Goal: Book appointment/travel/reservation

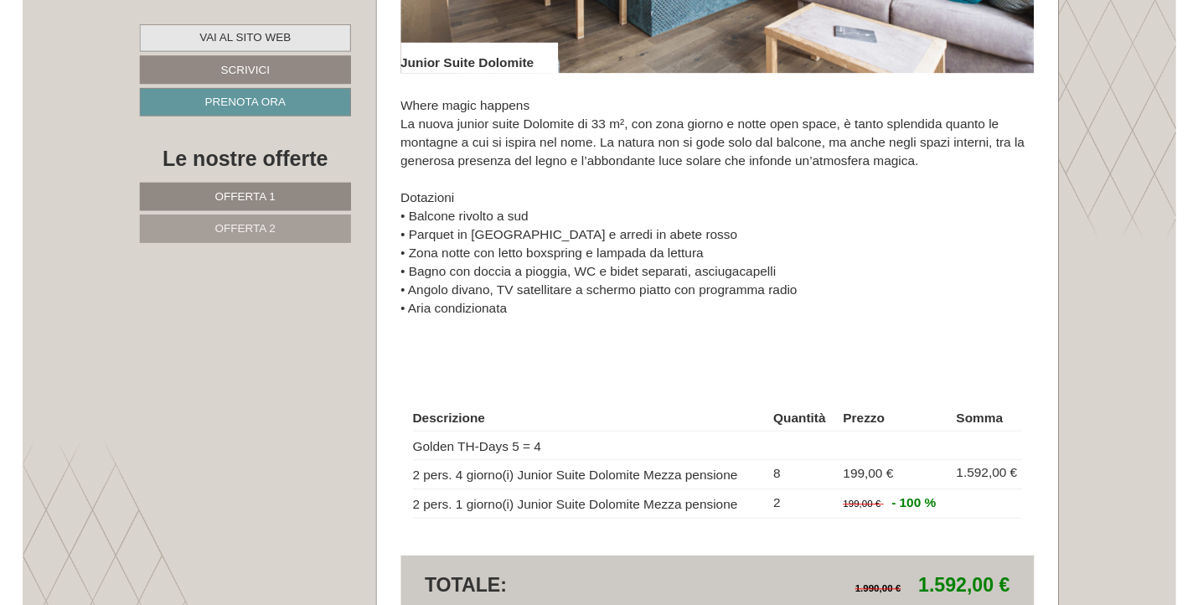
scroll to position [2585, 0]
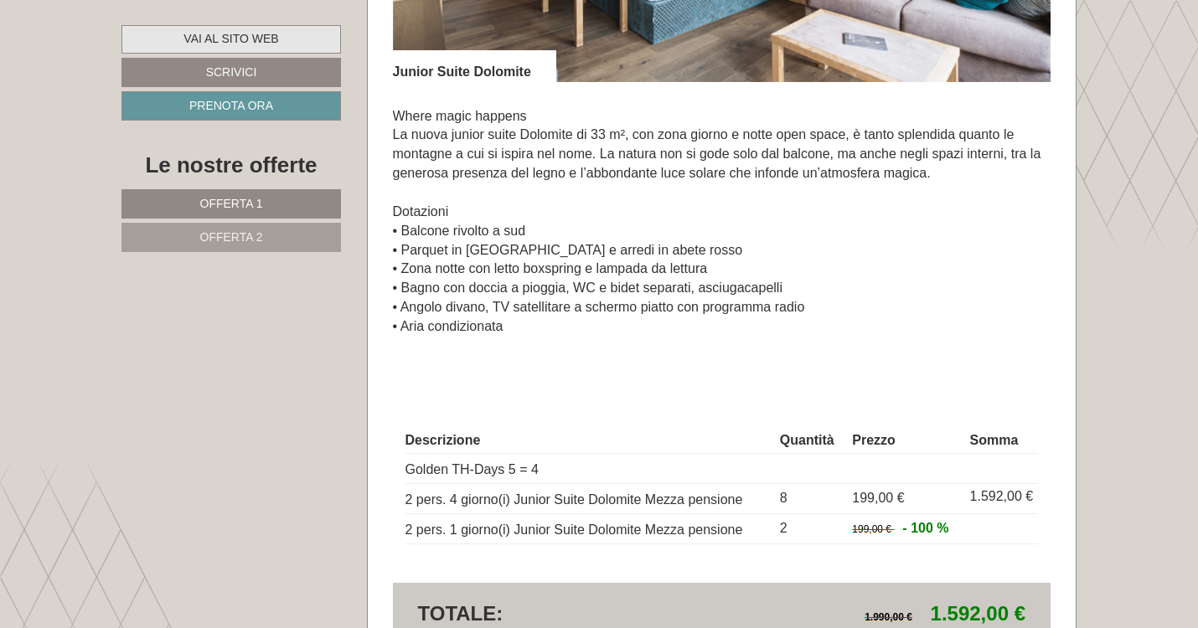
click at [250, 29] on link "Vai al sito web" at bounding box center [231, 39] width 220 height 28
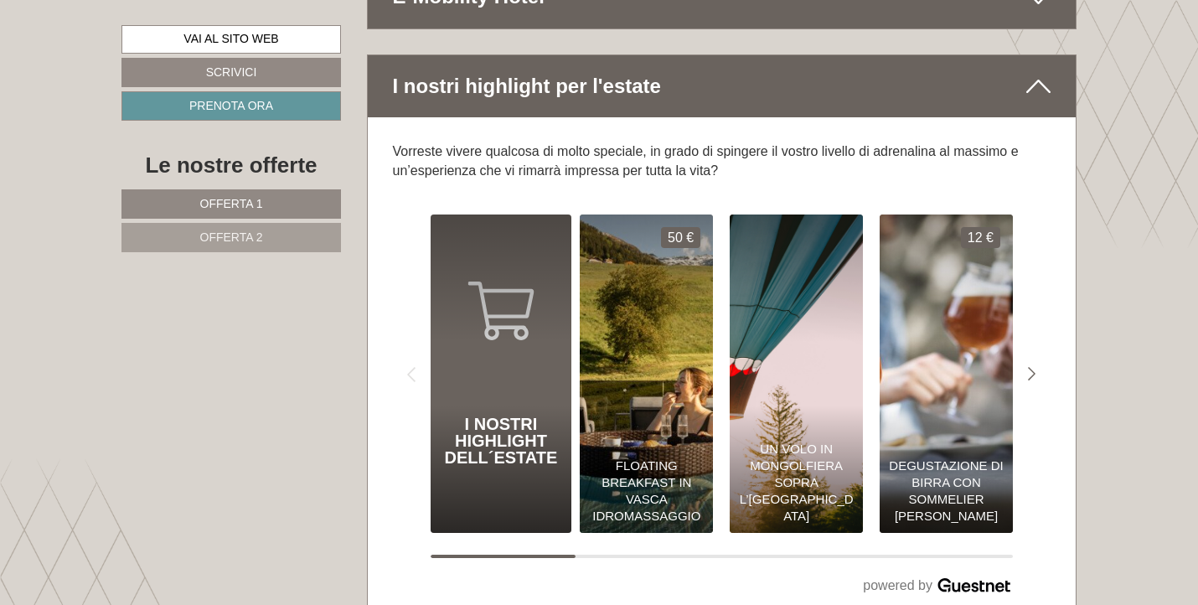
scroll to position [8539, 0]
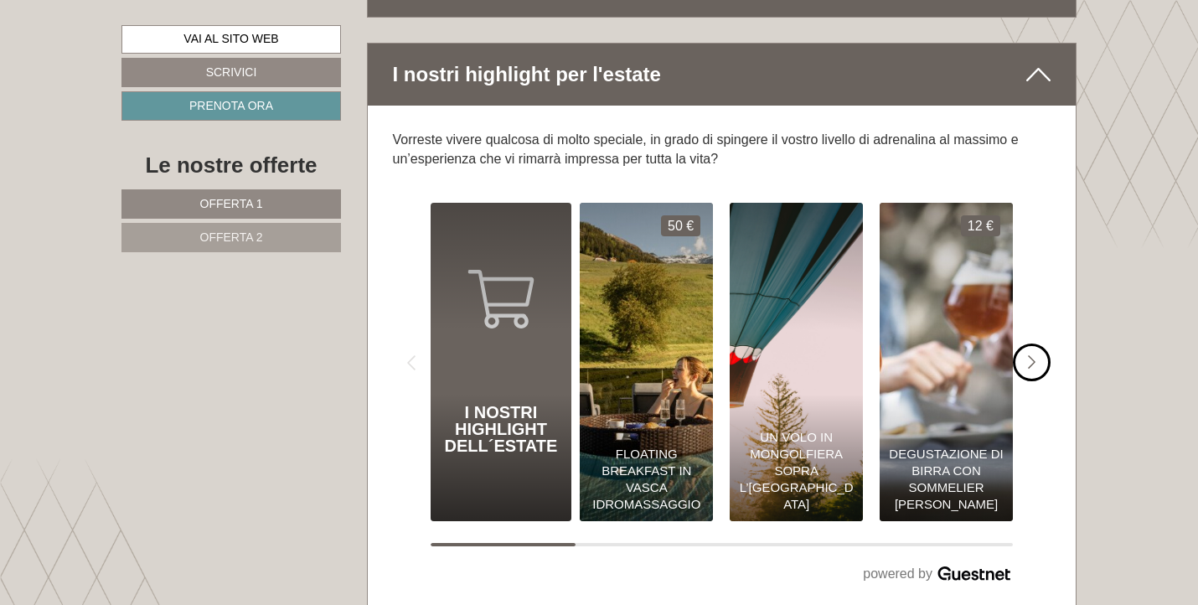
click at [1032, 355] on icon "#gn-shop-1 .a-arrow { fill:#4a8f1b; }" at bounding box center [1032, 362] width 8 height 15
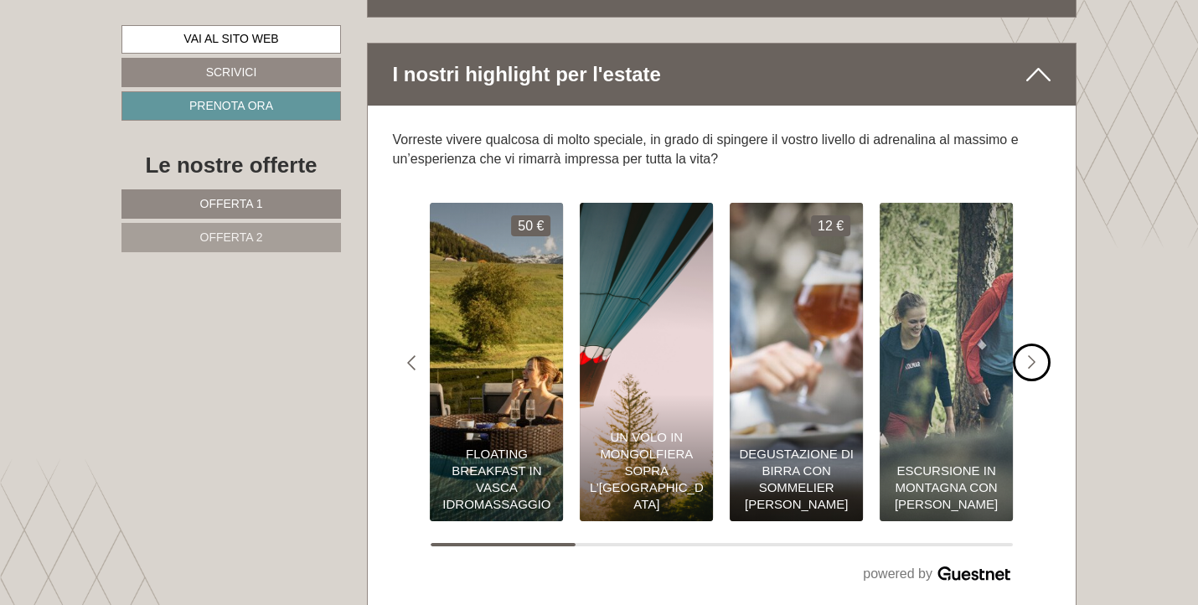
click at [1032, 355] on icon "#gn-shop-1 .a-arrow { fill:#4a8f1b; }" at bounding box center [1032, 362] width 8 height 15
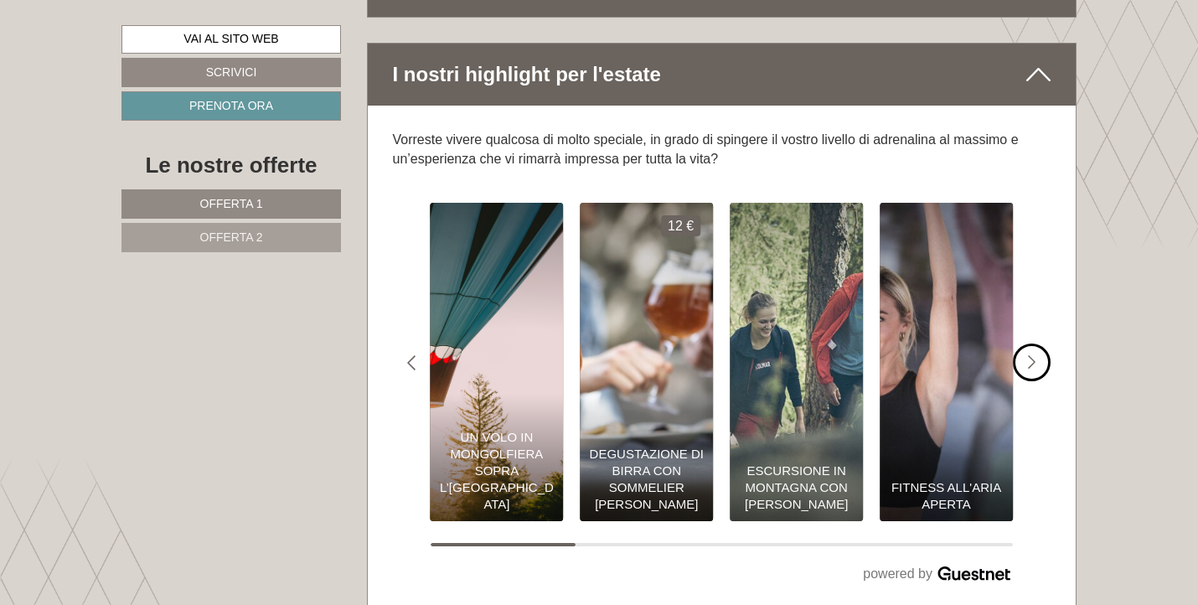
click at [1032, 355] on icon "#gn-shop-1 .a-arrow { fill:#4a8f1b; }" at bounding box center [1032, 362] width 8 height 15
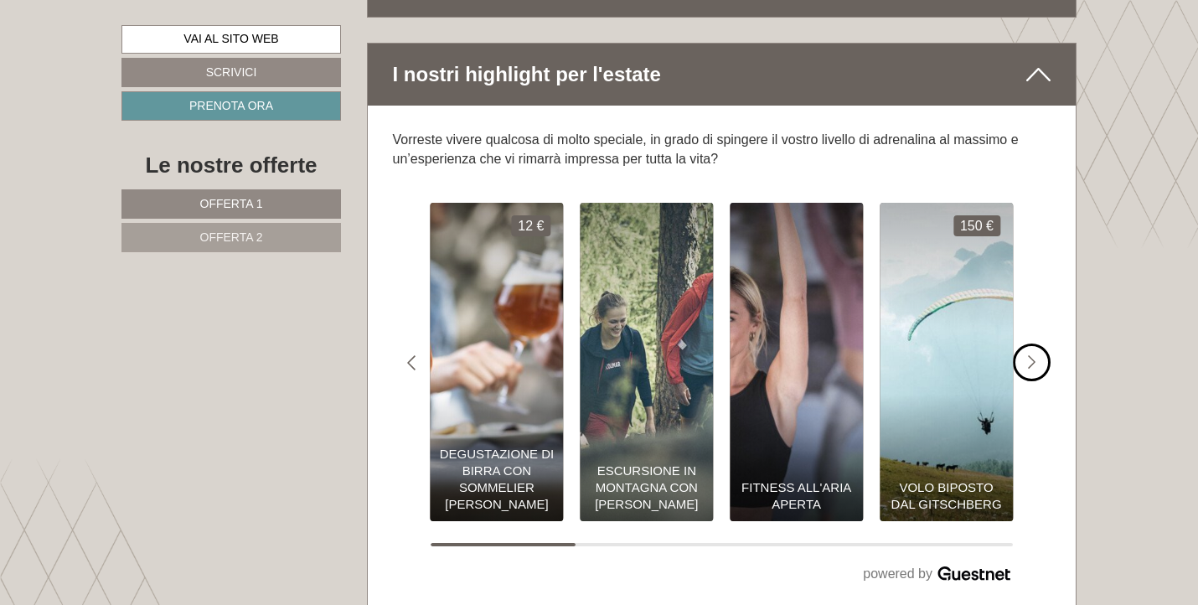
click at [1032, 355] on icon "#gn-shop-1 .a-arrow { fill:#4a8f1b; }" at bounding box center [1032, 362] width 8 height 15
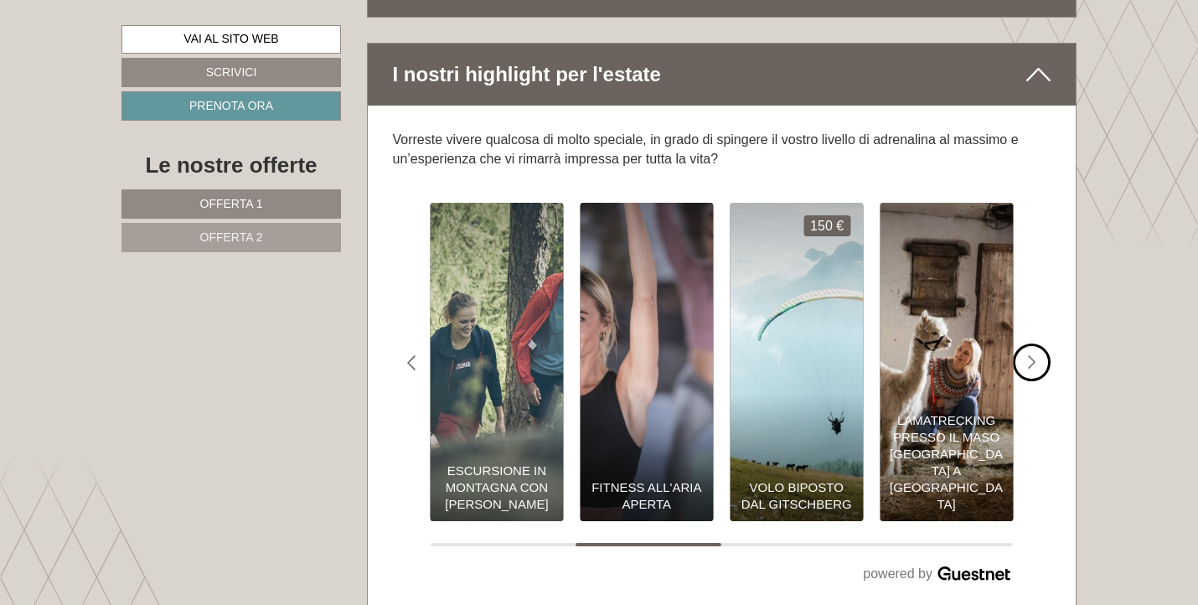
click at [1032, 355] on icon "#gn-shop-1 .a-arrow { fill:#4a8f1b; }" at bounding box center [1032, 362] width 8 height 15
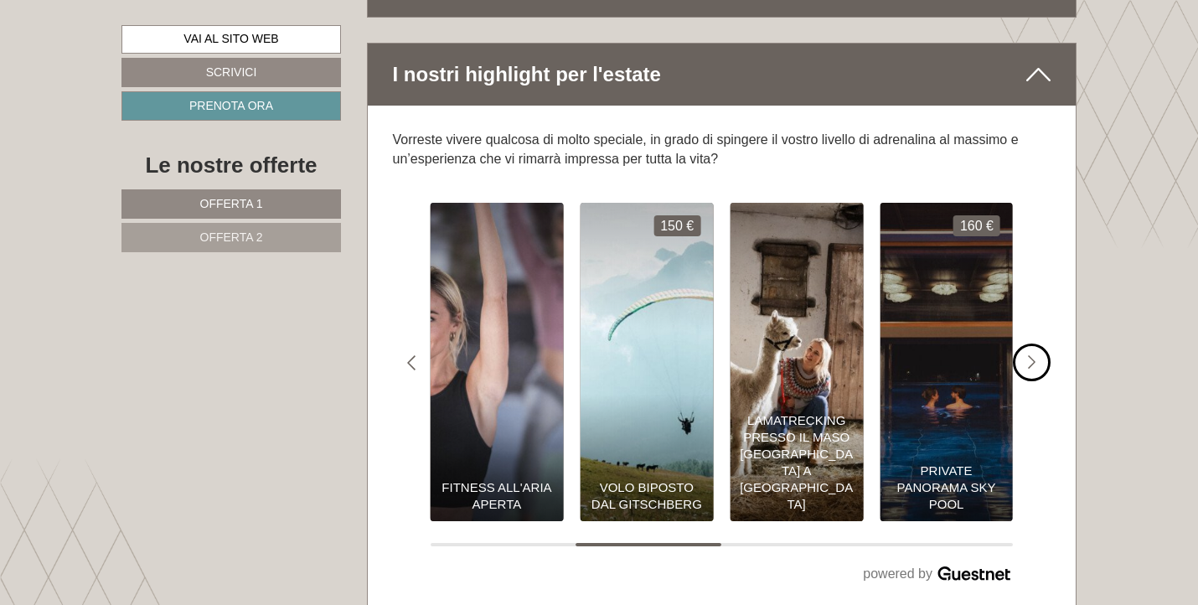
click at [1032, 355] on icon "#gn-shop-1 .a-arrow { fill:#4a8f1b; }" at bounding box center [1032, 362] width 8 height 15
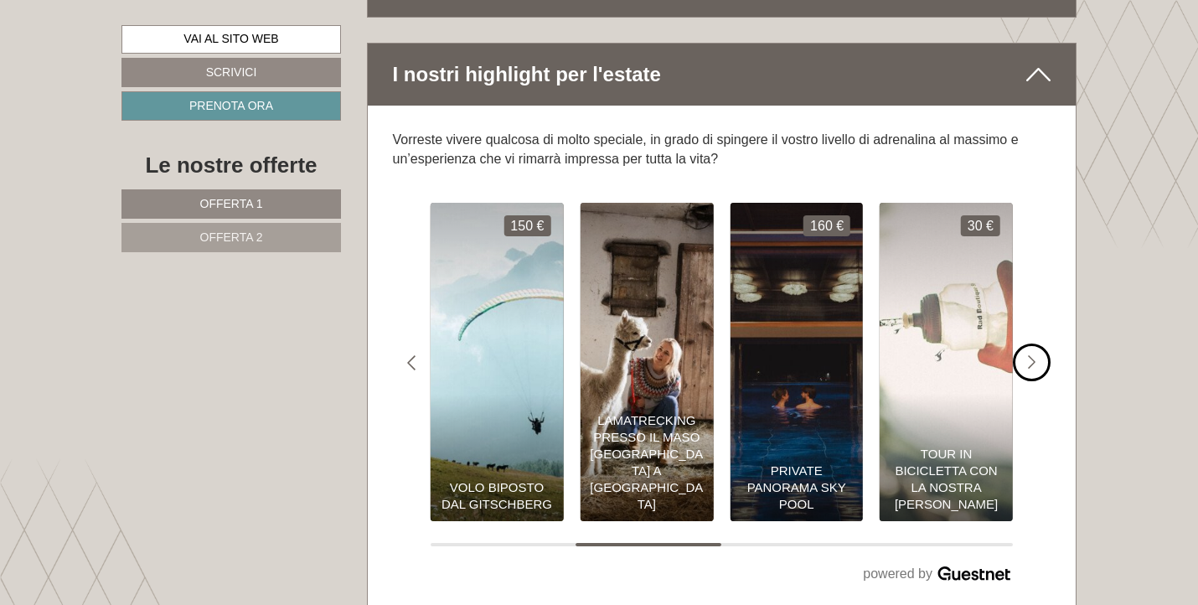
click at [1032, 355] on icon "#gn-shop-1 .a-arrow { fill:#4a8f1b; }" at bounding box center [1032, 362] width 8 height 15
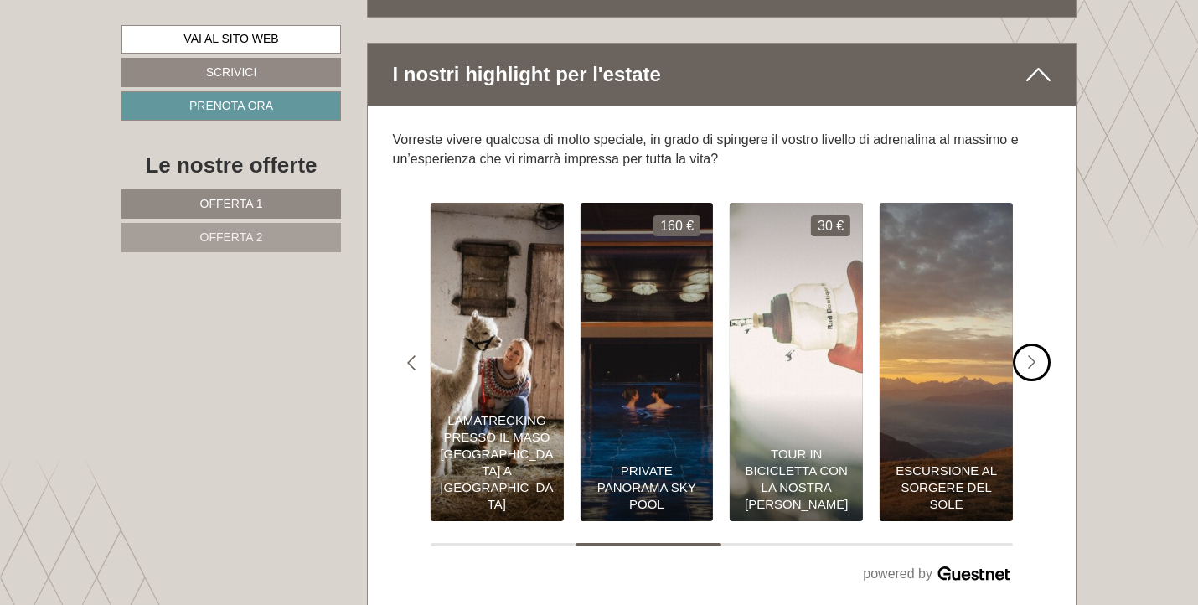
click at [1032, 355] on icon "#gn-shop-1 .a-arrow { fill:#4a8f1b; }" at bounding box center [1032, 362] width 8 height 15
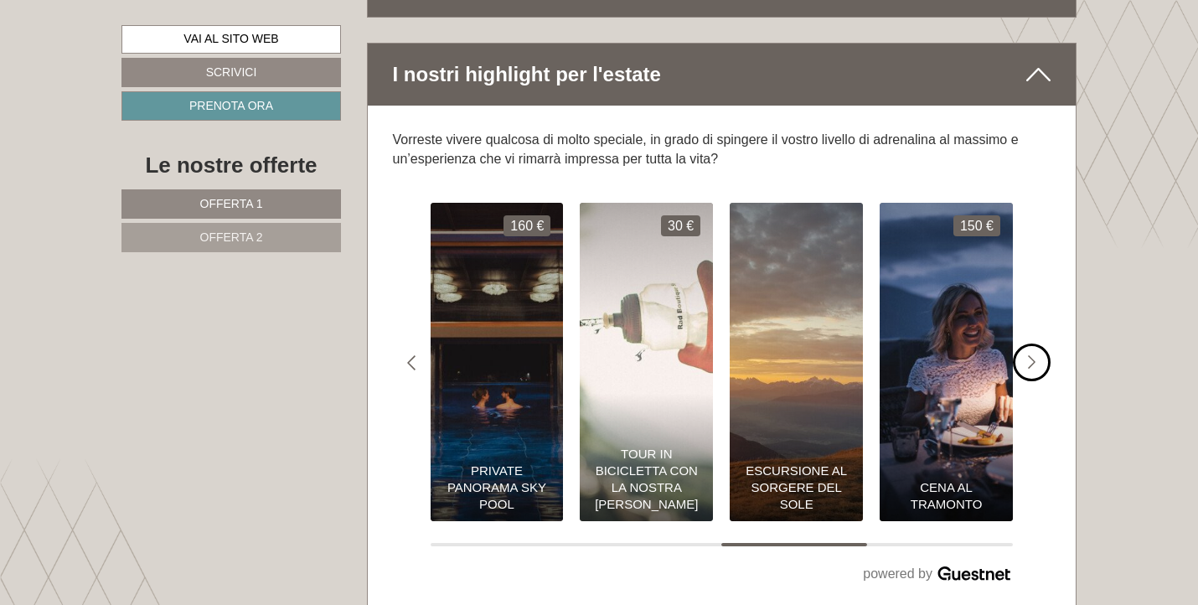
click at [1032, 355] on icon "#gn-shop-1 .a-arrow { fill:#4a8f1b; }" at bounding box center [1032, 362] width 8 height 15
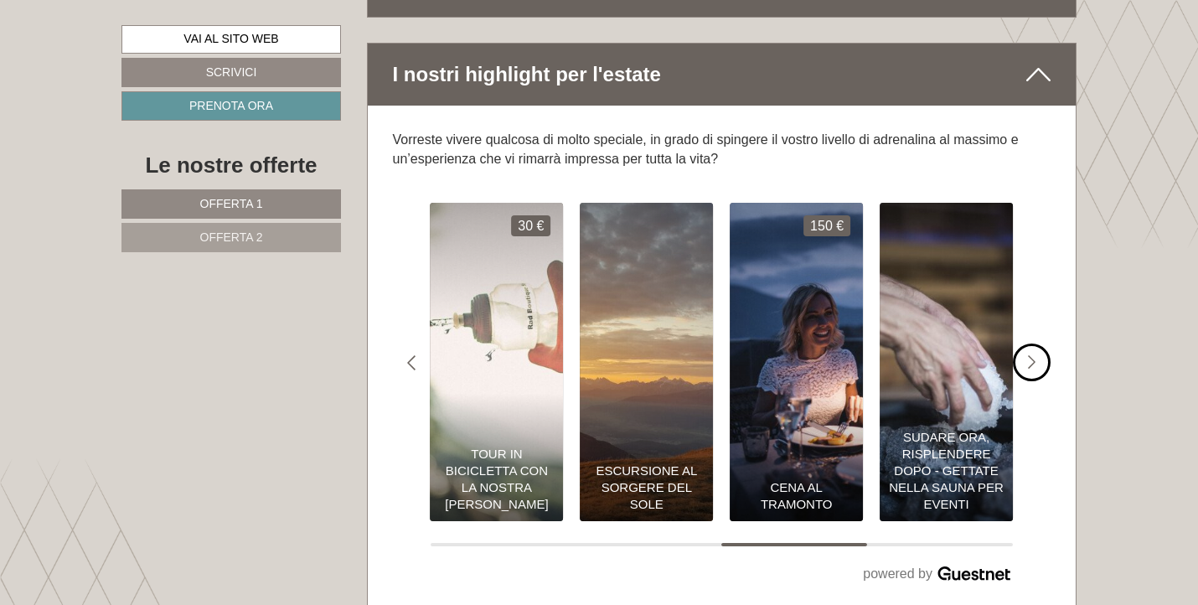
click at [1032, 355] on icon "#gn-shop-1 .a-arrow { fill:#4a8f1b; }" at bounding box center [1032, 362] width 8 height 15
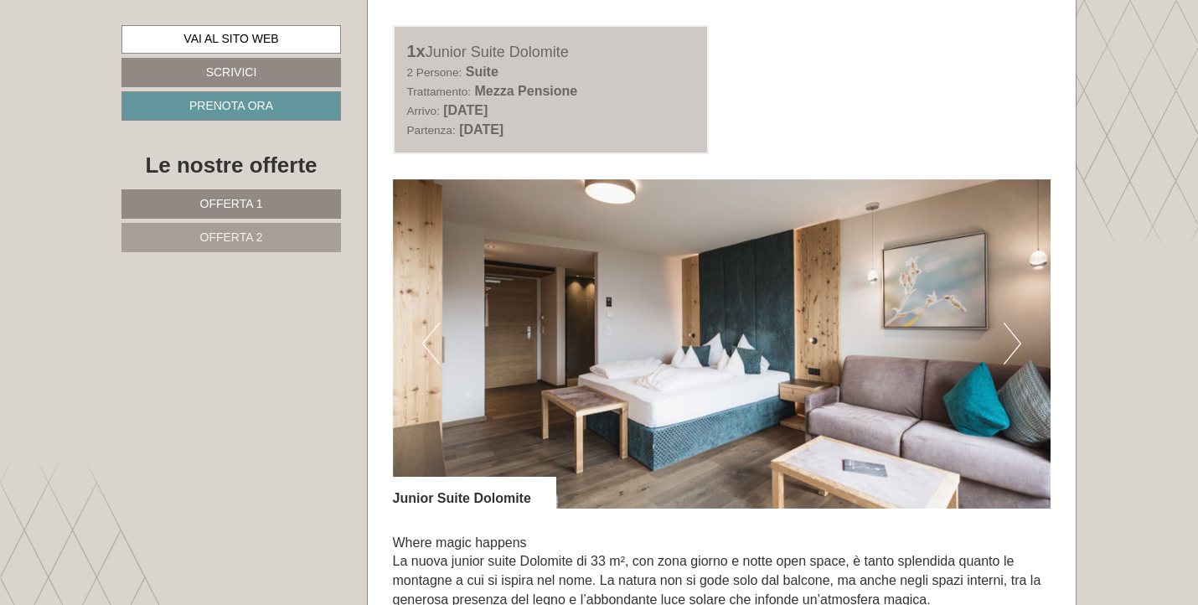
scroll to position [2158, 0]
click at [1013, 323] on button "Next" at bounding box center [1013, 344] width 18 height 42
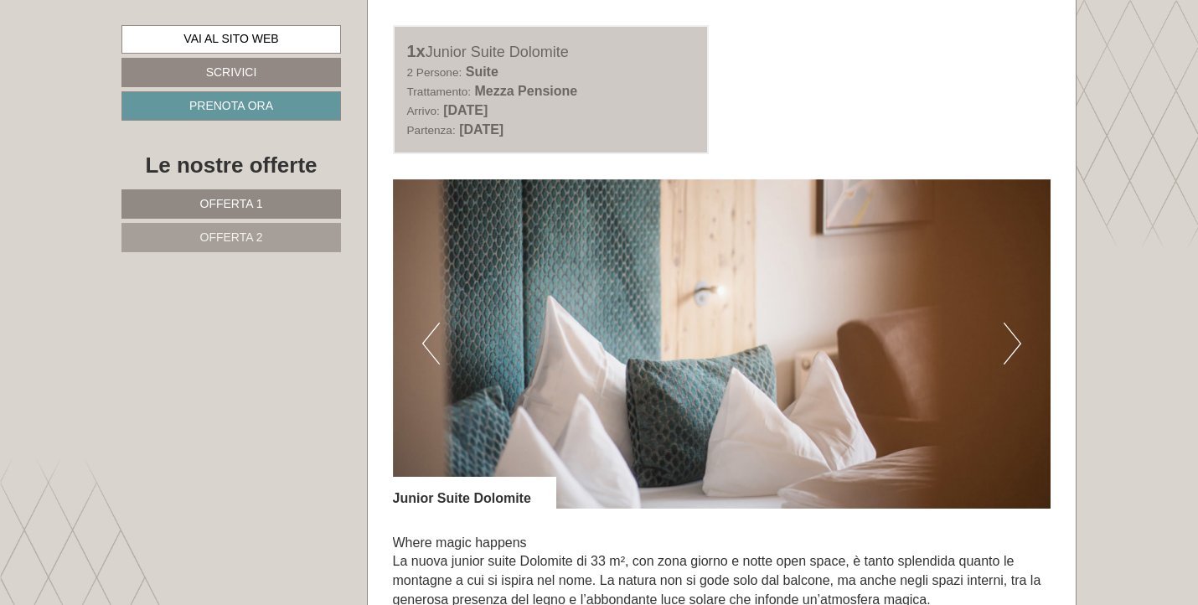
click at [1013, 323] on button "Next" at bounding box center [1013, 344] width 18 height 42
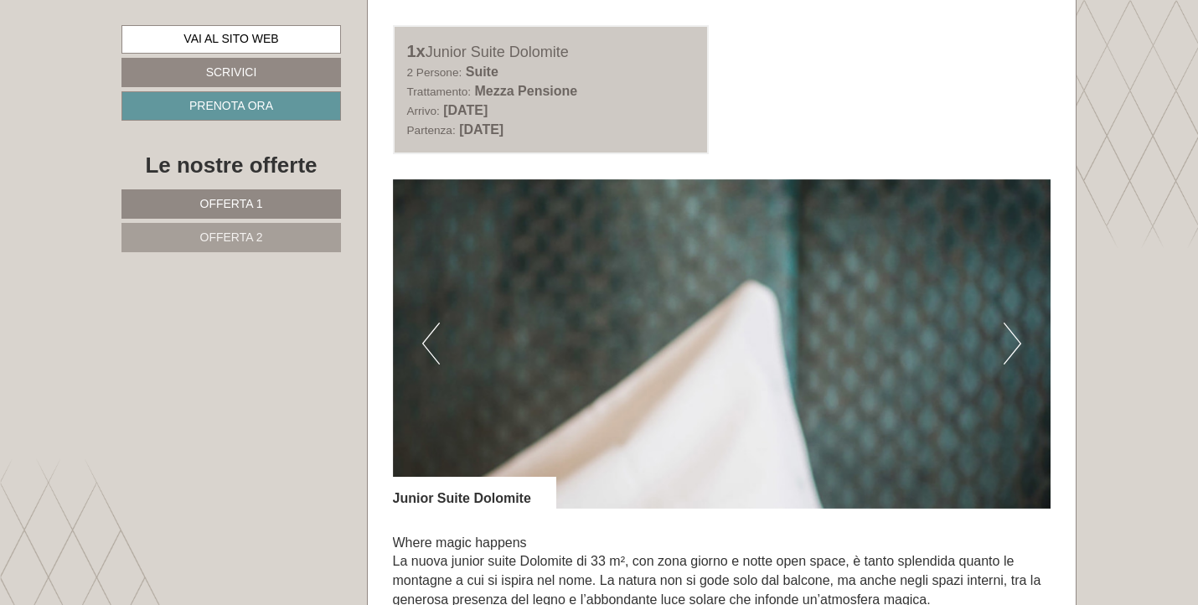
click at [1013, 323] on button "Next" at bounding box center [1013, 344] width 18 height 42
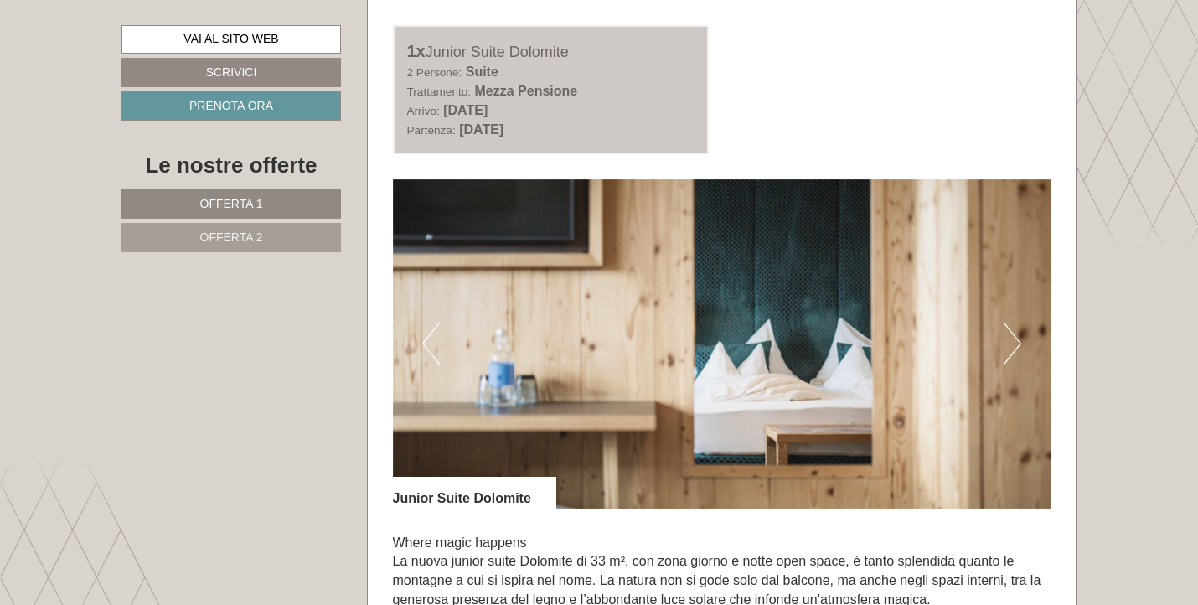
click at [1013, 323] on button "Next" at bounding box center [1013, 344] width 18 height 42
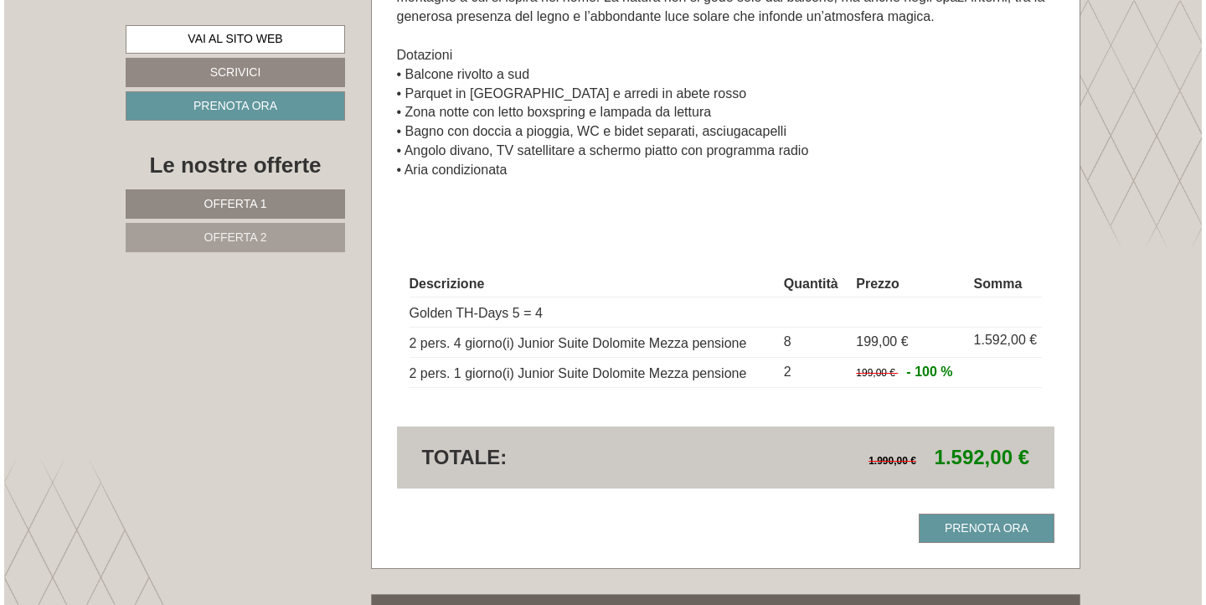
scroll to position [2845, 0]
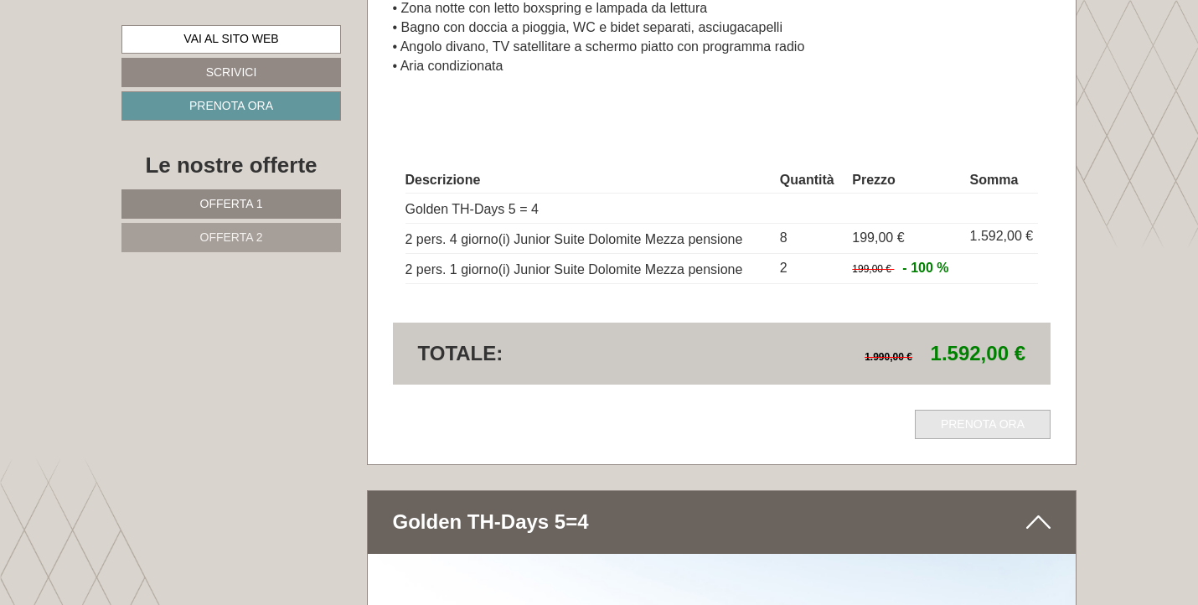
click at [986, 410] on link "Prenota ora" at bounding box center [983, 424] width 136 height 29
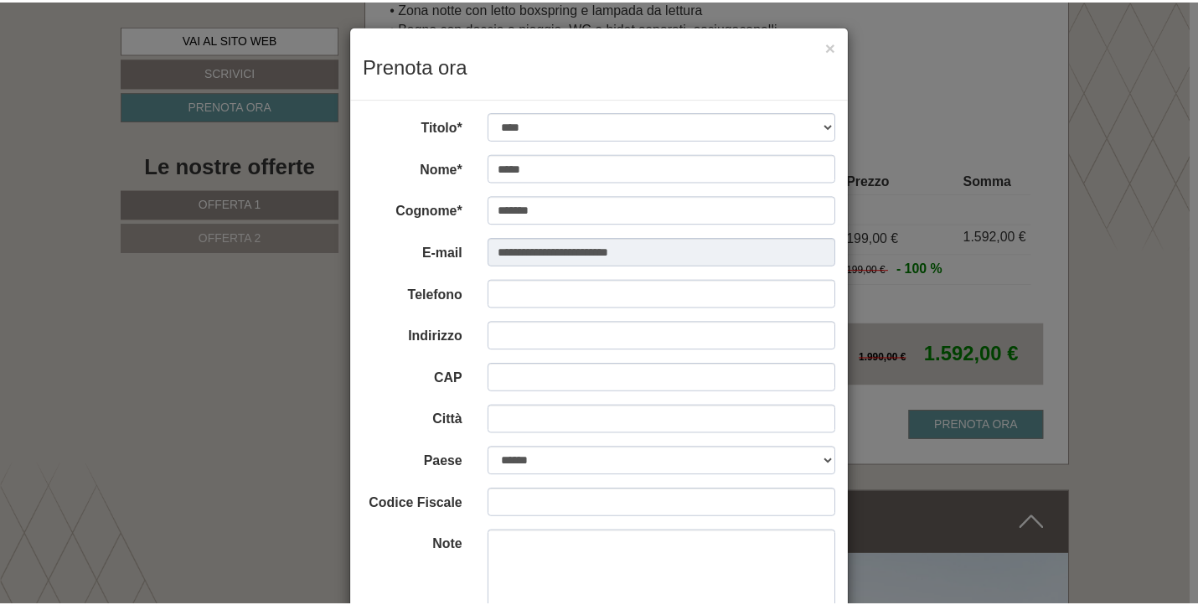
scroll to position [37, 0]
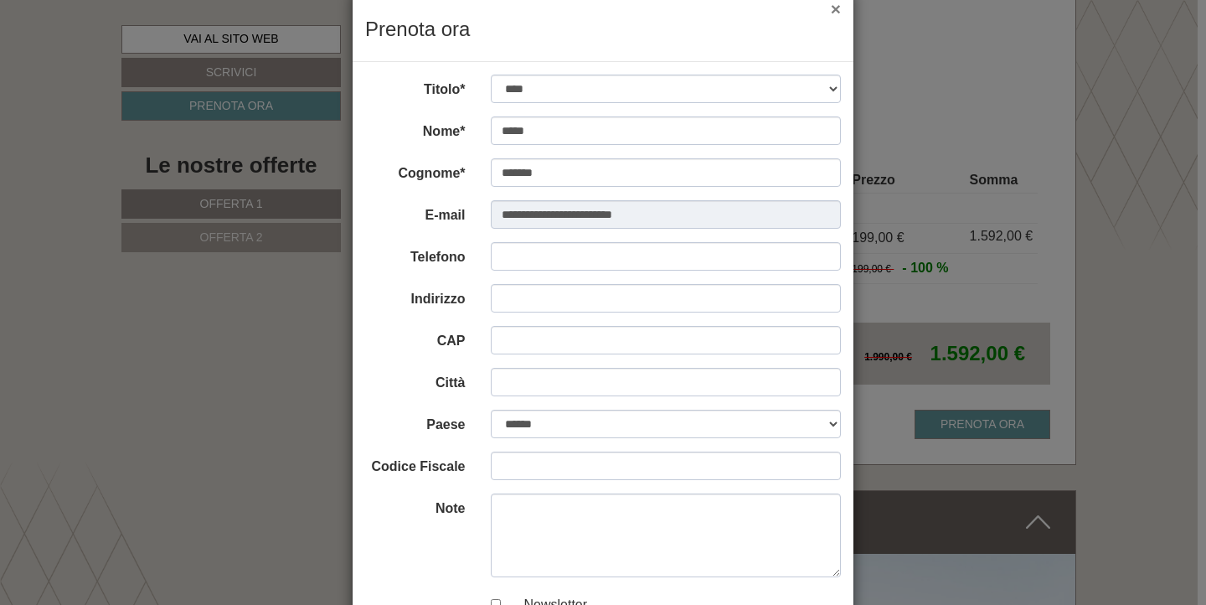
click at [833, 11] on button "×" at bounding box center [836, 9] width 10 height 18
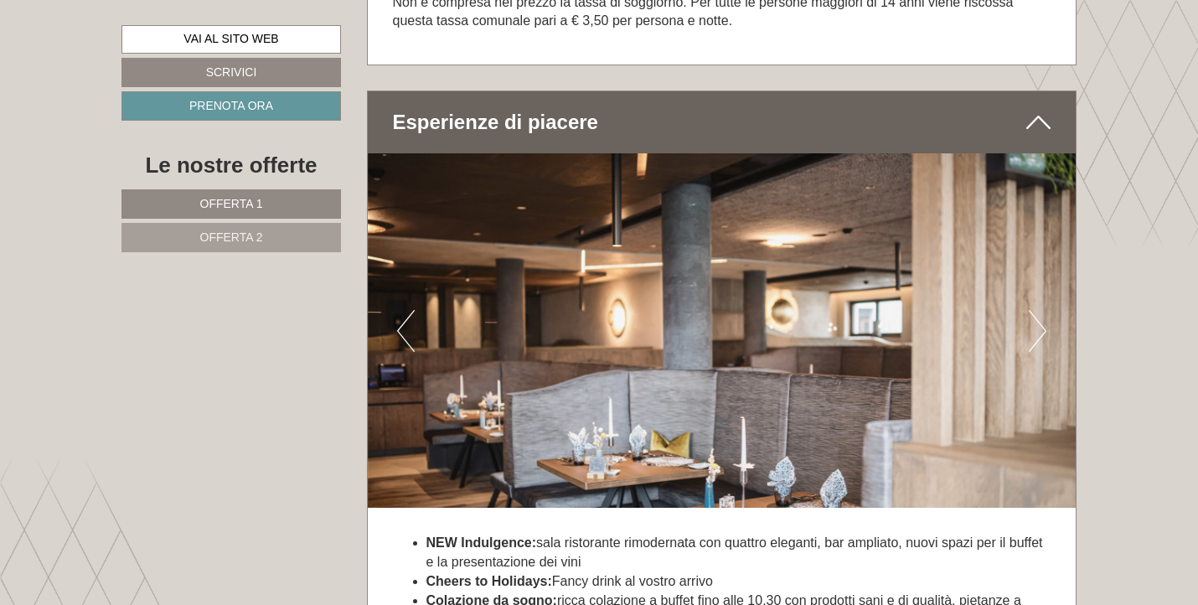
scroll to position [2997, 0]
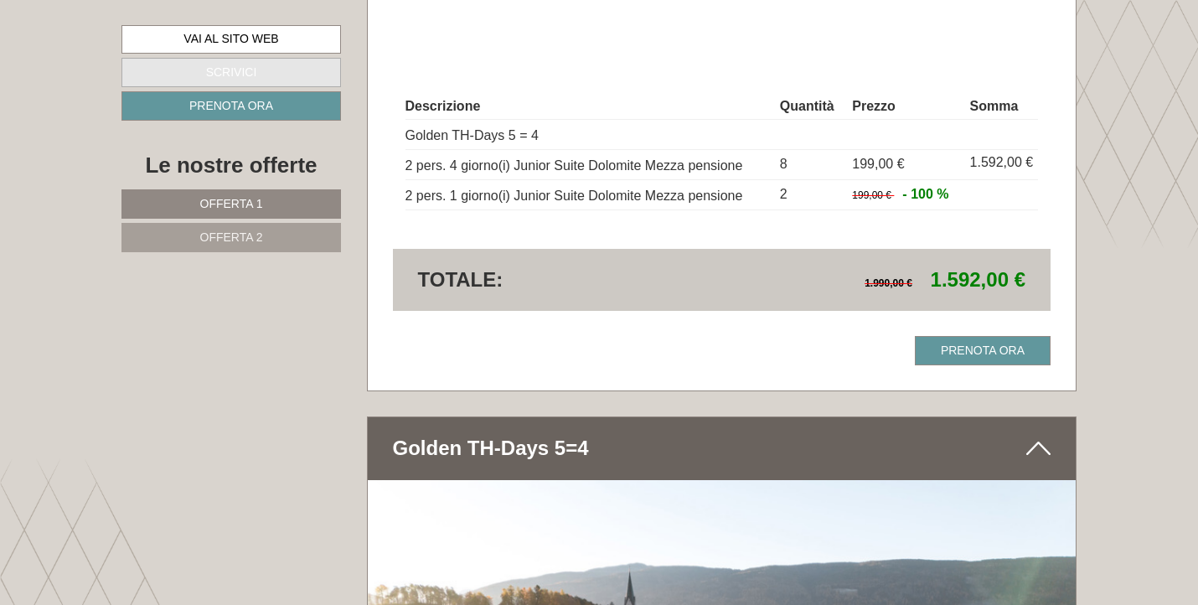
click at [266, 63] on link "Scrivici" at bounding box center [231, 72] width 220 height 29
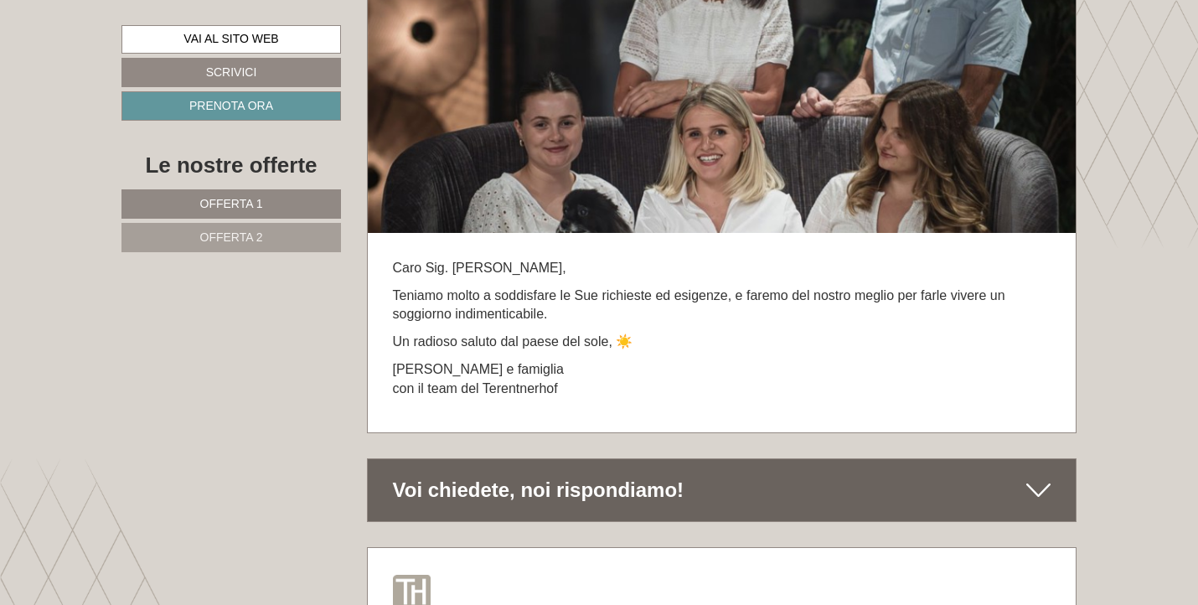
scroll to position [9303, 0]
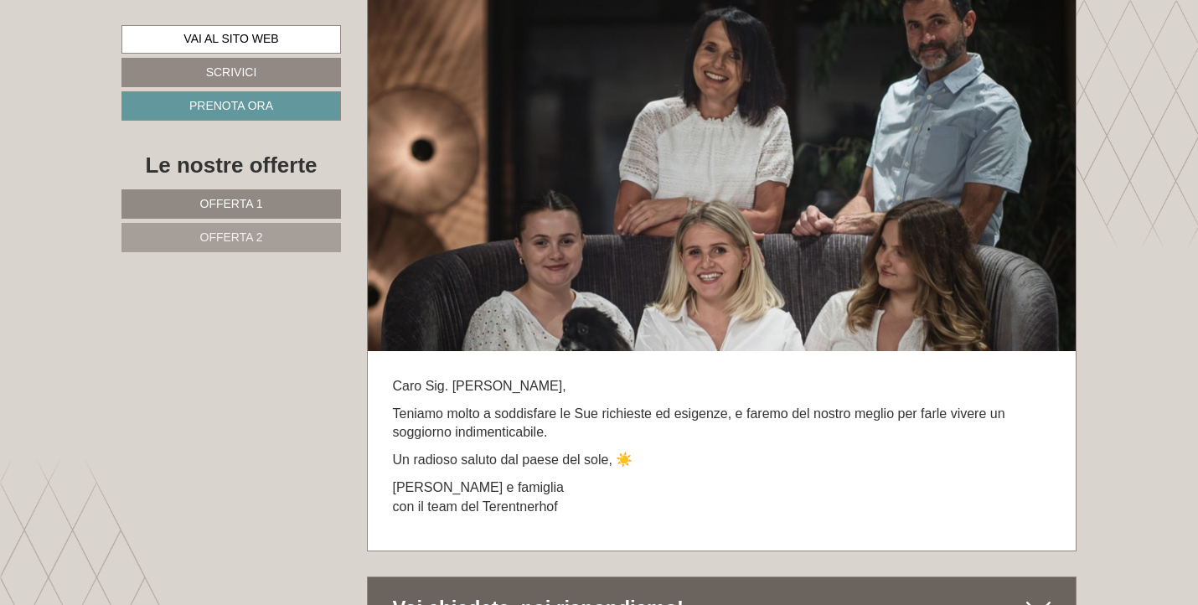
click at [581, 577] on div "Voi chiedete, noi rispondiamo!" at bounding box center [722, 608] width 709 height 62
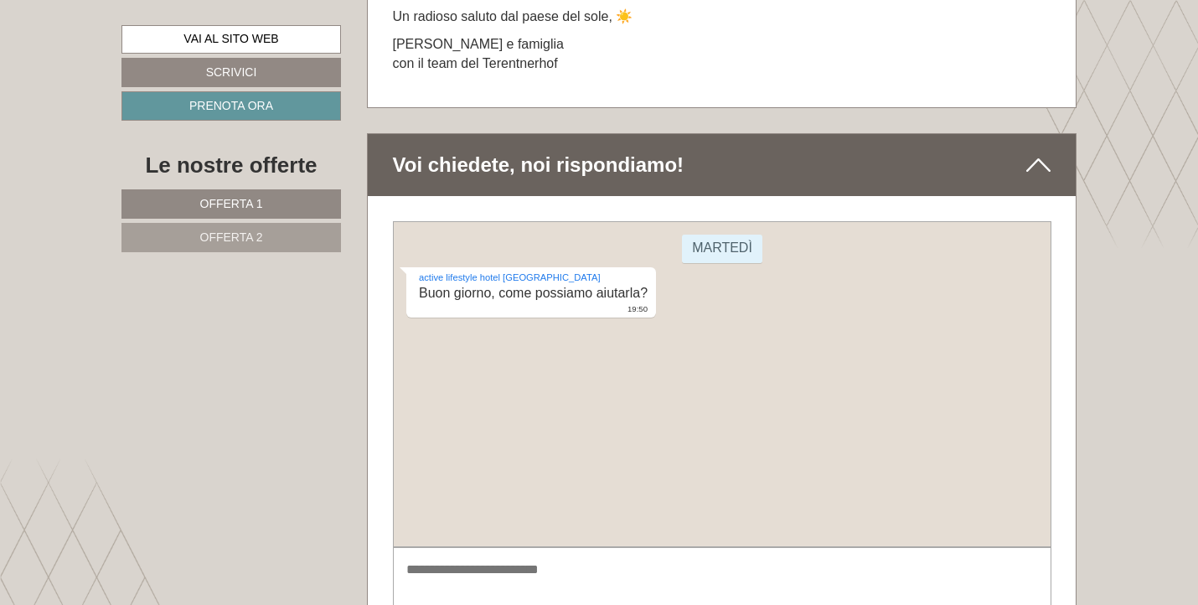
scroll to position [9807, 0]
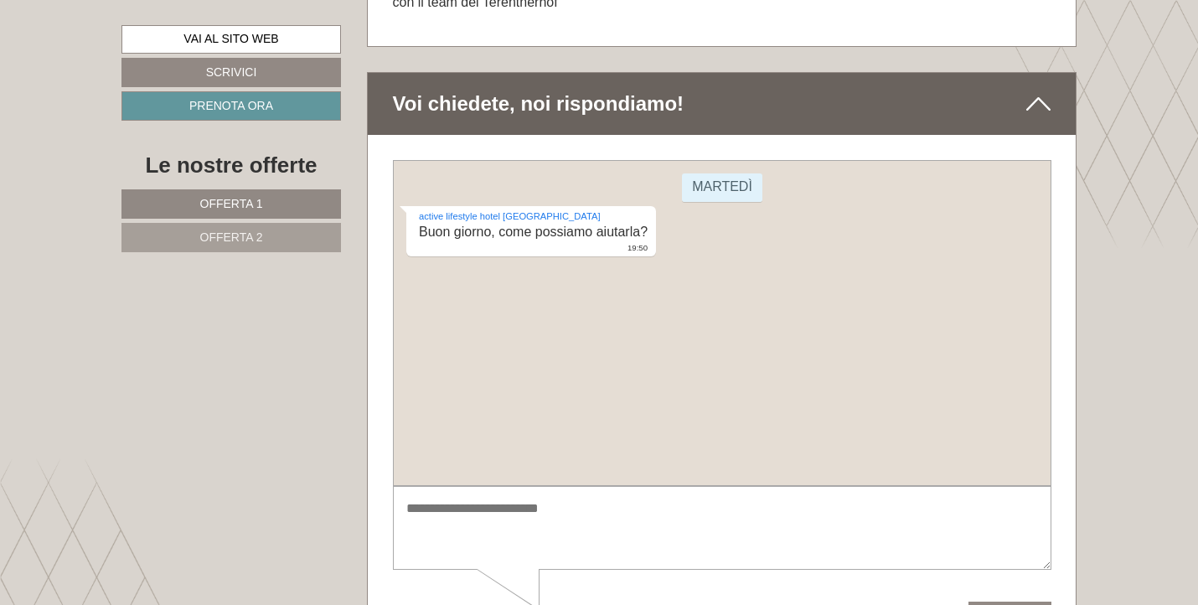
click at [545, 540] on textarea at bounding box center [721, 528] width 659 height 85
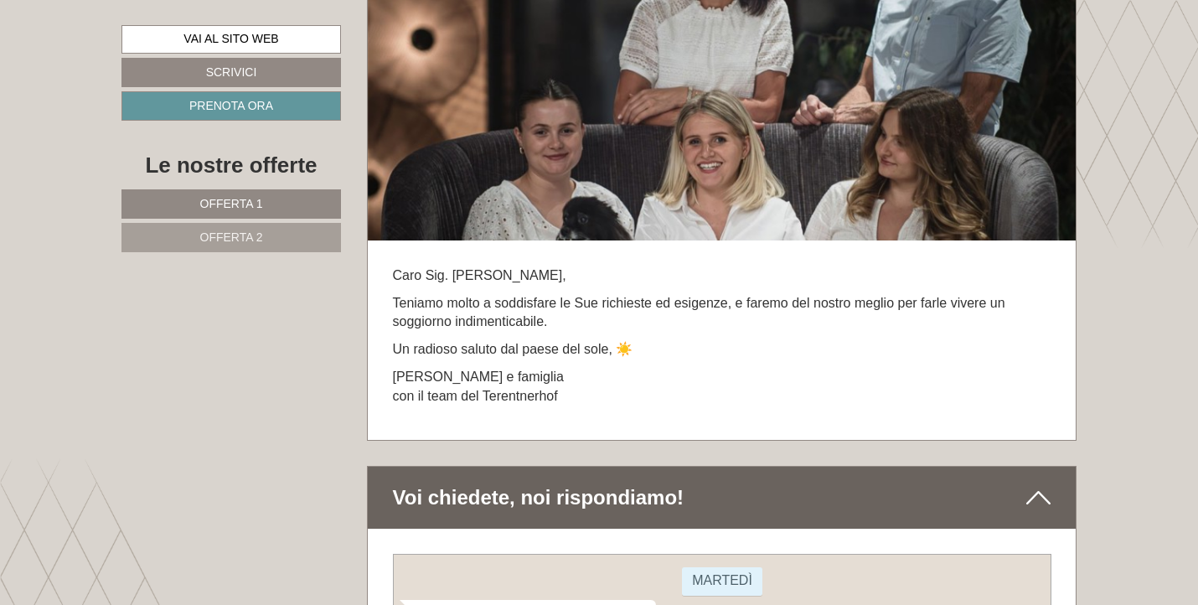
scroll to position [9834, 0]
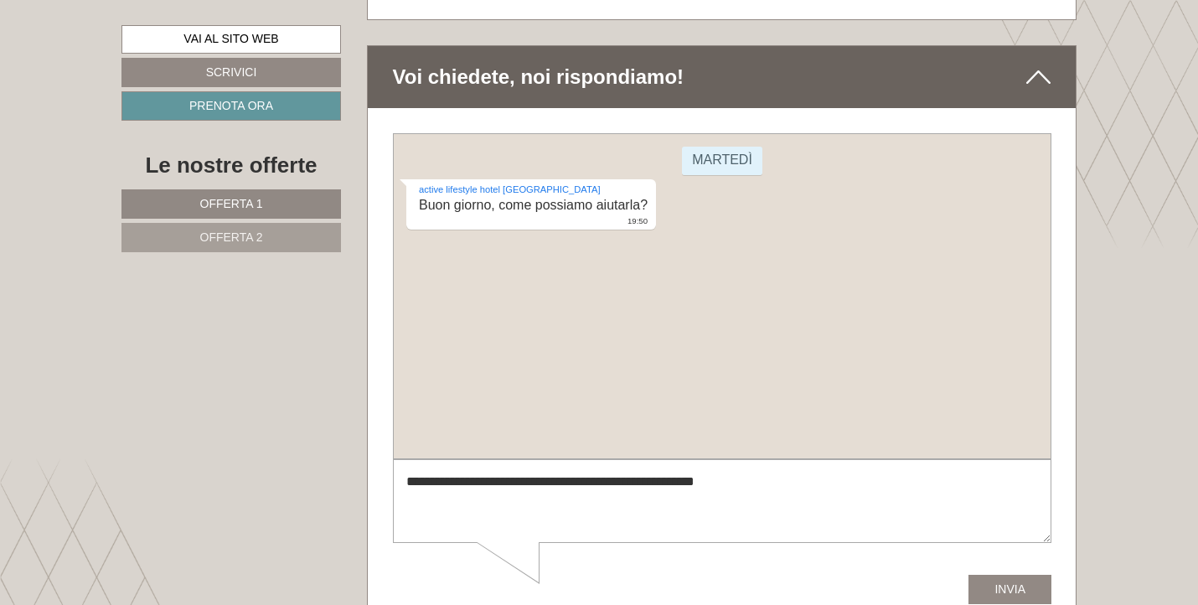
click at [529, 485] on textarea "**********" at bounding box center [721, 501] width 659 height 85
drag, startPoint x: 741, startPoint y: 486, endPoint x: 722, endPoint y: 545, distance: 61.5
click at [741, 486] on textarea "**********" at bounding box center [721, 501] width 659 height 85
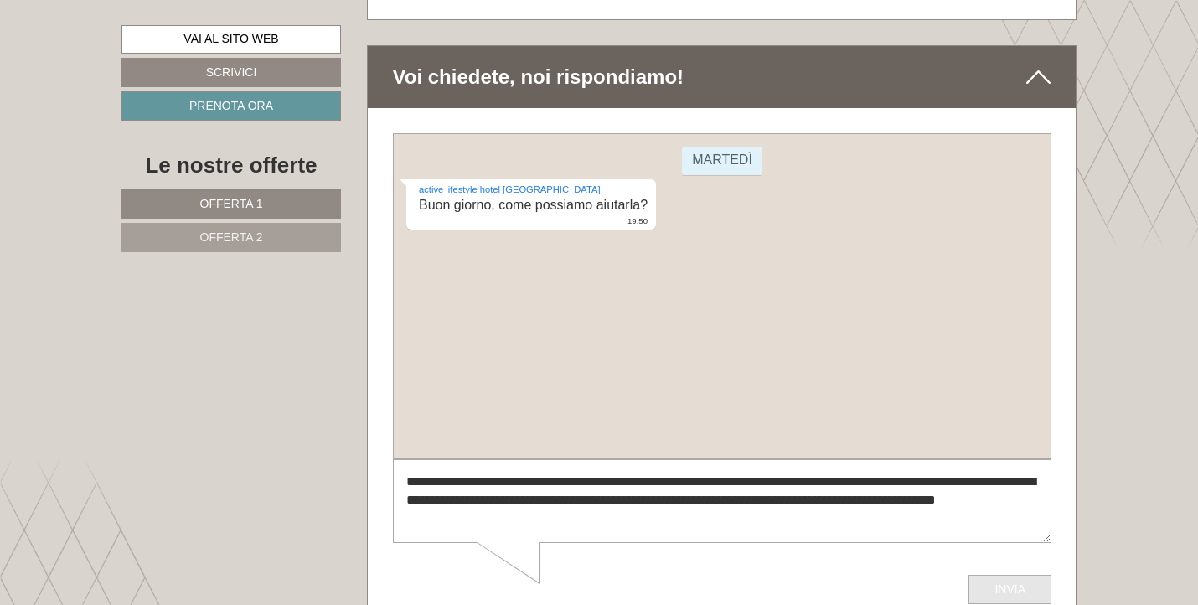
type textarea "**********"
click at [994, 585] on button "Invia" at bounding box center [1009, 589] width 83 height 29
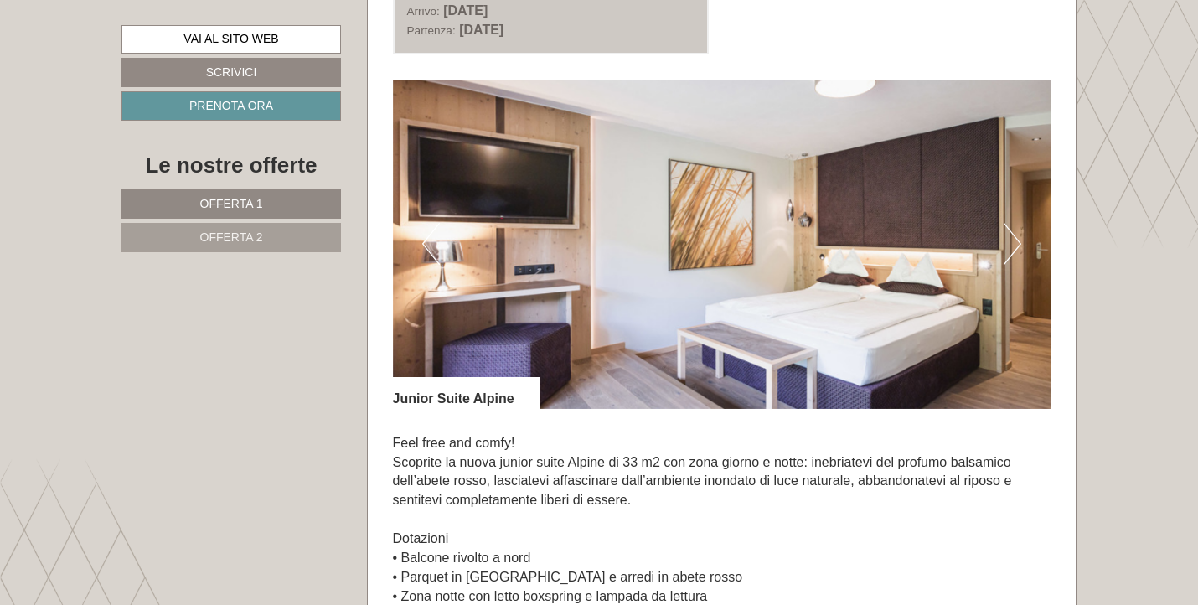
scroll to position [979, 0]
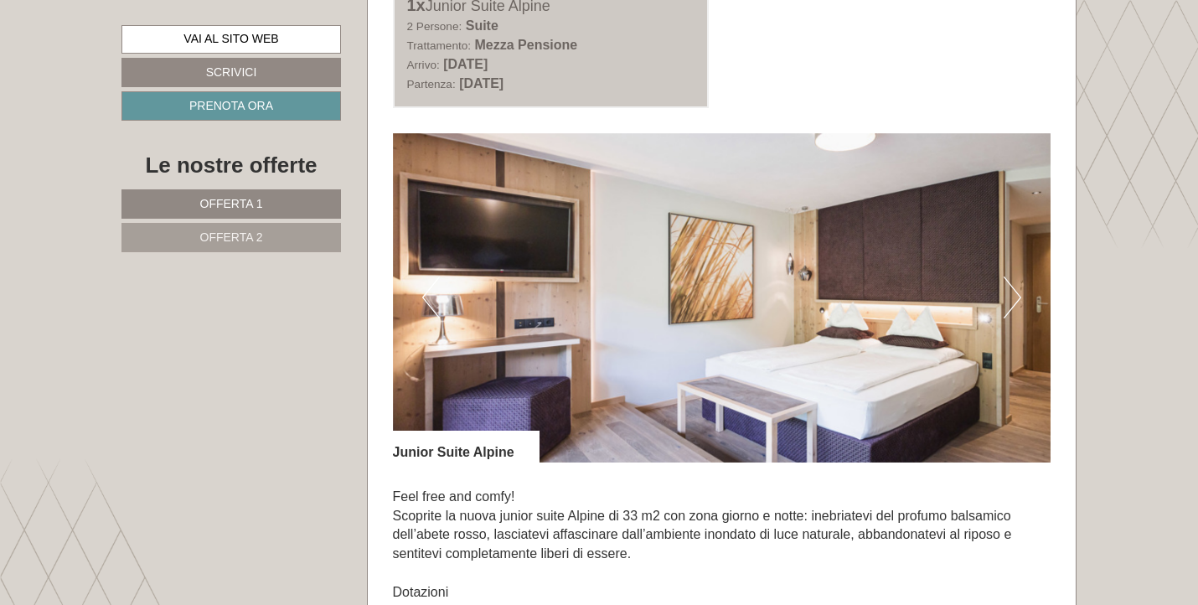
click at [1015, 288] on button "Next" at bounding box center [1013, 297] width 18 height 42
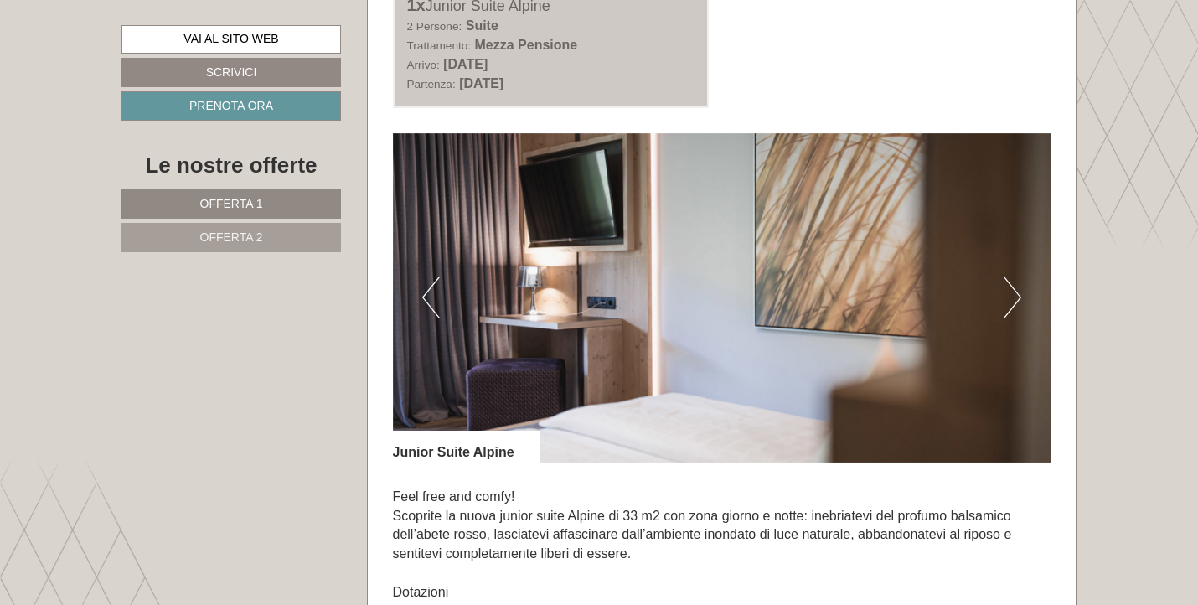
click at [1015, 288] on button "Next" at bounding box center [1013, 297] width 18 height 42
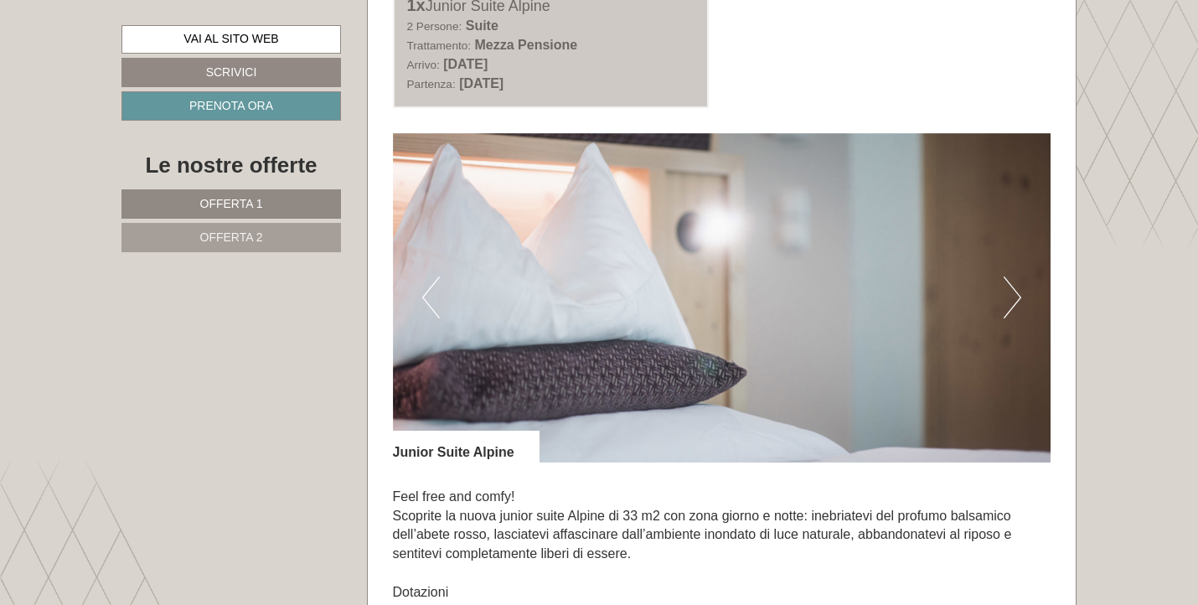
click at [1015, 288] on button "Next" at bounding box center [1013, 297] width 18 height 42
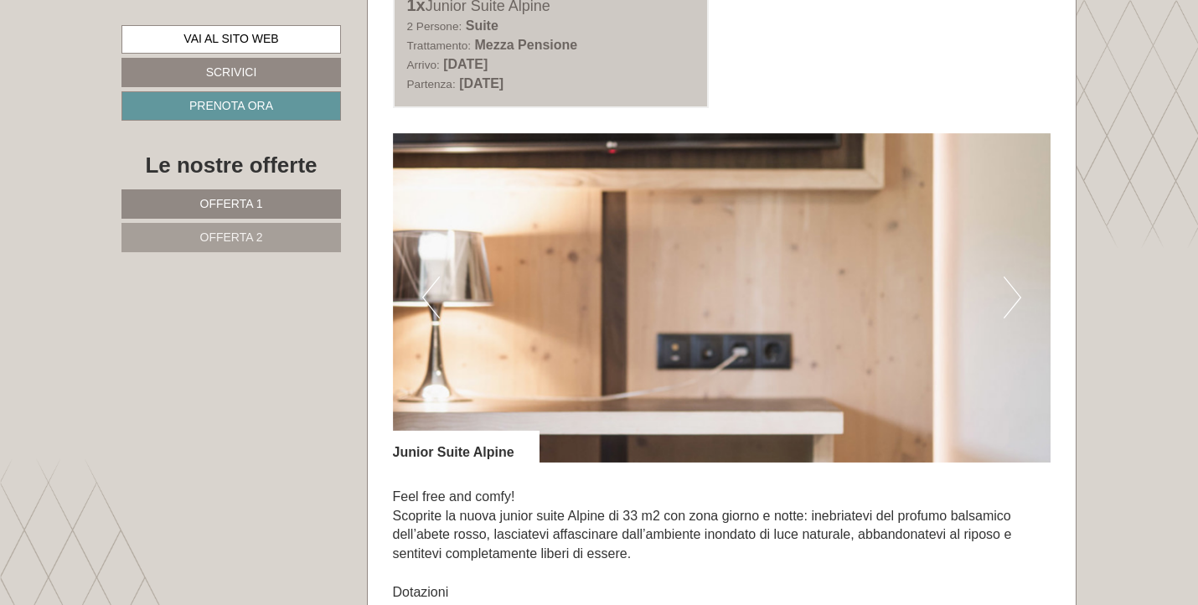
click at [1015, 288] on button "Next" at bounding box center [1013, 297] width 18 height 42
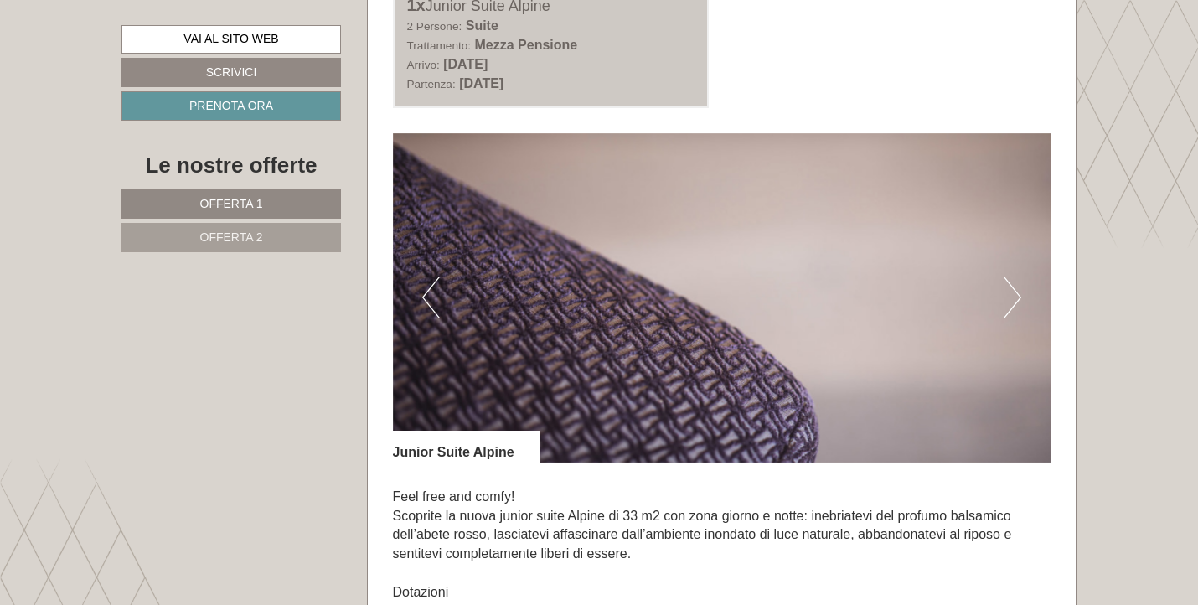
click at [1015, 288] on button "Next" at bounding box center [1013, 297] width 18 height 42
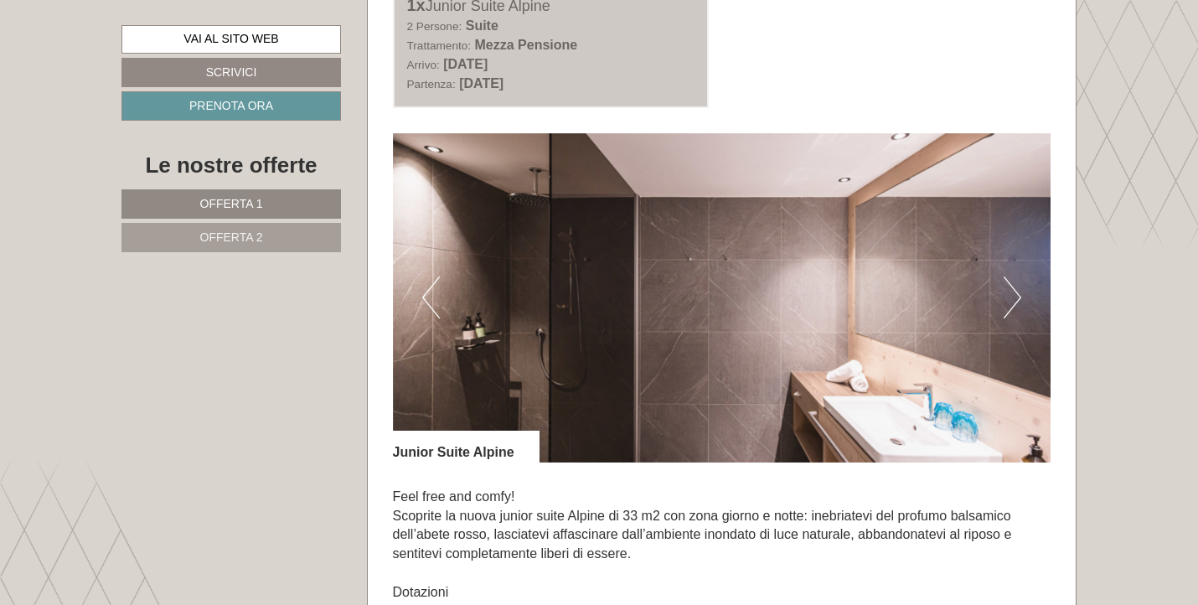
click at [1015, 288] on button "Next" at bounding box center [1013, 297] width 18 height 42
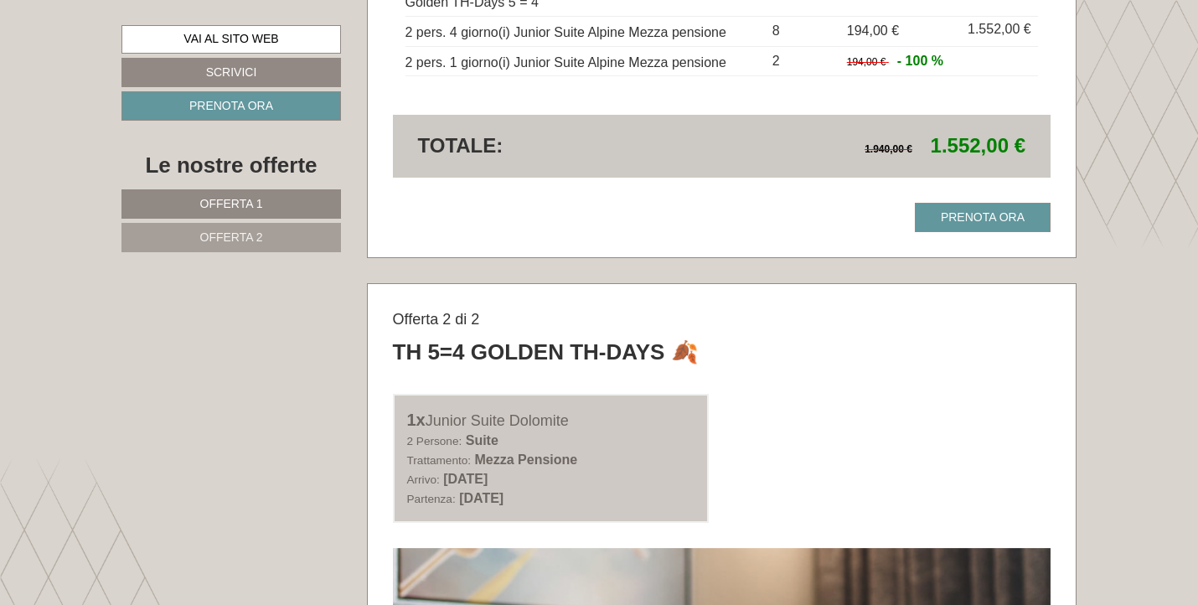
scroll to position [2155, 0]
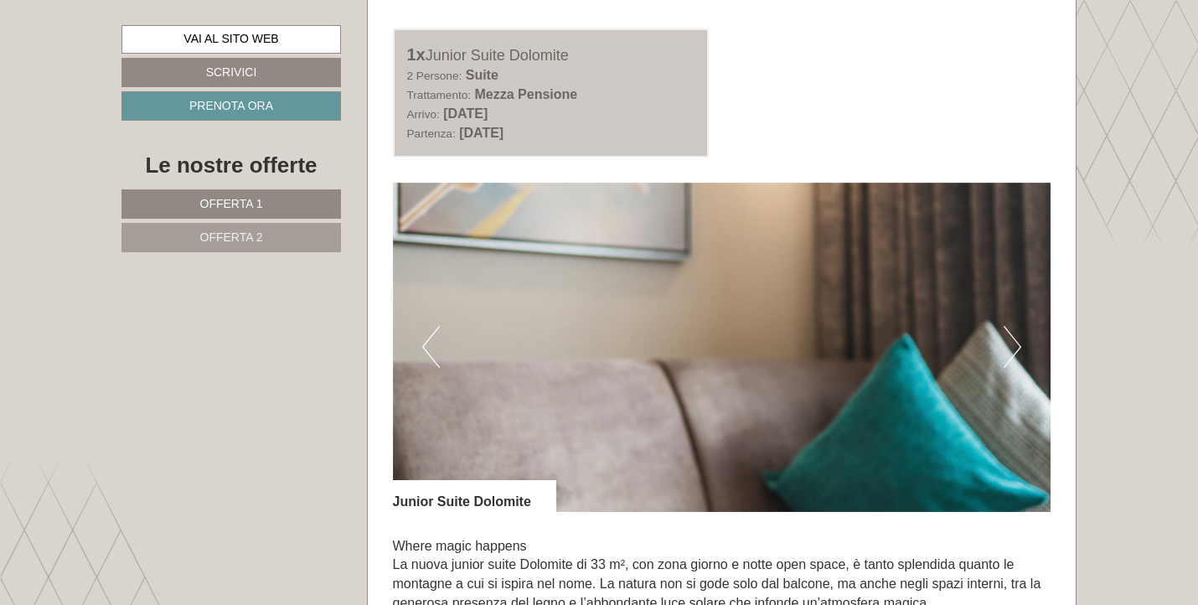
click at [1010, 326] on button "Next" at bounding box center [1013, 347] width 18 height 42
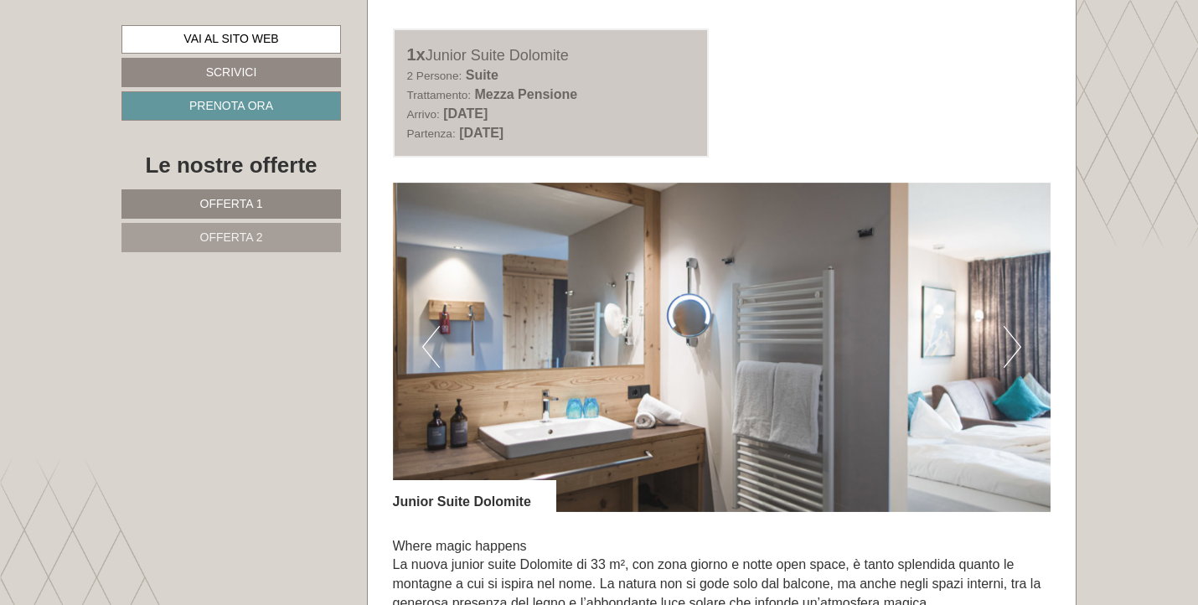
click at [1010, 326] on button "Next" at bounding box center [1013, 347] width 18 height 42
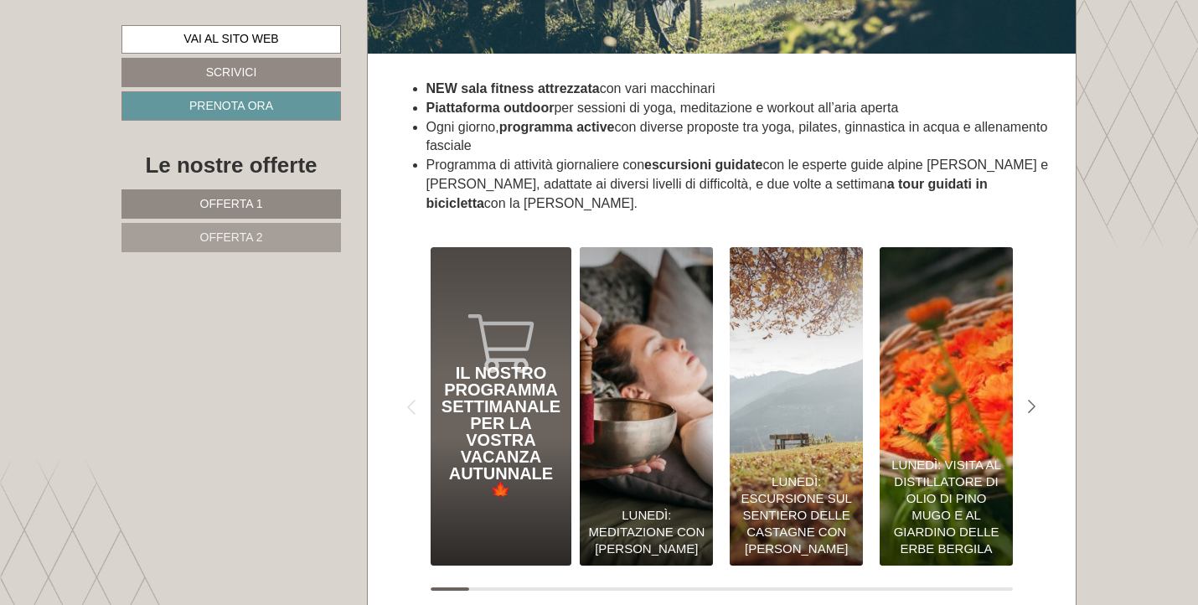
scroll to position [6338, 1]
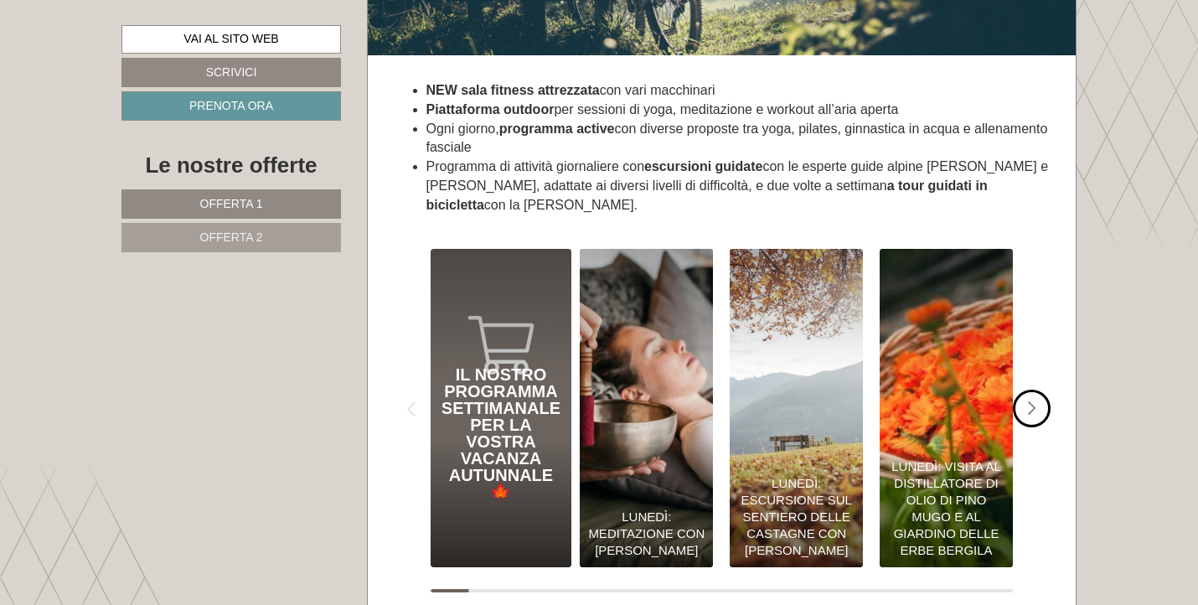
click at [1039, 390] on div "#gn-shop-3 .a-arrow { fill:05B8B3; }" at bounding box center [1032, 409] width 38 height 38
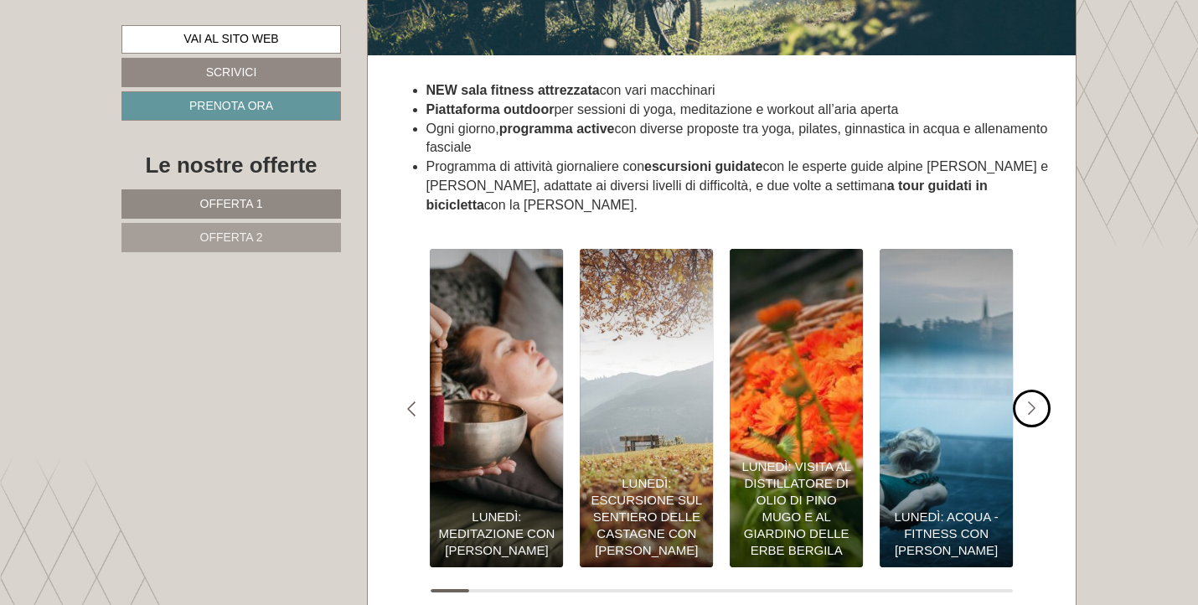
click at [1039, 390] on div "#gn-shop-3 .a-arrow { fill:05B8B3; }" at bounding box center [1032, 409] width 38 height 38
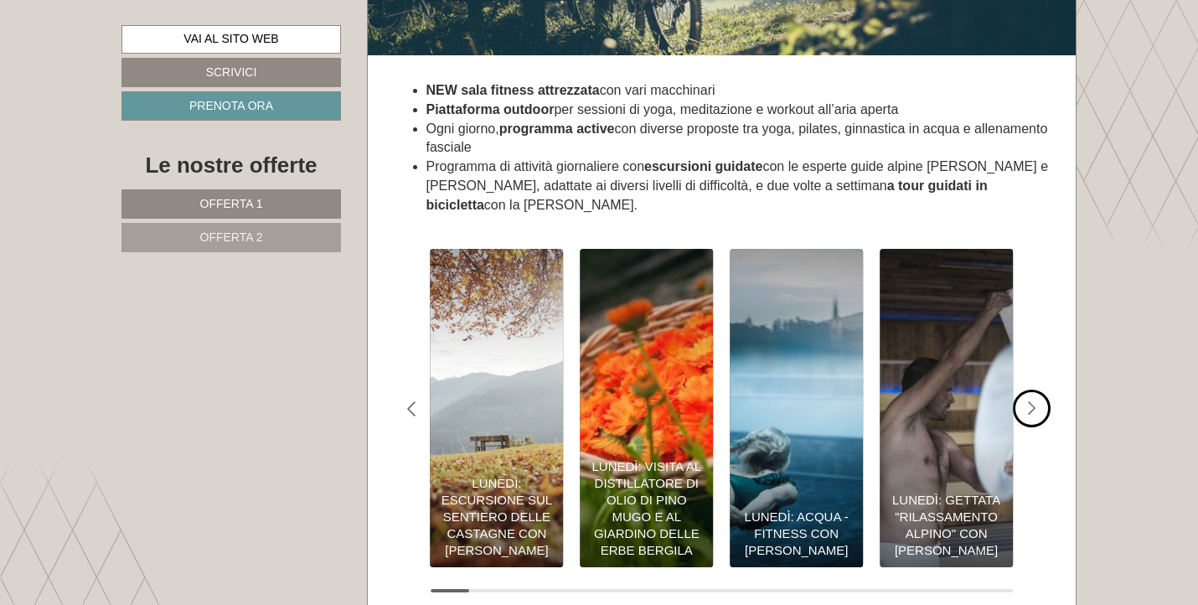
click at [1039, 390] on div "#gn-shop-3 .a-arrow { fill:05B8B3; }" at bounding box center [1032, 409] width 38 height 38
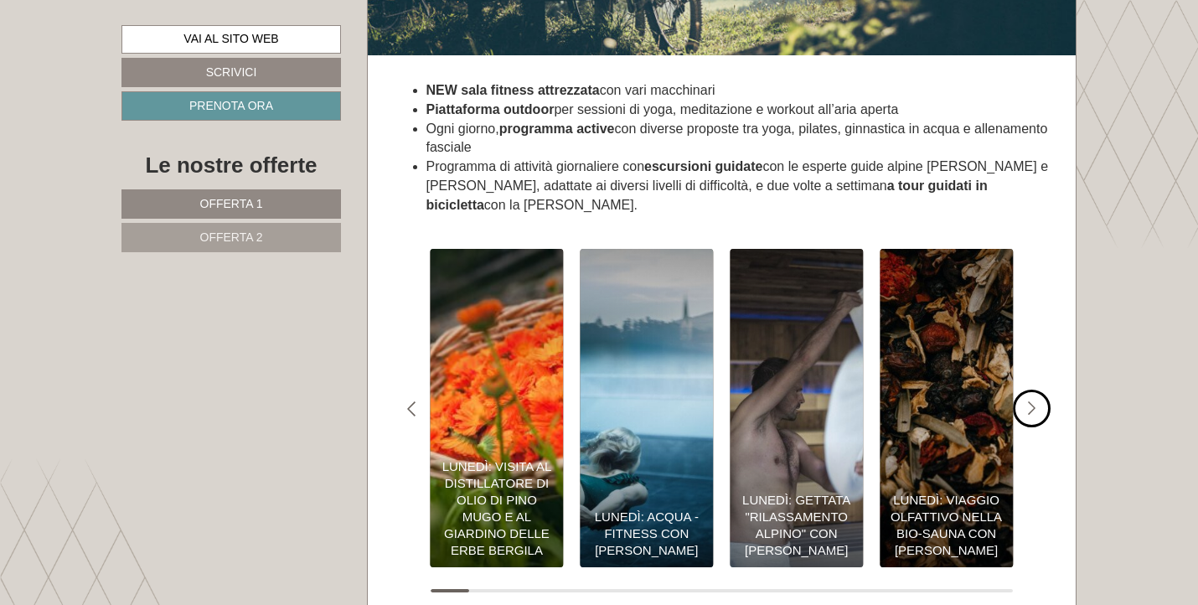
click at [1039, 390] on div "#gn-shop-3 .a-arrow { fill:05B8B3; }" at bounding box center [1032, 409] width 38 height 38
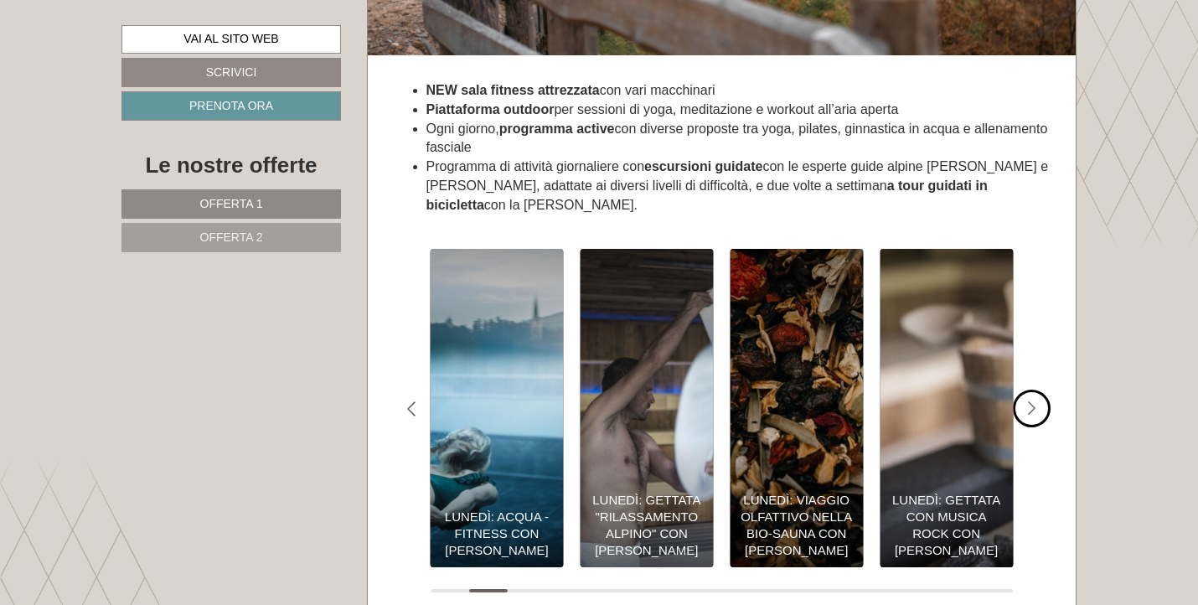
click at [1039, 390] on div "#gn-shop-3 .a-arrow { fill:05B8B3; }" at bounding box center [1032, 409] width 38 height 38
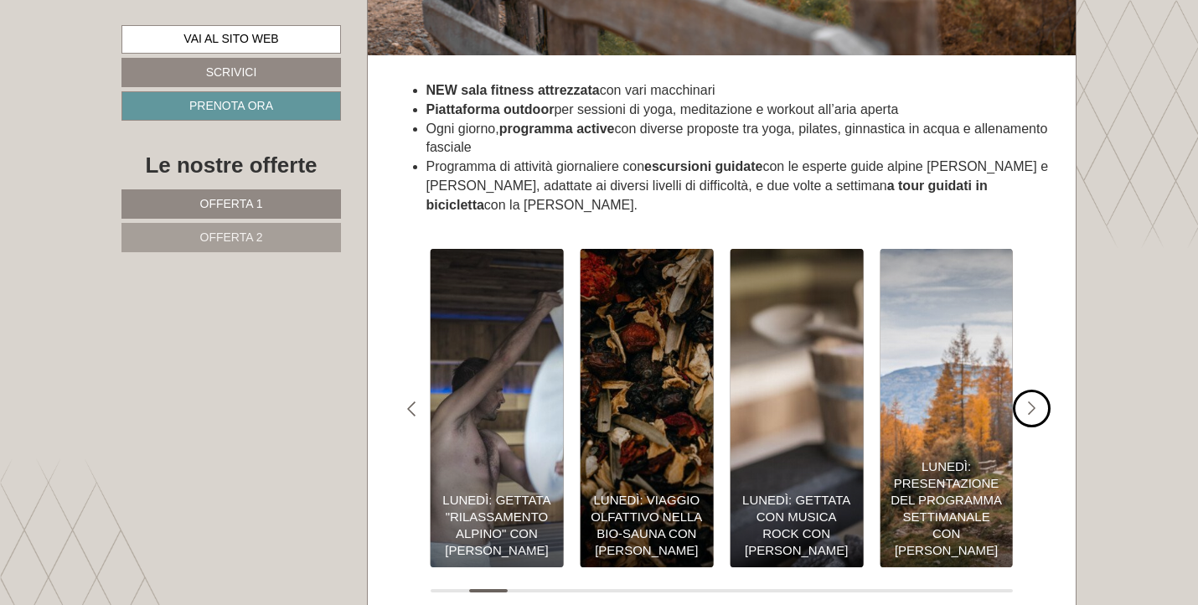
click at [1039, 390] on div "#gn-shop-3 .a-arrow { fill:05B8B3; }" at bounding box center [1032, 409] width 38 height 38
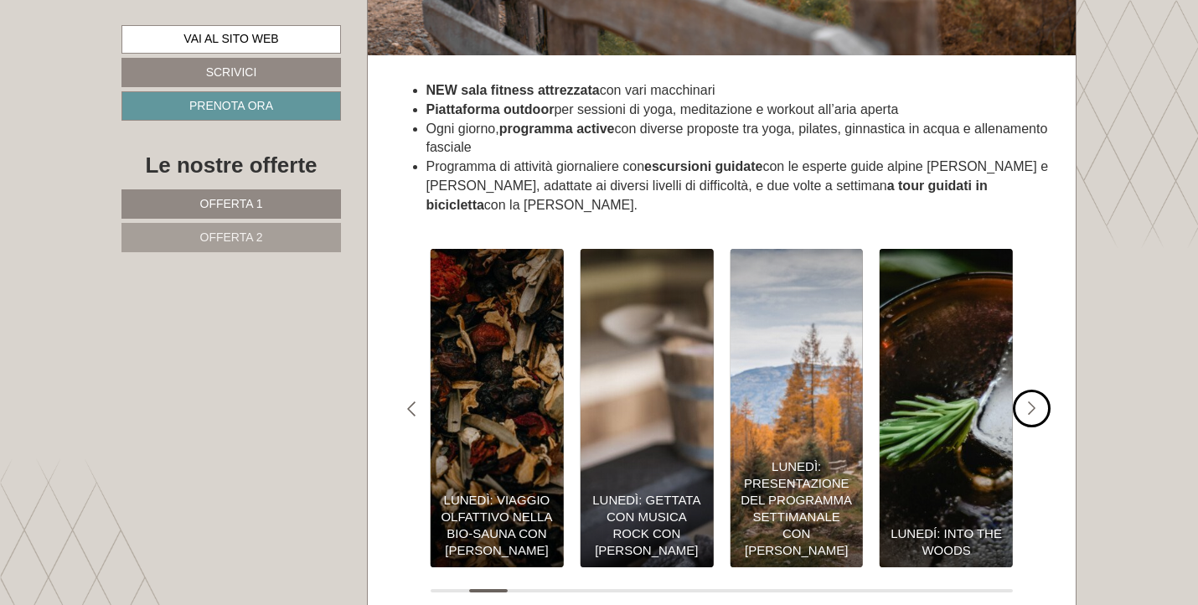
click at [1039, 390] on div "#gn-shop-3 .a-arrow { fill:05B8B3; }" at bounding box center [1032, 409] width 38 height 38
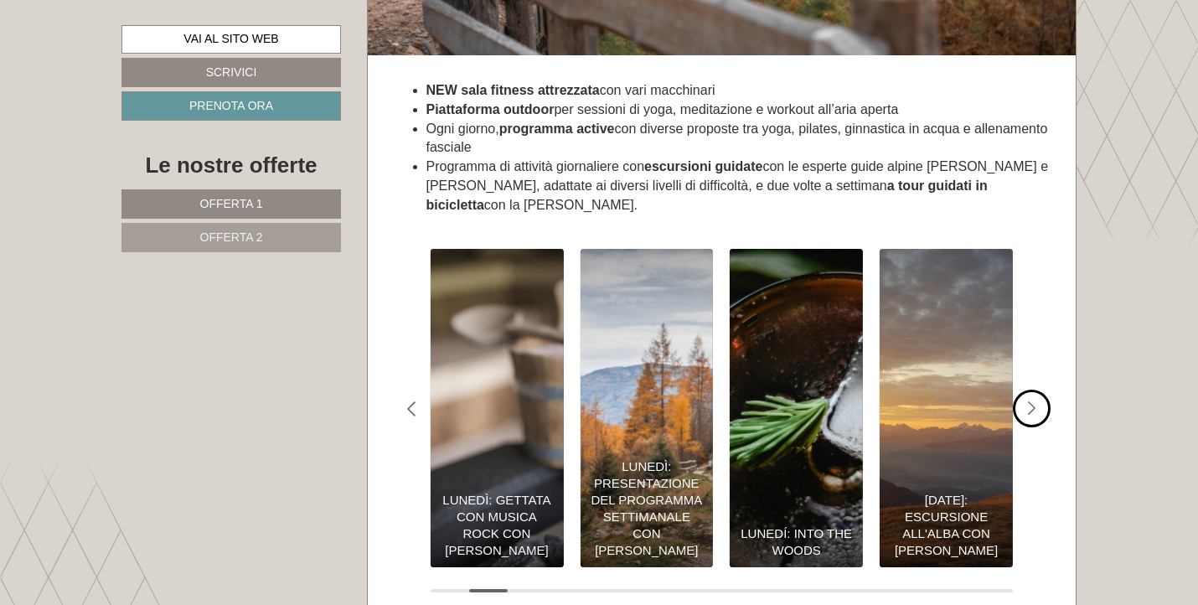
click at [1039, 390] on div "#gn-shop-3 .a-arrow { fill:05B8B3; }" at bounding box center [1032, 409] width 38 height 38
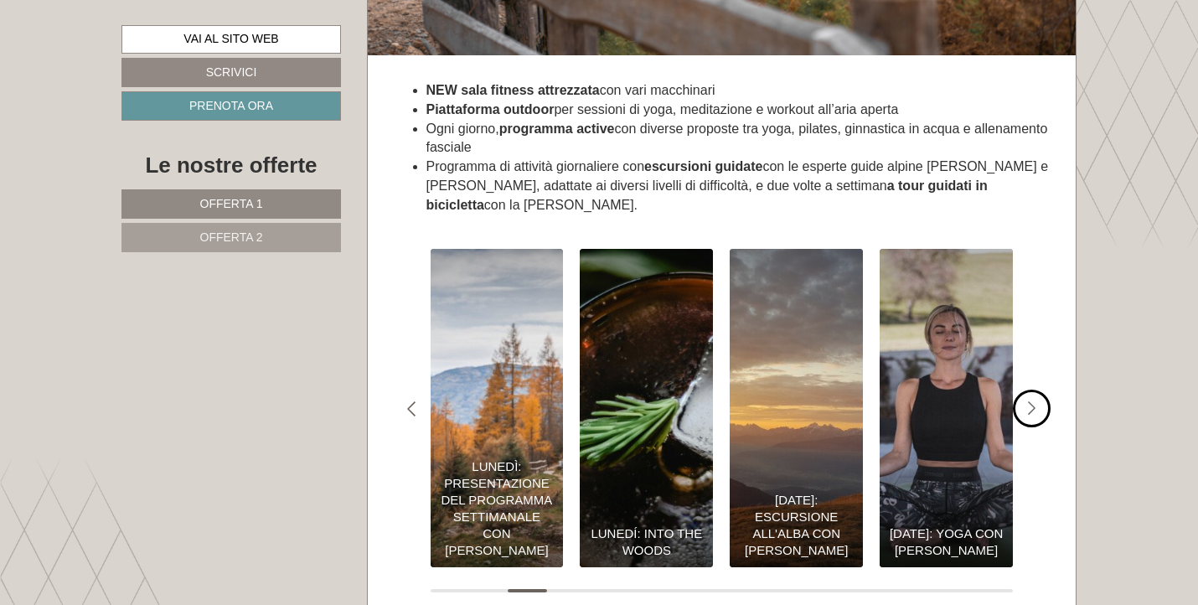
click at [1039, 390] on div "#gn-shop-3 .a-arrow { fill:05B8B3; }" at bounding box center [1032, 409] width 38 height 38
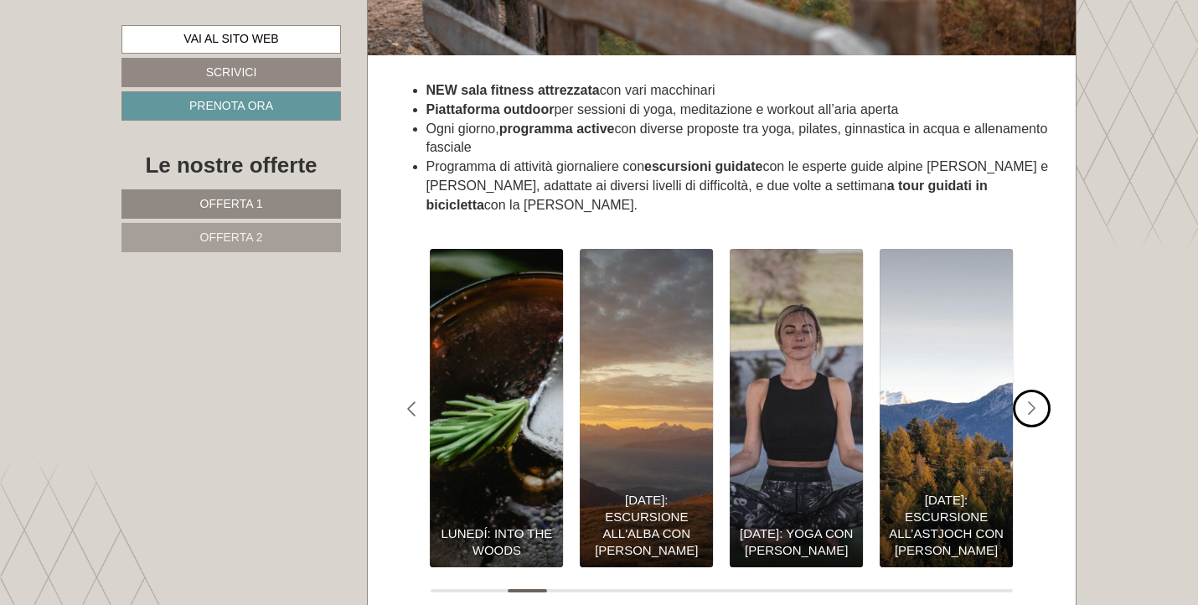
click at [1039, 390] on div "#gn-shop-3 .a-arrow { fill:05B8B3; }" at bounding box center [1032, 409] width 38 height 38
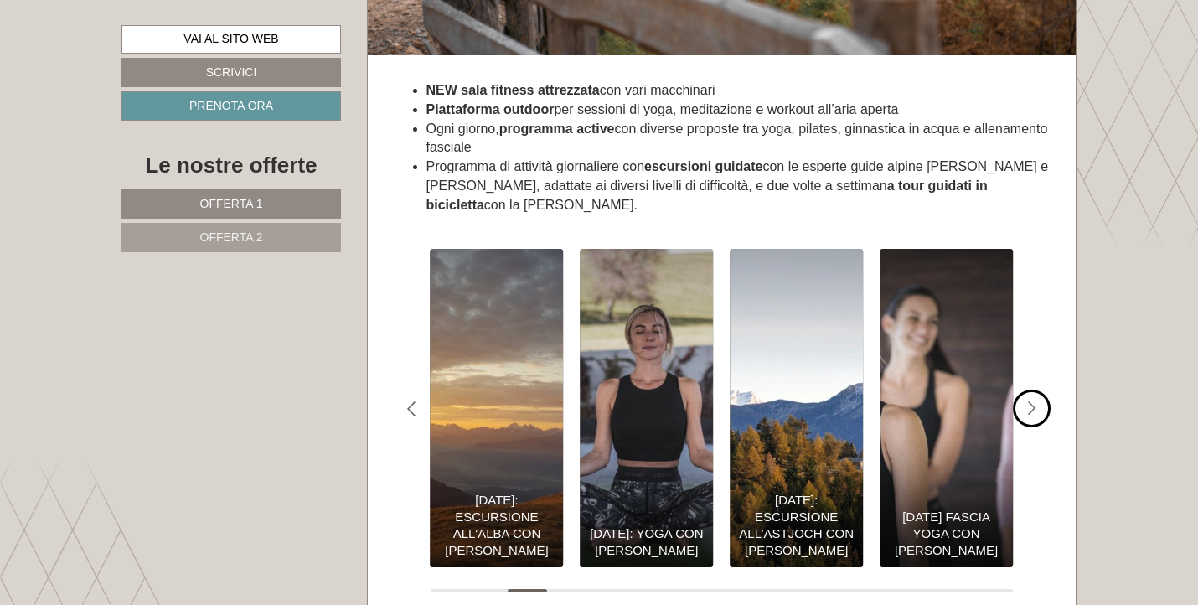
click at [1039, 390] on div "#gn-shop-3 .a-arrow { fill:05B8B3; }" at bounding box center [1032, 409] width 38 height 38
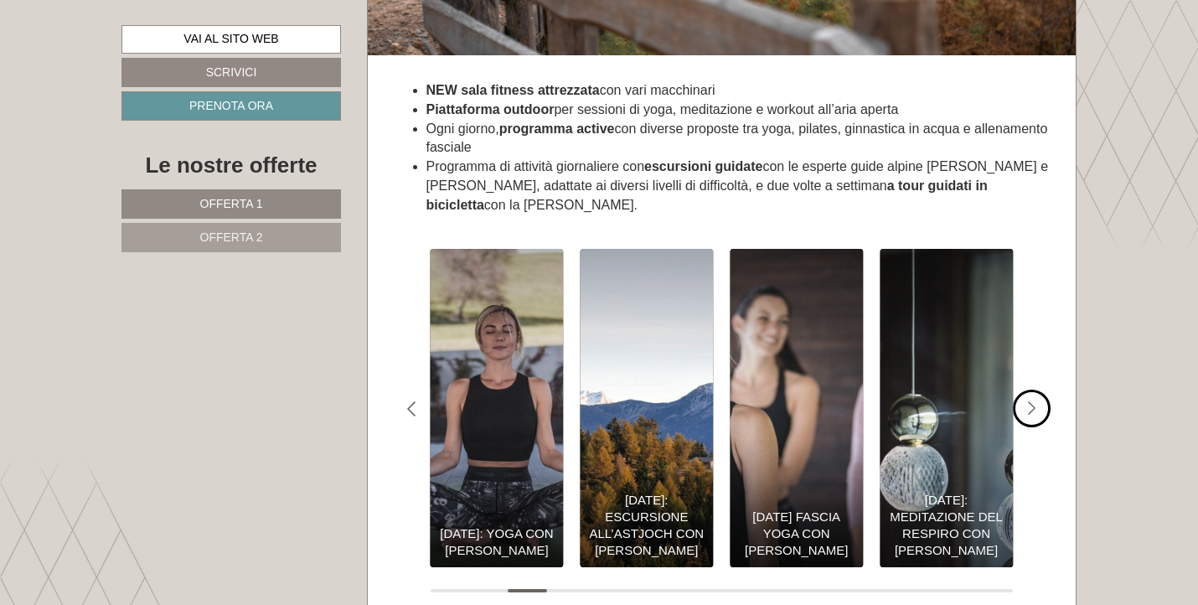
click at [1039, 390] on div "#gn-shop-3 .a-arrow { fill:05B8B3; }" at bounding box center [1032, 409] width 38 height 38
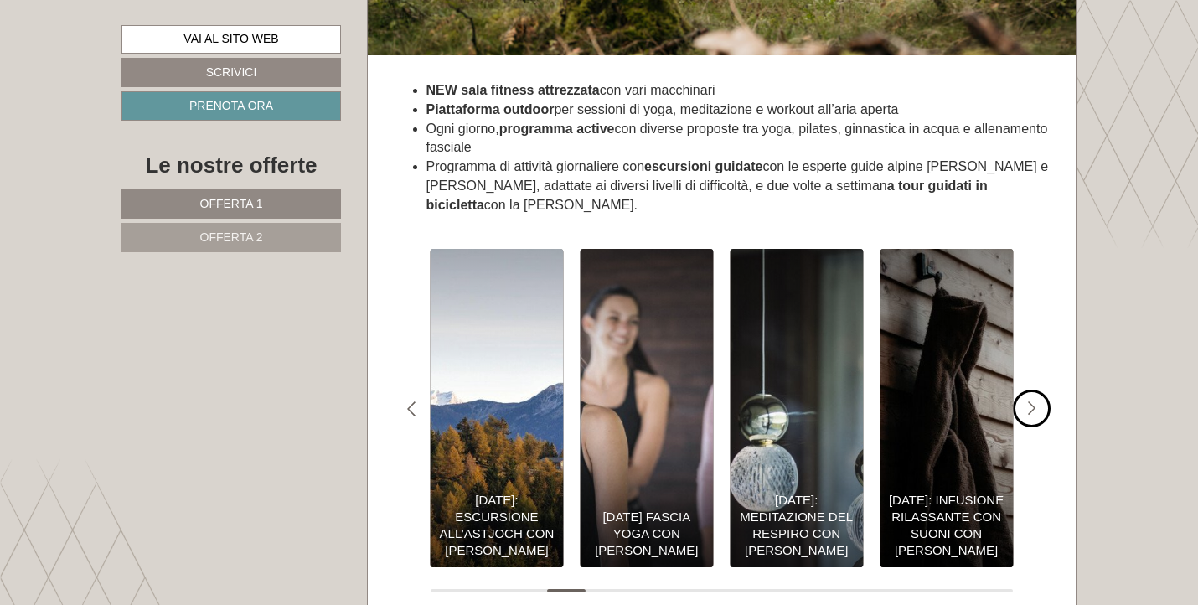
click at [1039, 390] on div "#gn-shop-3 .a-arrow { fill:05B8B3; }" at bounding box center [1032, 409] width 38 height 38
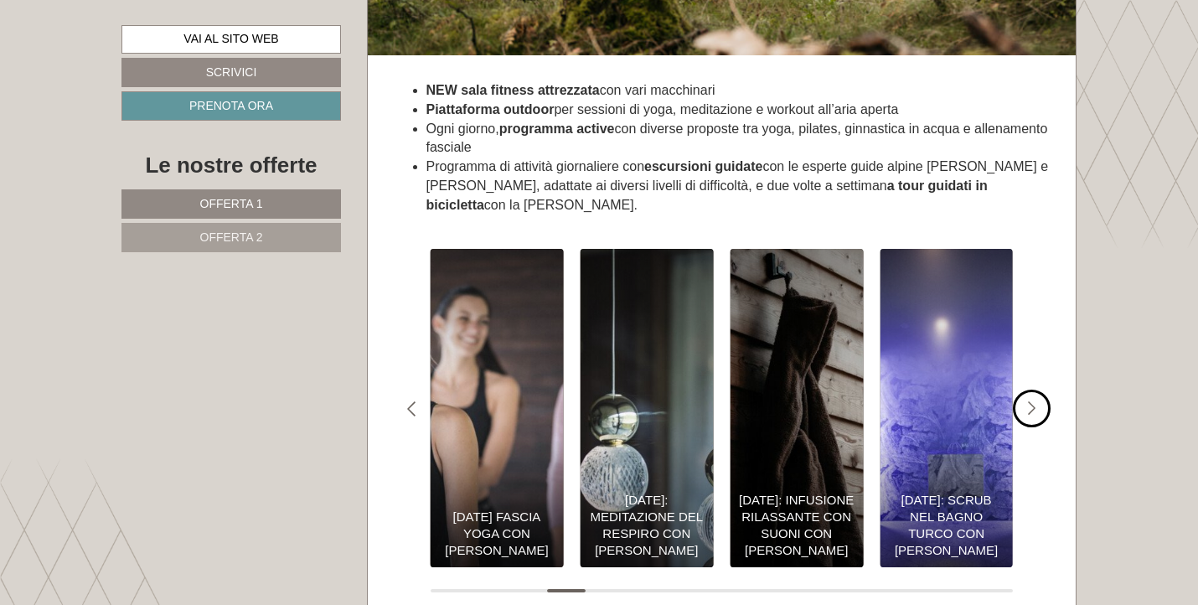
click at [1039, 390] on div "#gn-shop-3 .a-arrow { fill:05B8B3; }" at bounding box center [1032, 409] width 38 height 38
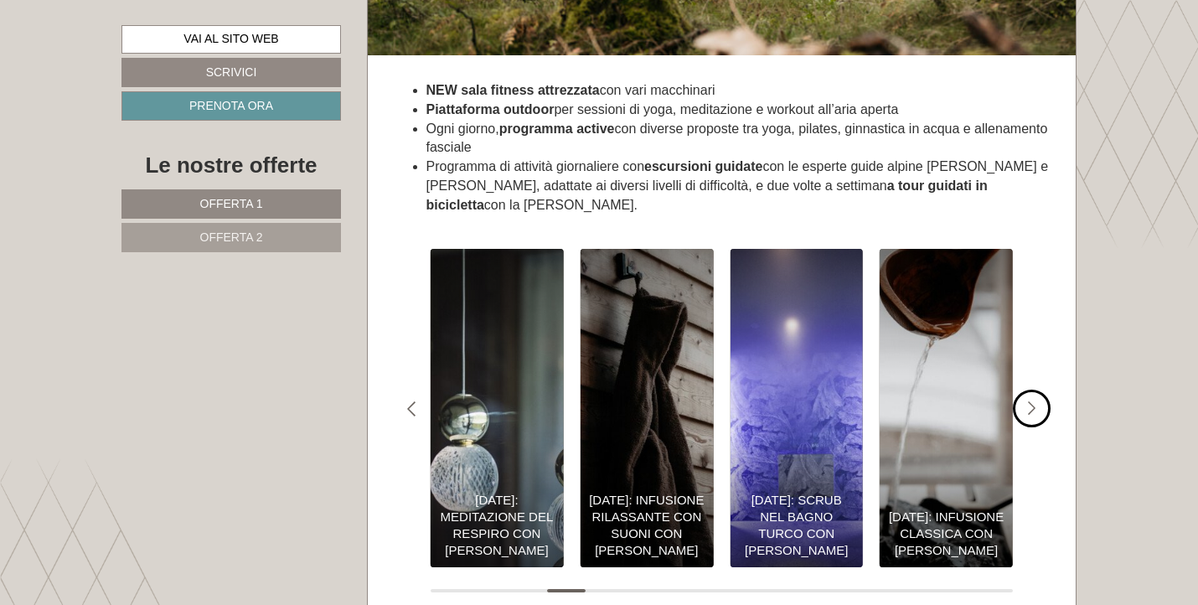
click at [1039, 390] on div "#gn-shop-3 .a-arrow { fill:05B8B3; }" at bounding box center [1032, 409] width 38 height 38
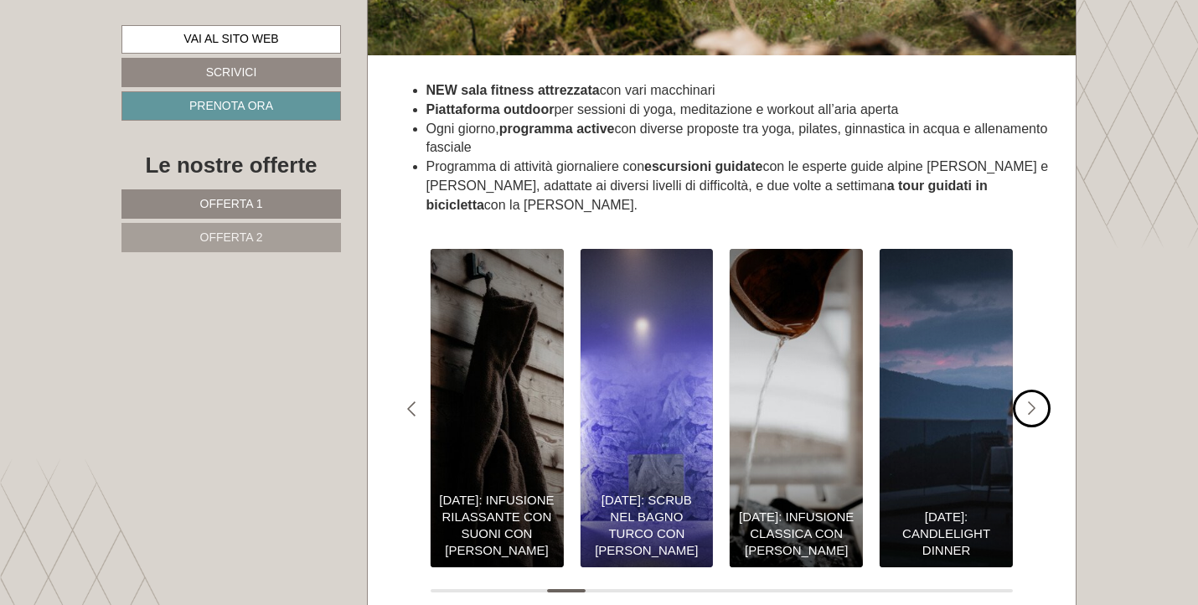
click at [1039, 390] on div "#gn-shop-3 .a-arrow { fill:05B8B3; }" at bounding box center [1032, 409] width 38 height 38
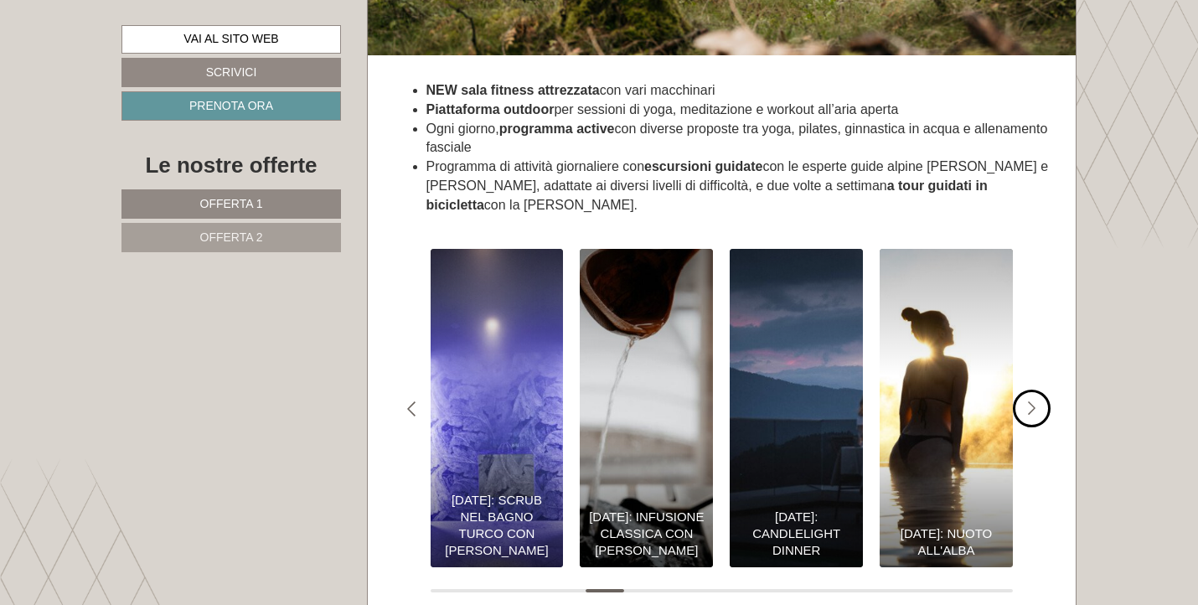
click at [1039, 390] on div "#gn-shop-3 .a-arrow { fill:05B8B3; }" at bounding box center [1032, 409] width 38 height 38
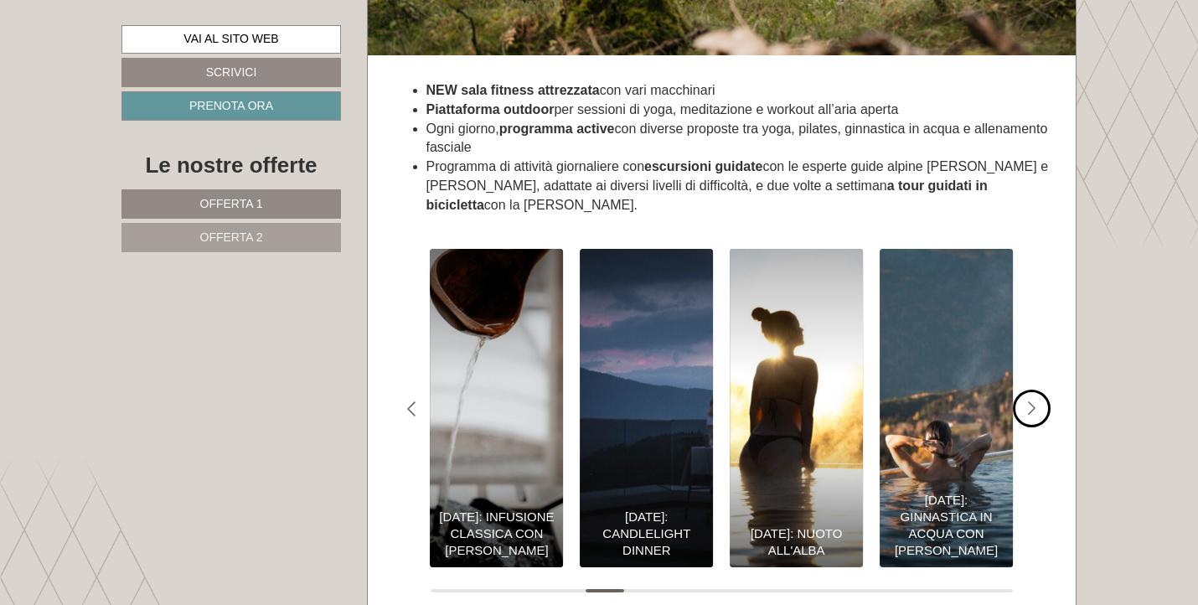
click at [1039, 390] on div "#gn-shop-3 .a-arrow { fill:05B8B3; }" at bounding box center [1032, 409] width 38 height 38
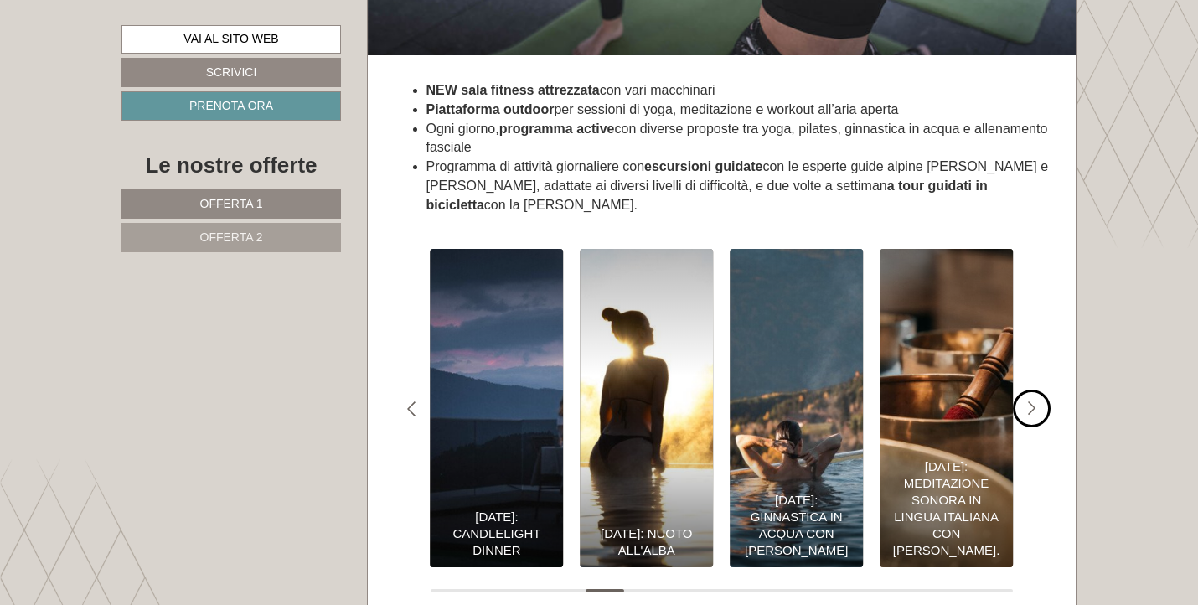
click at [1039, 390] on div "#gn-shop-3 .a-arrow { fill:05B8B3; }" at bounding box center [1032, 409] width 38 height 38
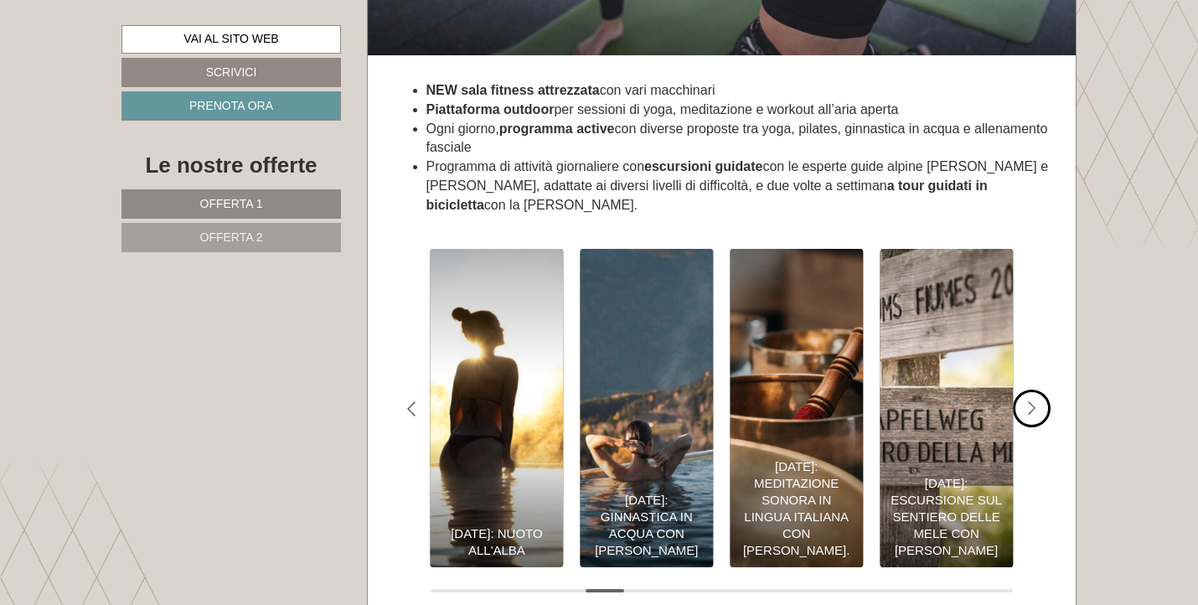
scroll to position [6338, 0]
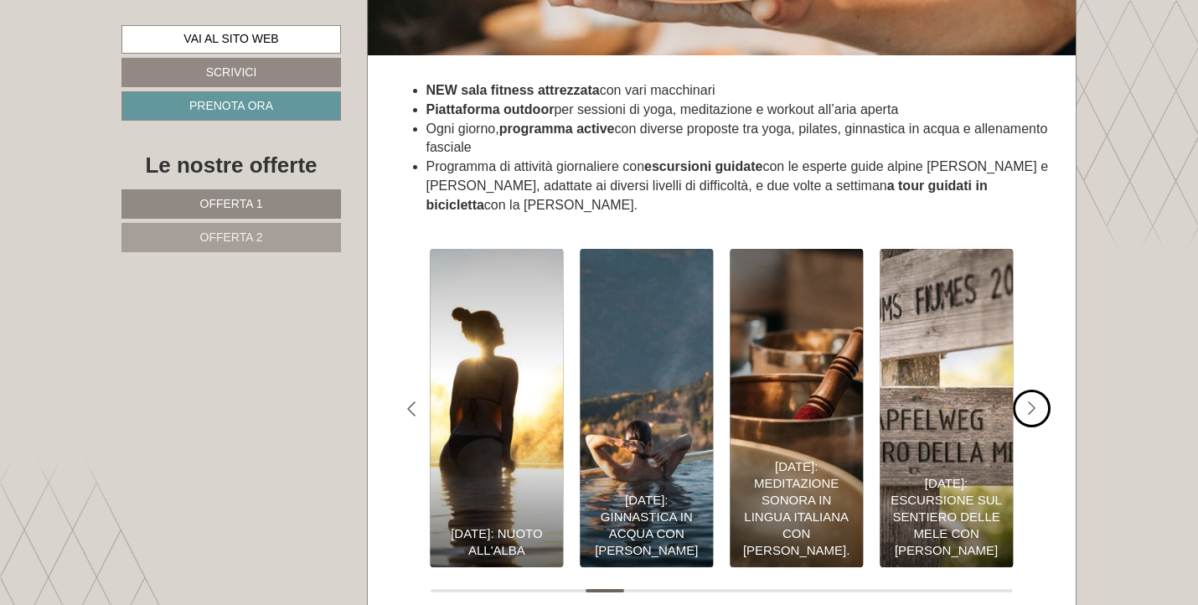
click at [1034, 401] on icon "#gn-shop-3 .a-arrow { fill:05B8B3; }" at bounding box center [1032, 408] width 8 height 15
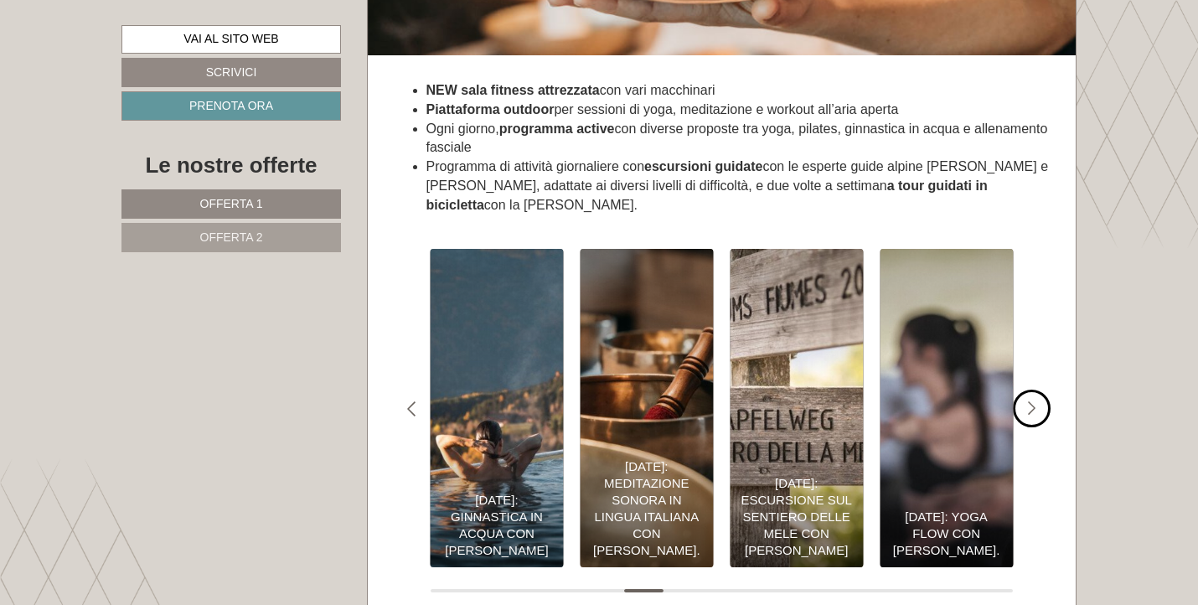
click at [1034, 401] on icon "#gn-shop-3 .a-arrow { fill:05B8B3; }" at bounding box center [1032, 408] width 8 height 15
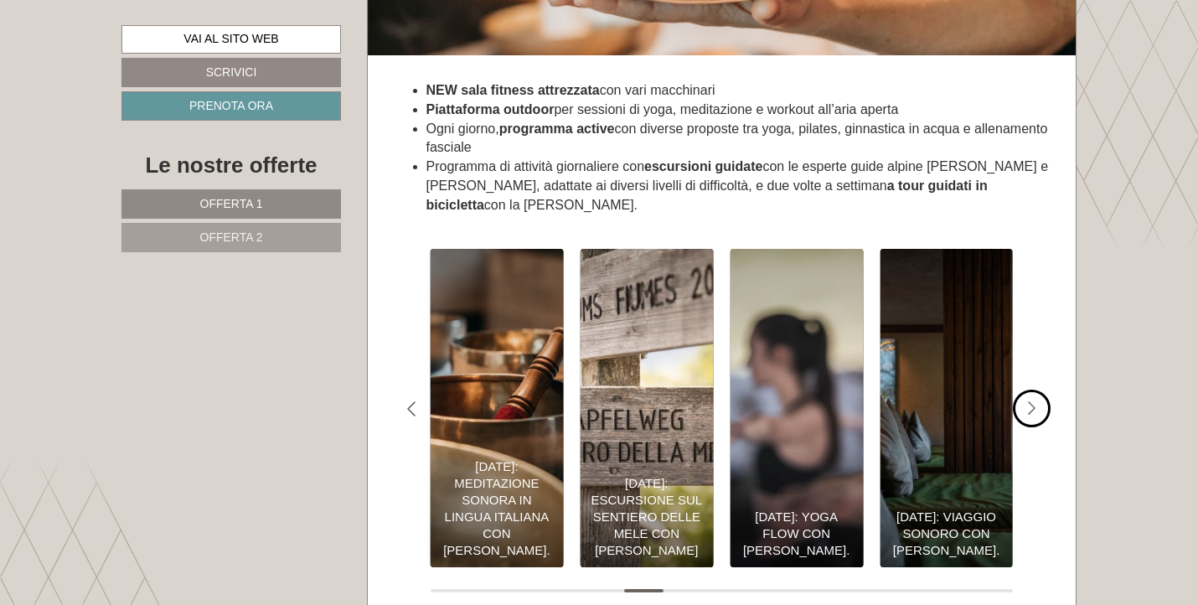
click at [1034, 401] on icon "#gn-shop-3 .a-arrow { fill:05B8B3; }" at bounding box center [1032, 408] width 8 height 15
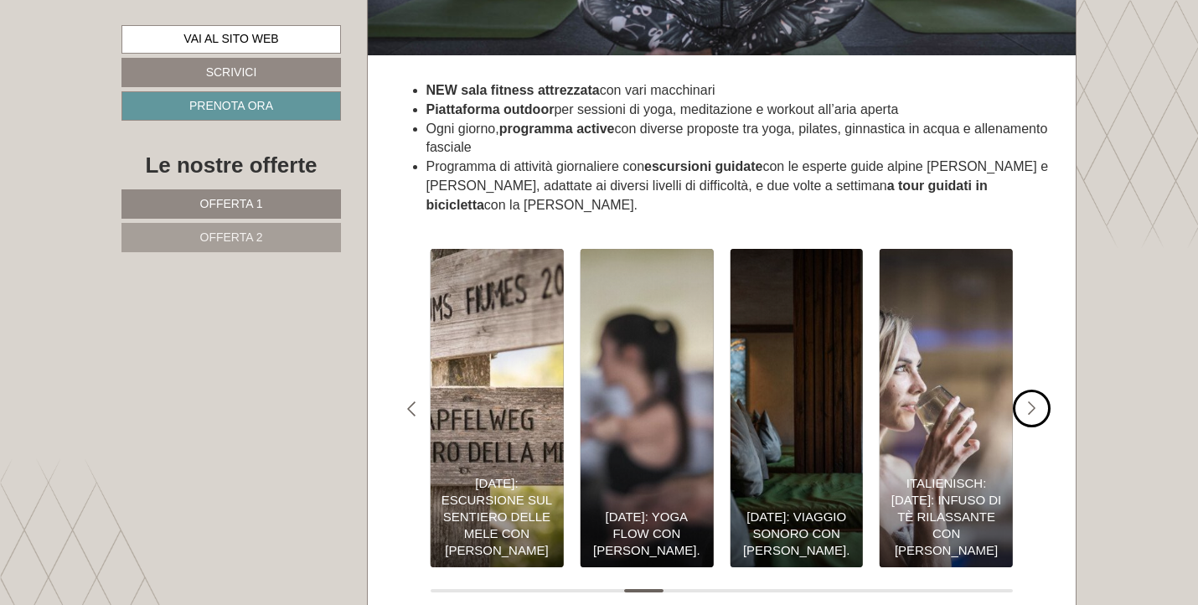
click at [1034, 401] on icon "#gn-shop-3 .a-arrow { fill:05B8B3; }" at bounding box center [1032, 408] width 8 height 15
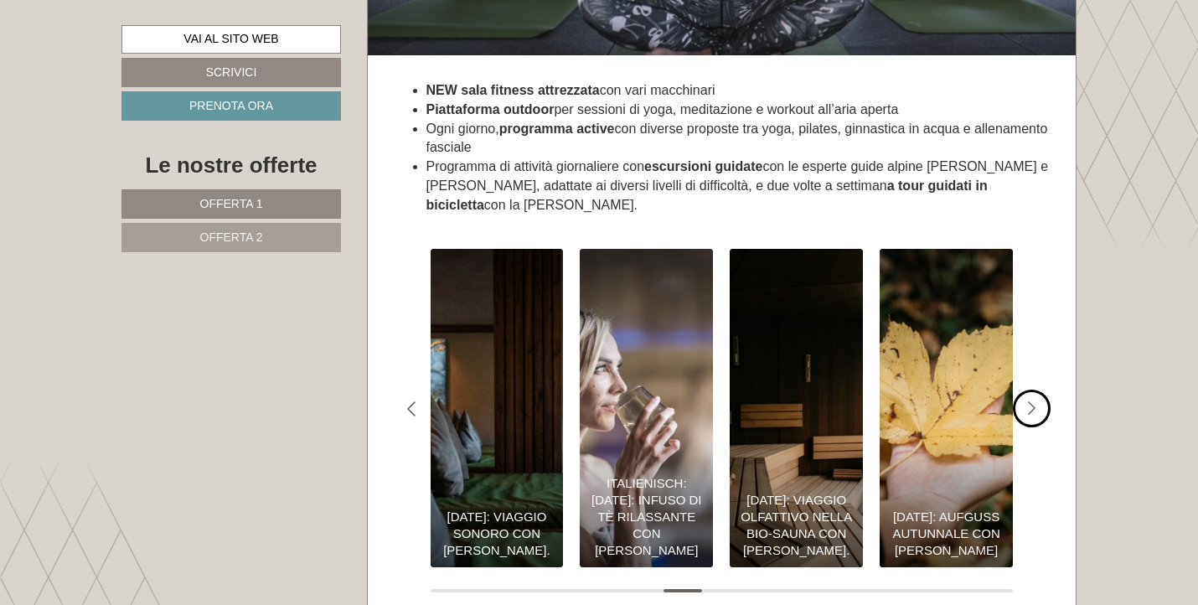
click at [1034, 401] on icon "#gn-shop-3 .a-arrow { fill:05B8B3; }" at bounding box center [1032, 408] width 8 height 15
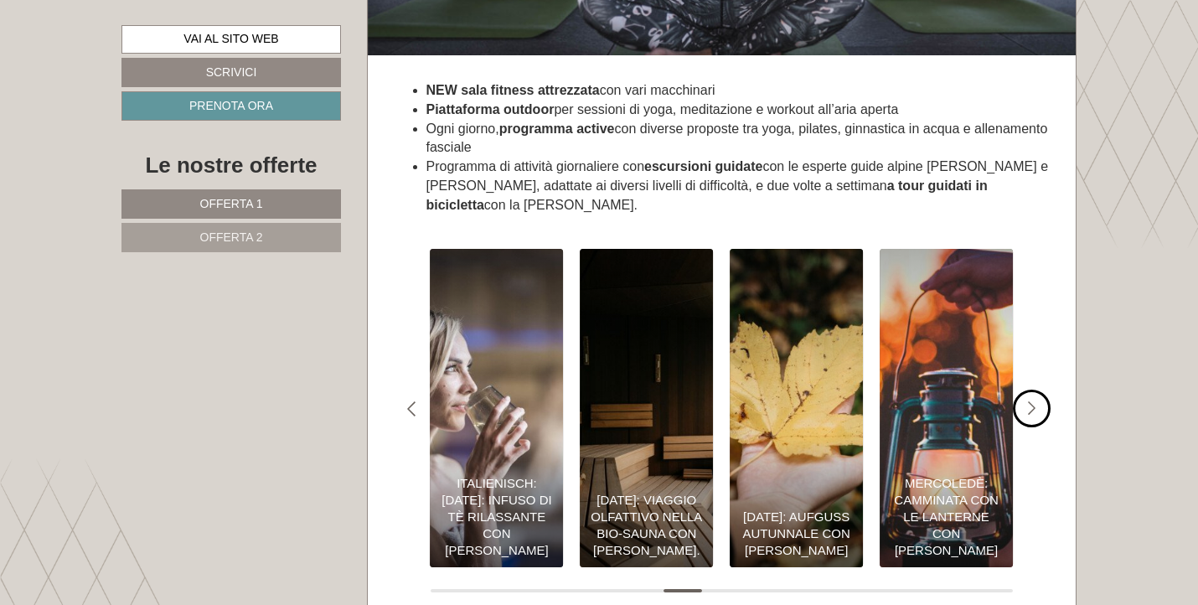
click at [1034, 401] on icon "#gn-shop-3 .a-arrow { fill:05B8B3; }" at bounding box center [1032, 408] width 8 height 15
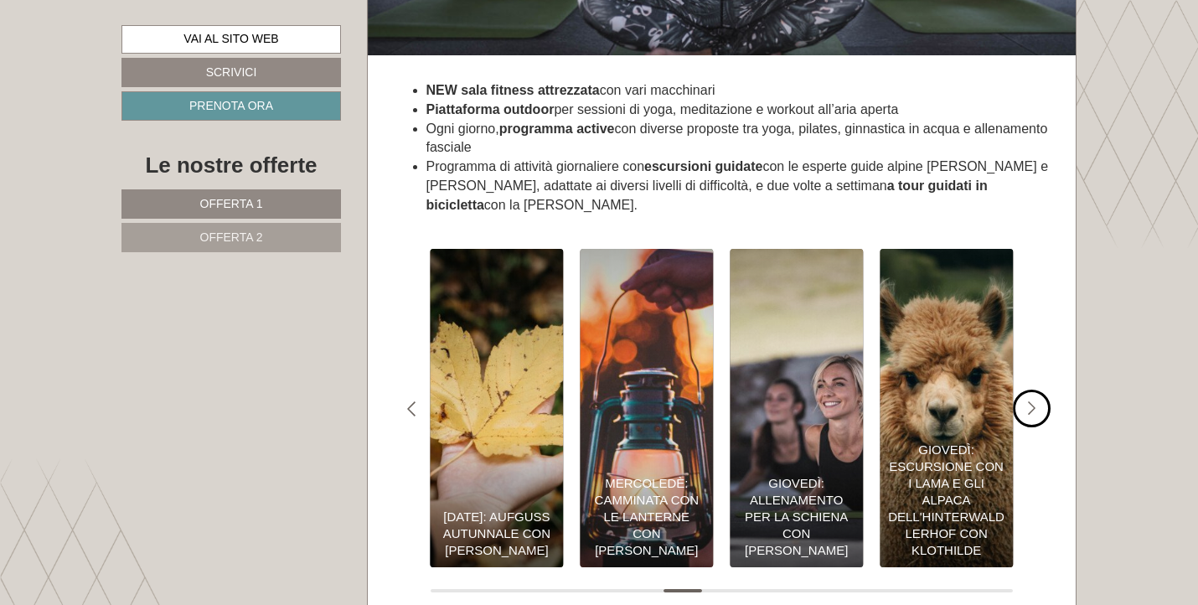
click at [1034, 401] on icon "#gn-shop-3 .a-arrow { fill:05B8B3; }" at bounding box center [1032, 408] width 8 height 15
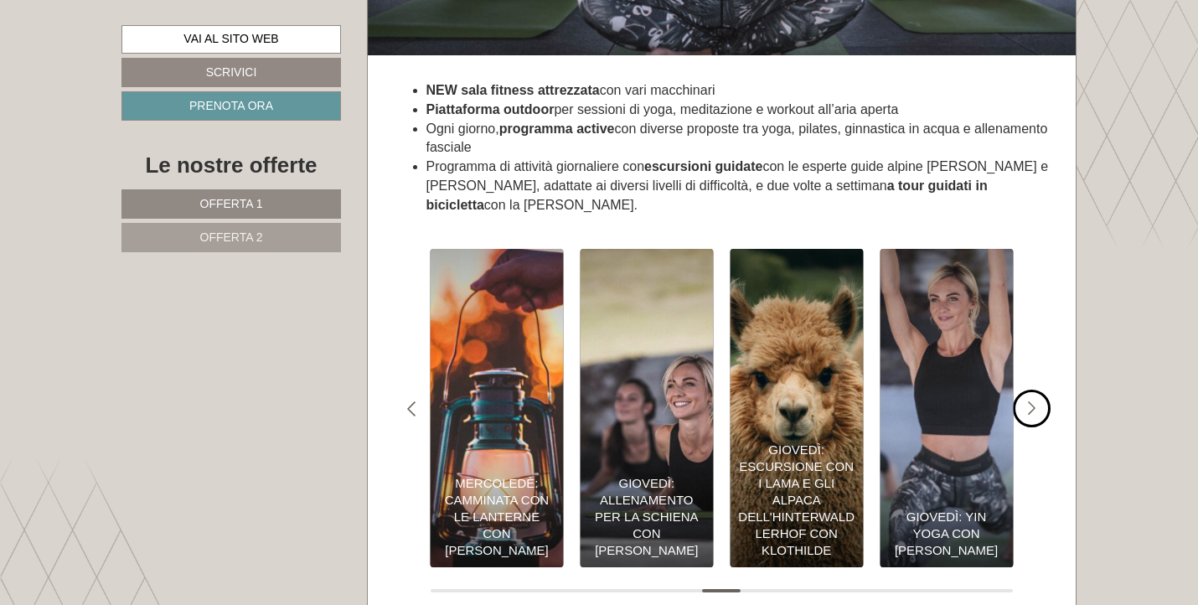
click at [1034, 401] on icon "#gn-shop-3 .a-arrow { fill:05B8B3; }" at bounding box center [1032, 408] width 8 height 15
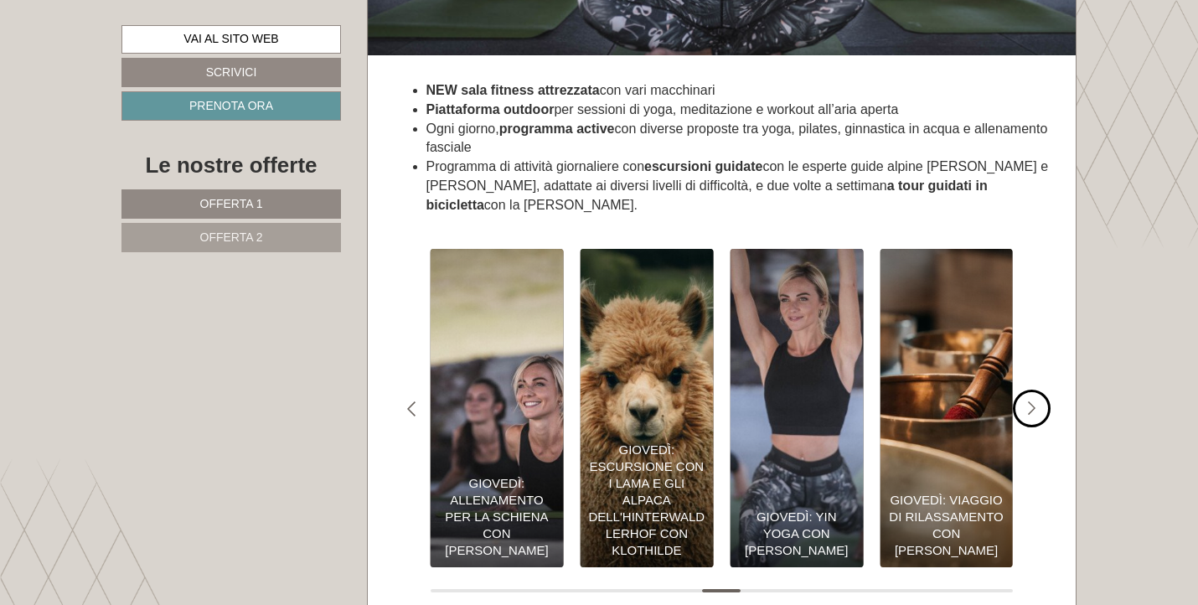
click at [1034, 401] on icon "#gn-shop-3 .a-arrow { fill:05B8B3; }" at bounding box center [1032, 408] width 8 height 15
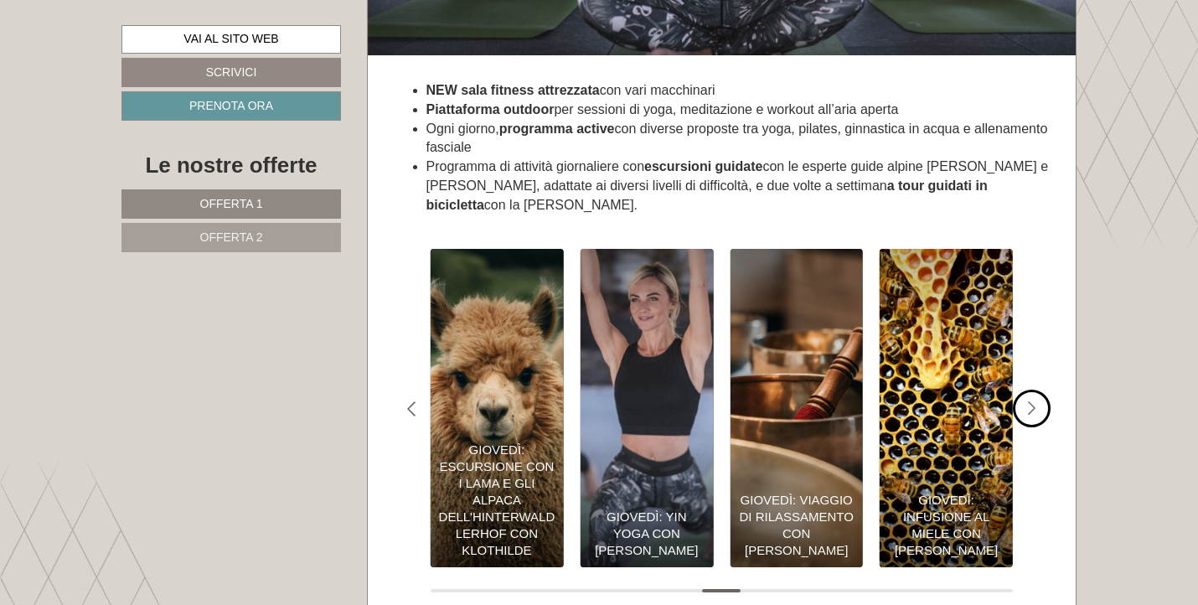
click at [1034, 401] on icon "#gn-shop-3 .a-arrow { fill:05B8B3; }" at bounding box center [1032, 408] width 8 height 15
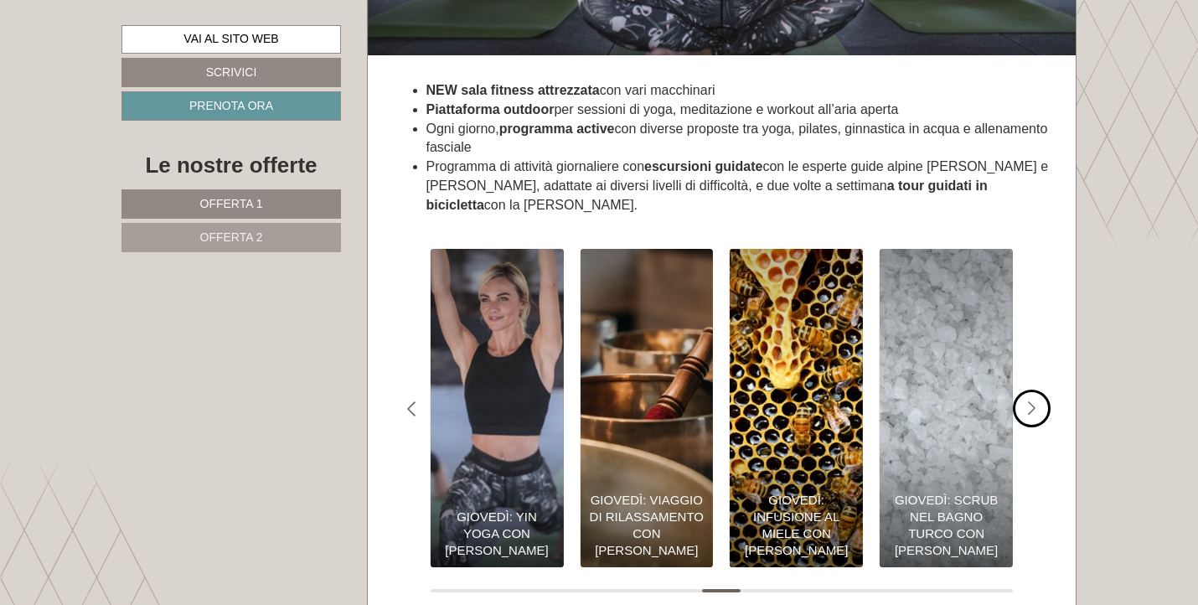
click at [1034, 401] on icon "#gn-shop-3 .a-arrow { fill:05B8B3; }" at bounding box center [1032, 408] width 8 height 15
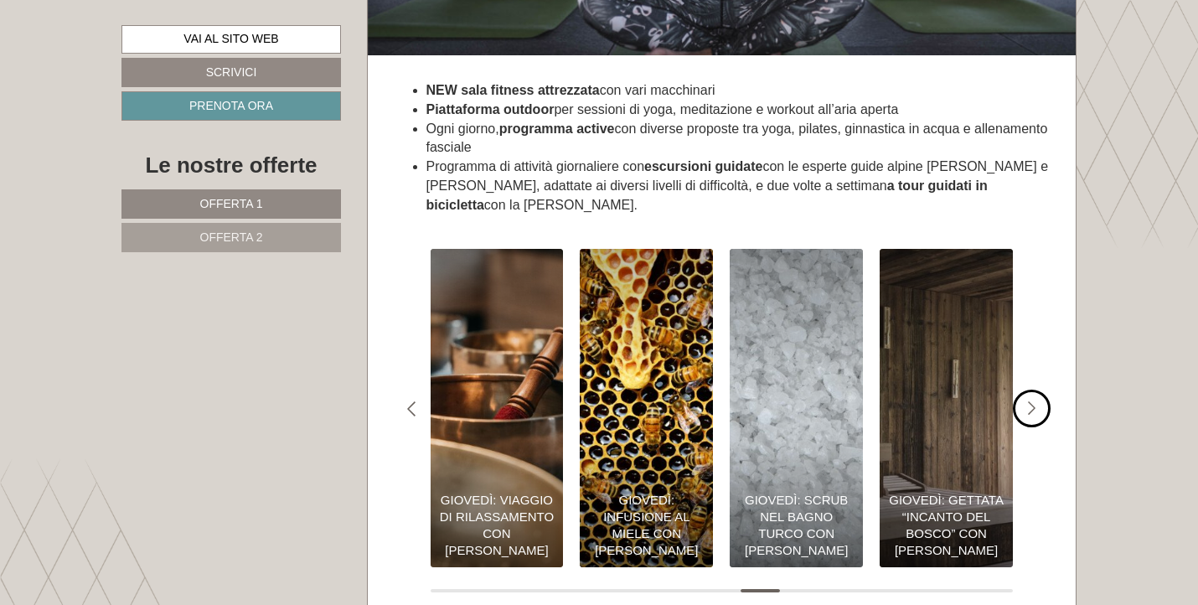
click at [1034, 401] on icon "#gn-shop-3 .a-arrow { fill:05B8B3; }" at bounding box center [1032, 408] width 8 height 15
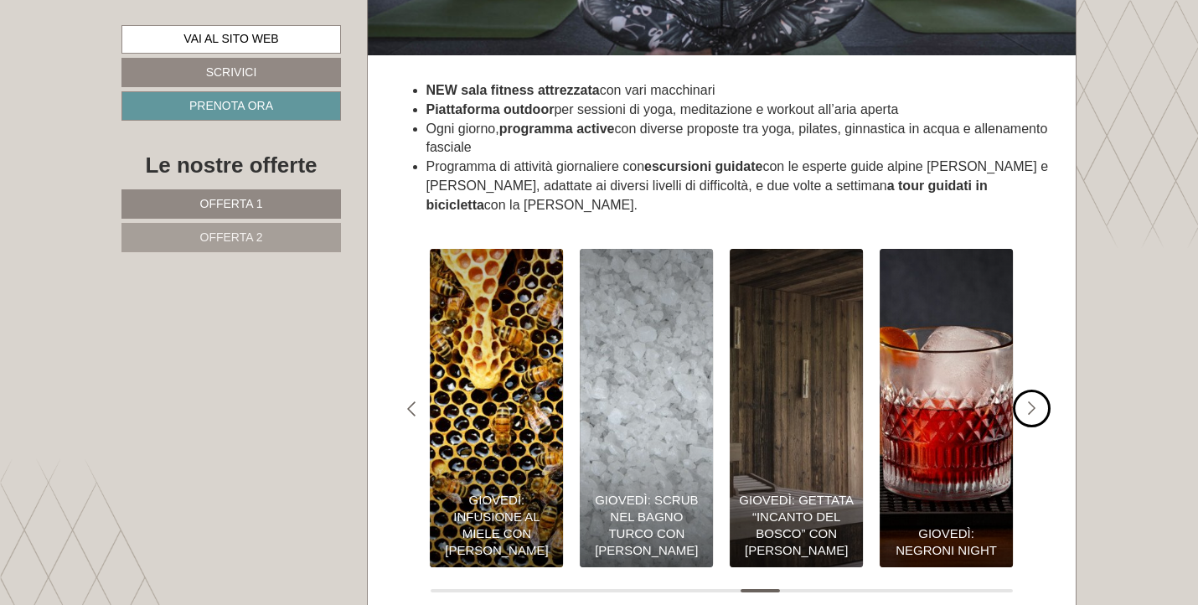
click at [1034, 401] on icon "#gn-shop-3 .a-arrow { fill:05B8B3; }" at bounding box center [1032, 408] width 8 height 15
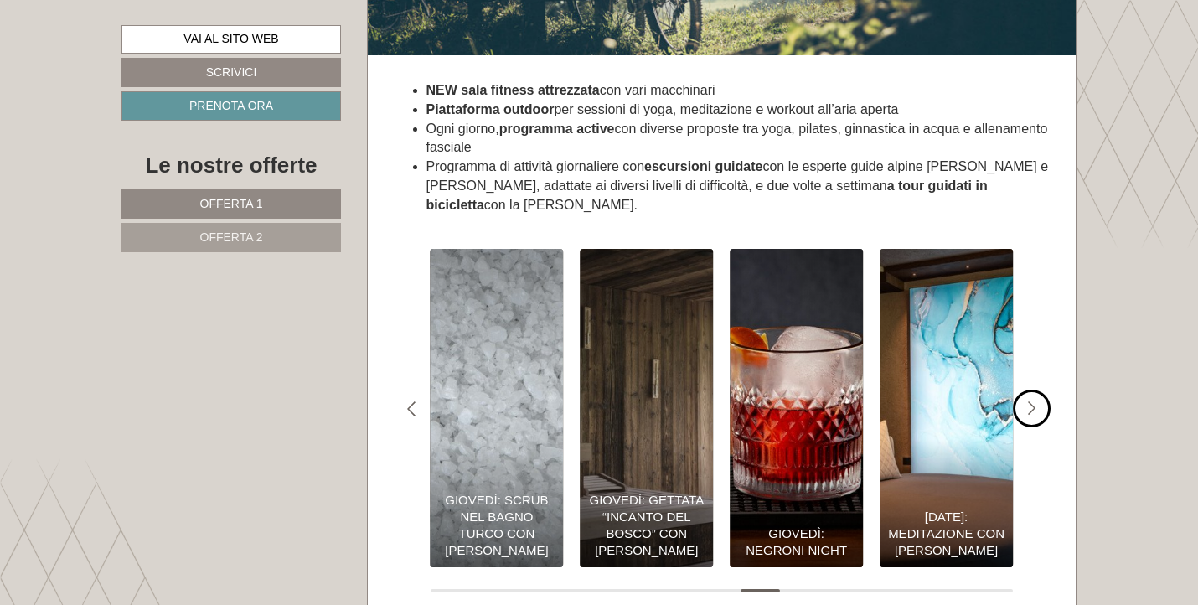
click at [1034, 401] on icon "#gn-shop-3 .a-arrow { fill:05B8B3; }" at bounding box center [1032, 408] width 8 height 15
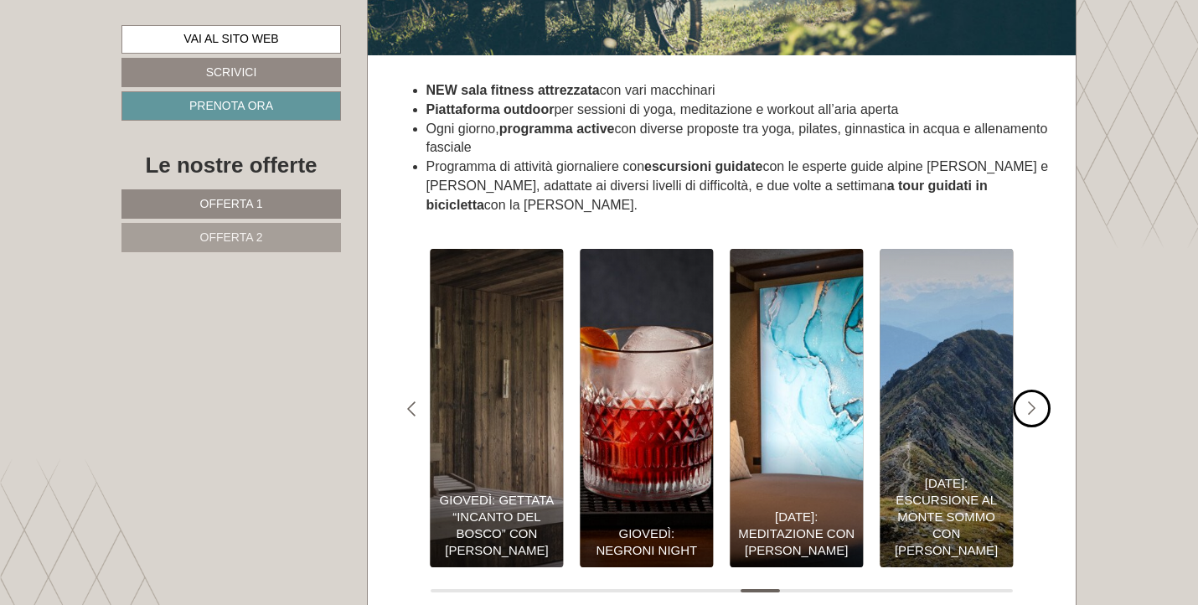
click at [1034, 401] on icon "#gn-shop-3 .a-arrow { fill:05B8B3; }" at bounding box center [1032, 408] width 8 height 15
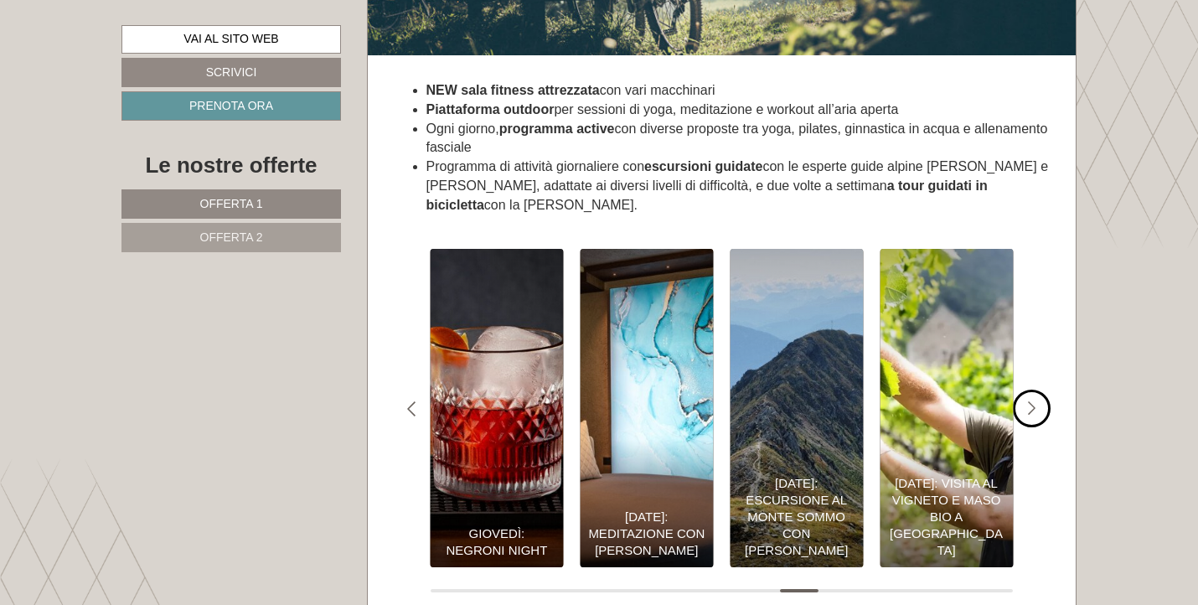
click at [1034, 401] on icon "#gn-shop-3 .a-arrow { fill:05B8B3; }" at bounding box center [1032, 408] width 8 height 15
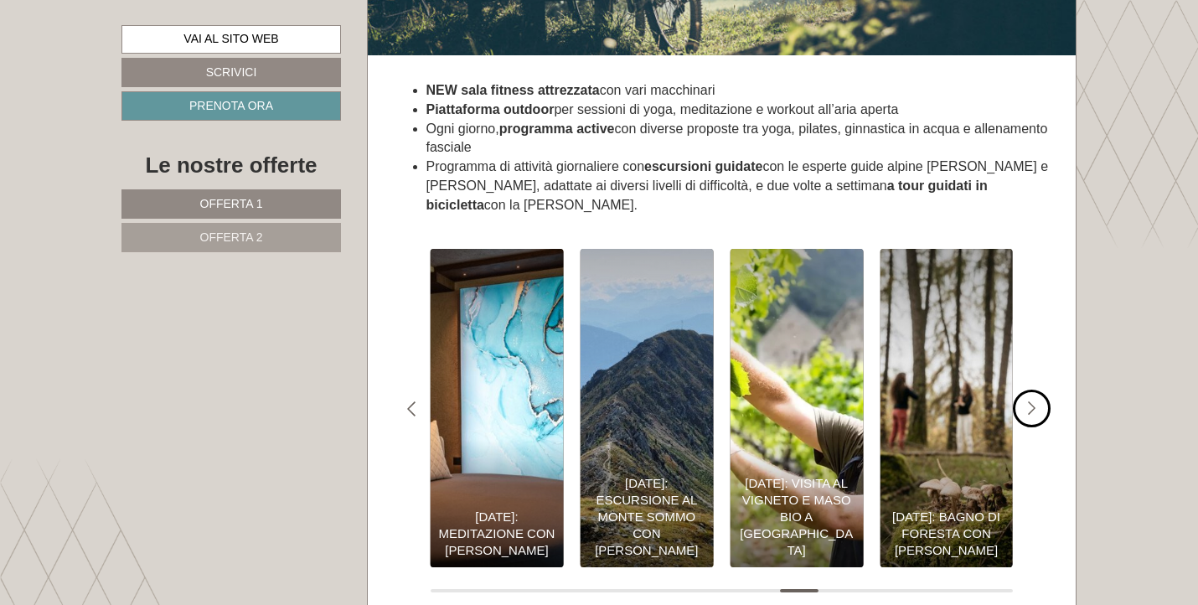
click at [1034, 401] on icon "#gn-shop-3 .a-arrow { fill:05B8B3; }" at bounding box center [1032, 408] width 8 height 15
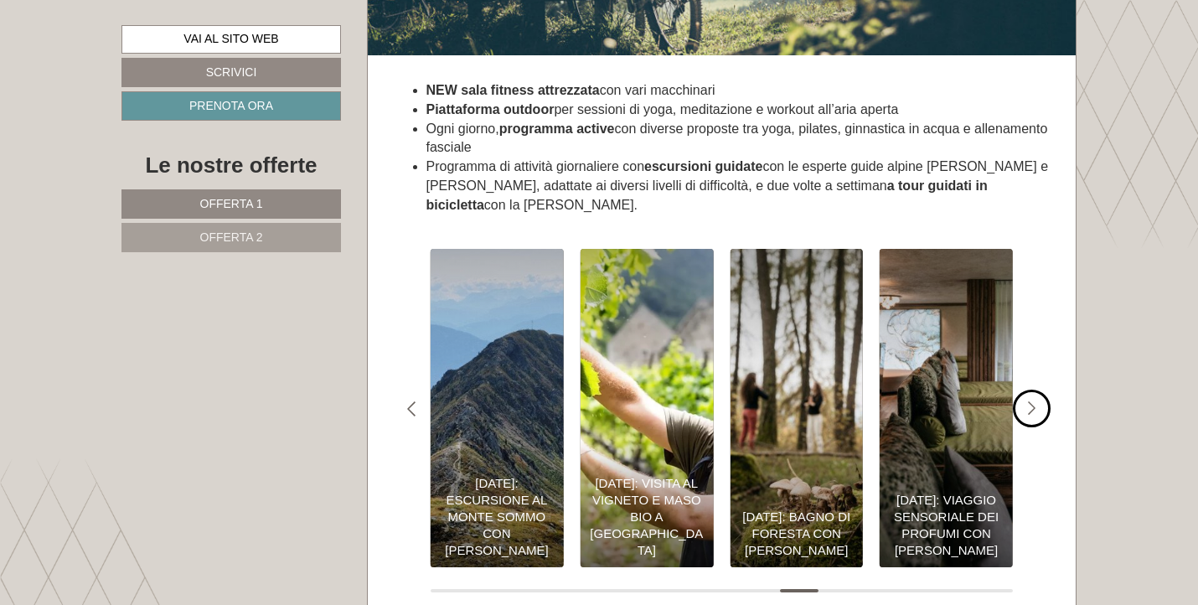
click at [1034, 401] on icon "#gn-shop-3 .a-arrow { fill:05B8B3; }" at bounding box center [1032, 408] width 8 height 15
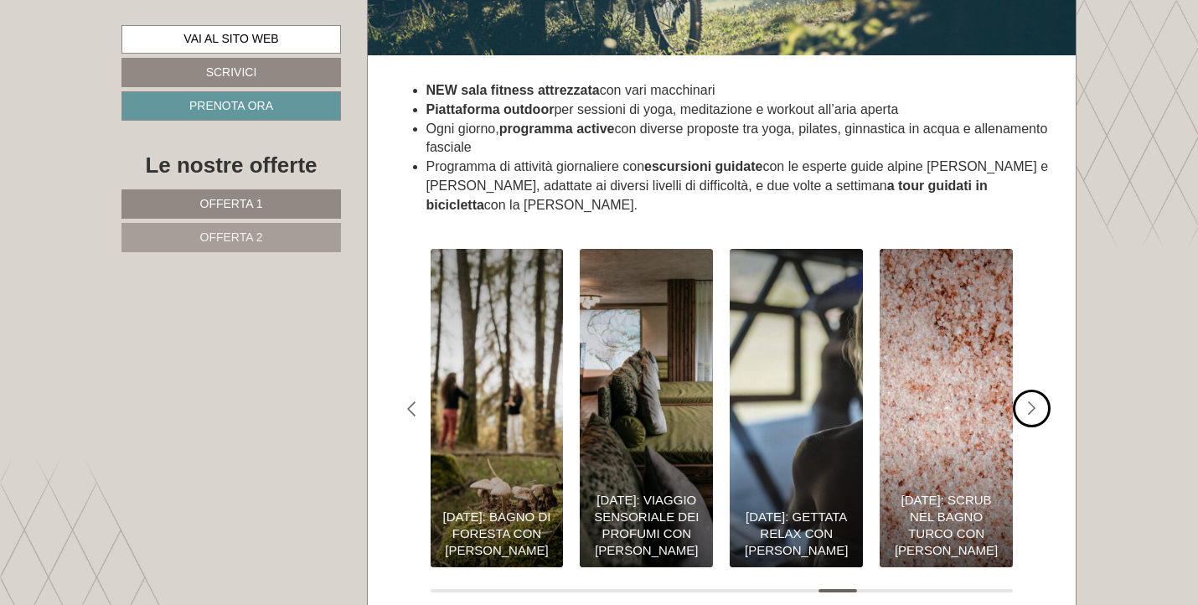
click at [1034, 401] on icon "#gn-shop-3 .a-arrow { fill:05B8B3; }" at bounding box center [1032, 408] width 8 height 15
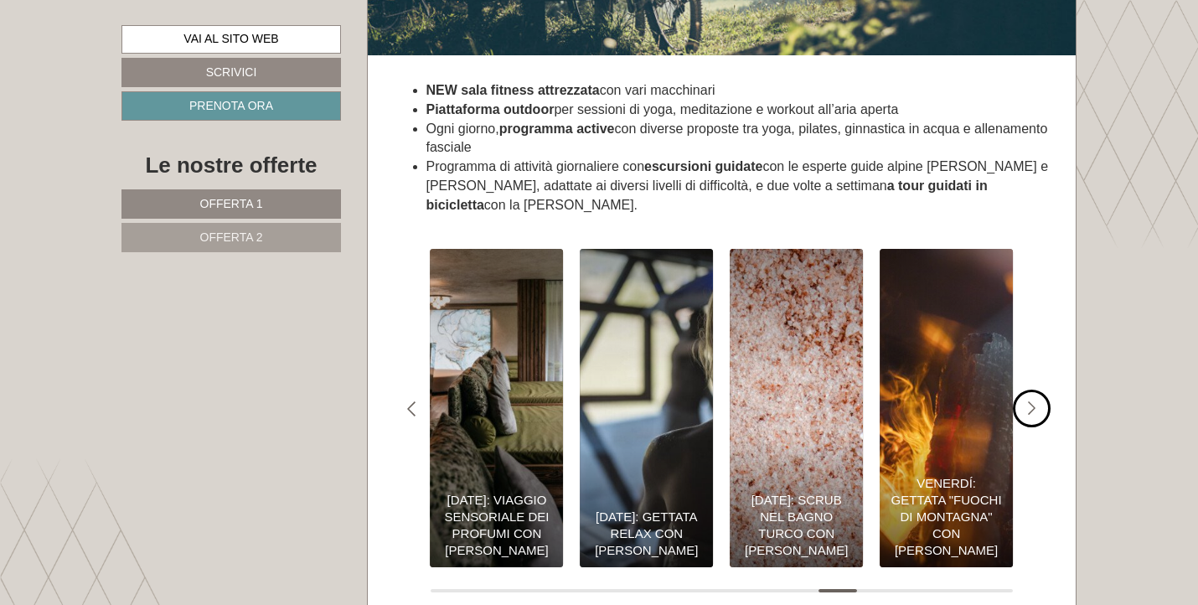
click at [1034, 401] on icon "#gn-shop-3 .a-arrow { fill:05B8B3; }" at bounding box center [1032, 408] width 8 height 15
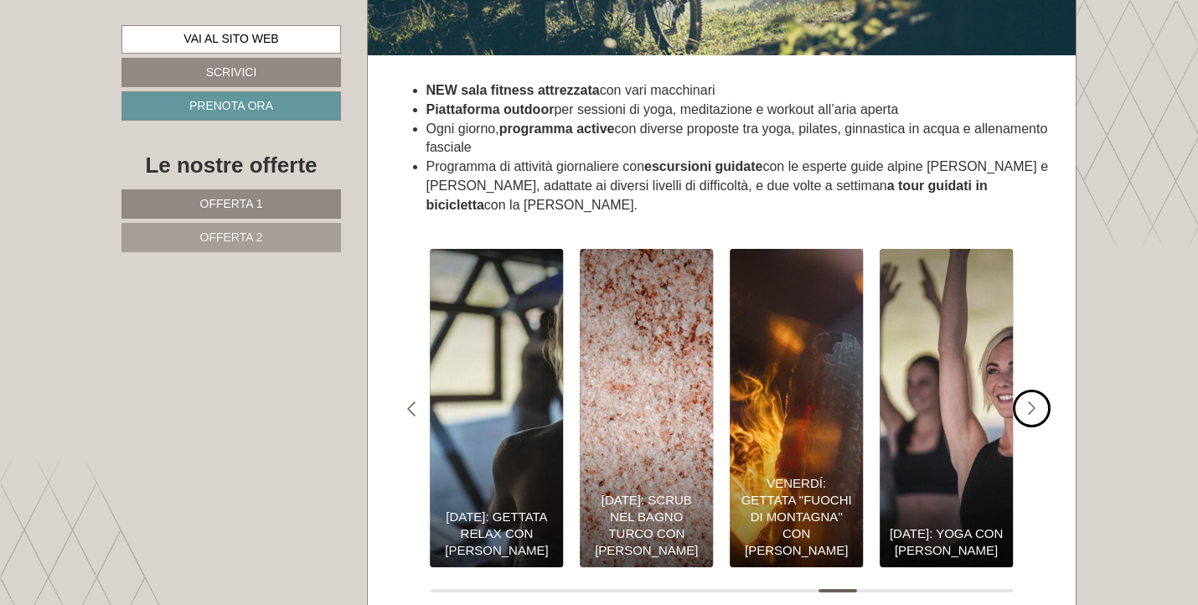
click at [1034, 401] on icon "#gn-shop-3 .a-arrow { fill:05B8B3; }" at bounding box center [1032, 408] width 8 height 15
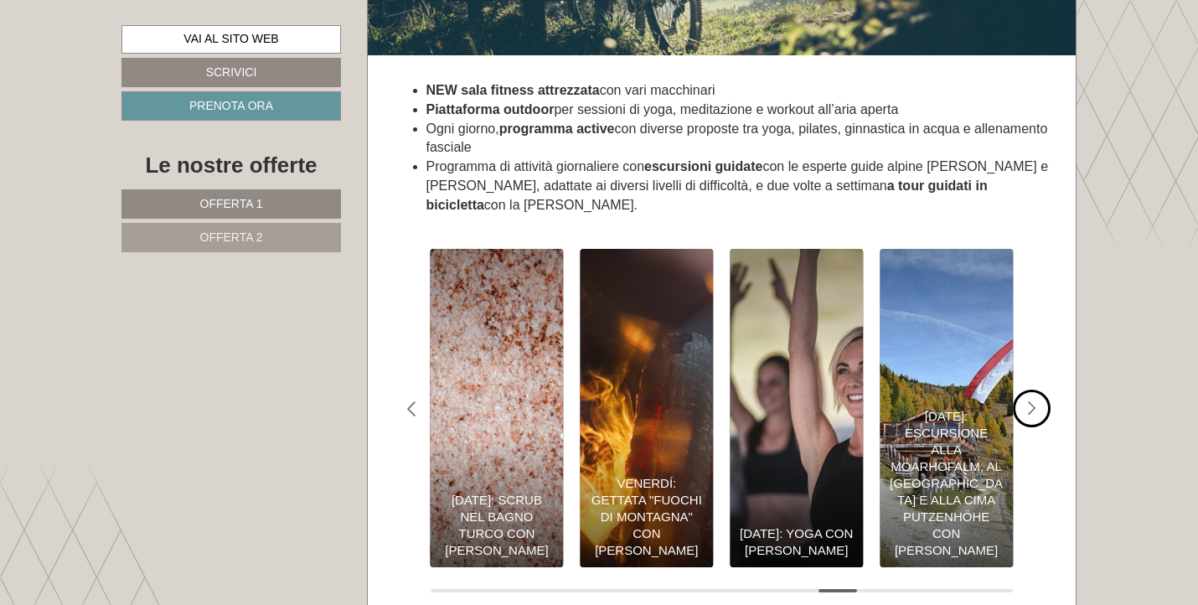
click at [1034, 401] on icon "#gn-shop-3 .a-arrow { fill:05B8B3; }" at bounding box center [1032, 408] width 8 height 15
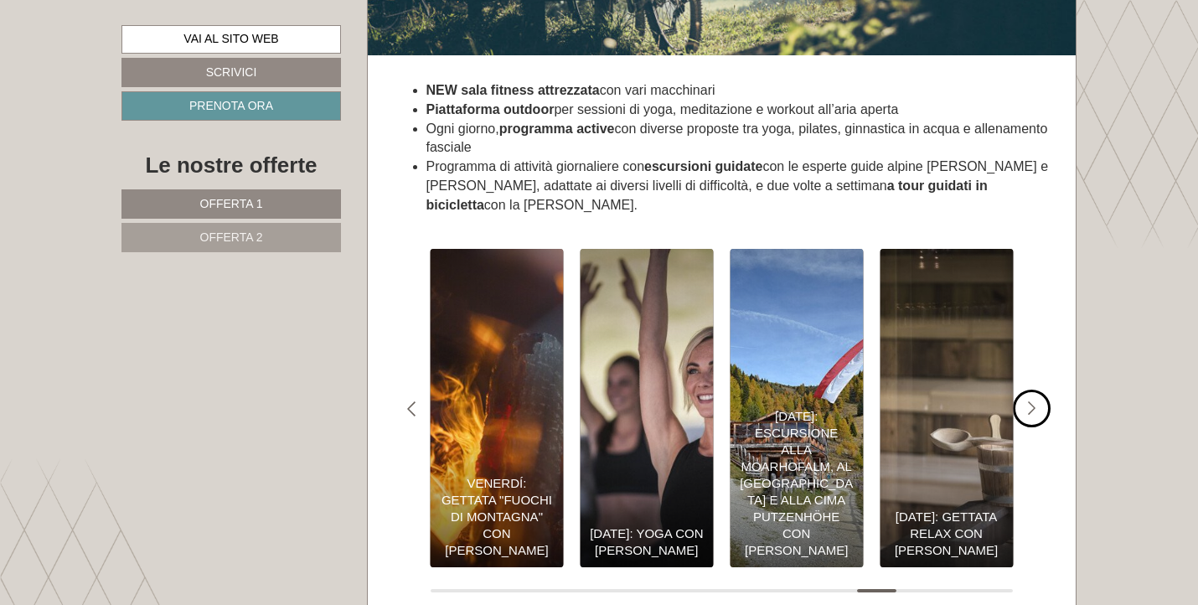
click at [1034, 401] on icon "#gn-shop-3 .a-arrow { fill:05B8B3; }" at bounding box center [1032, 408] width 8 height 15
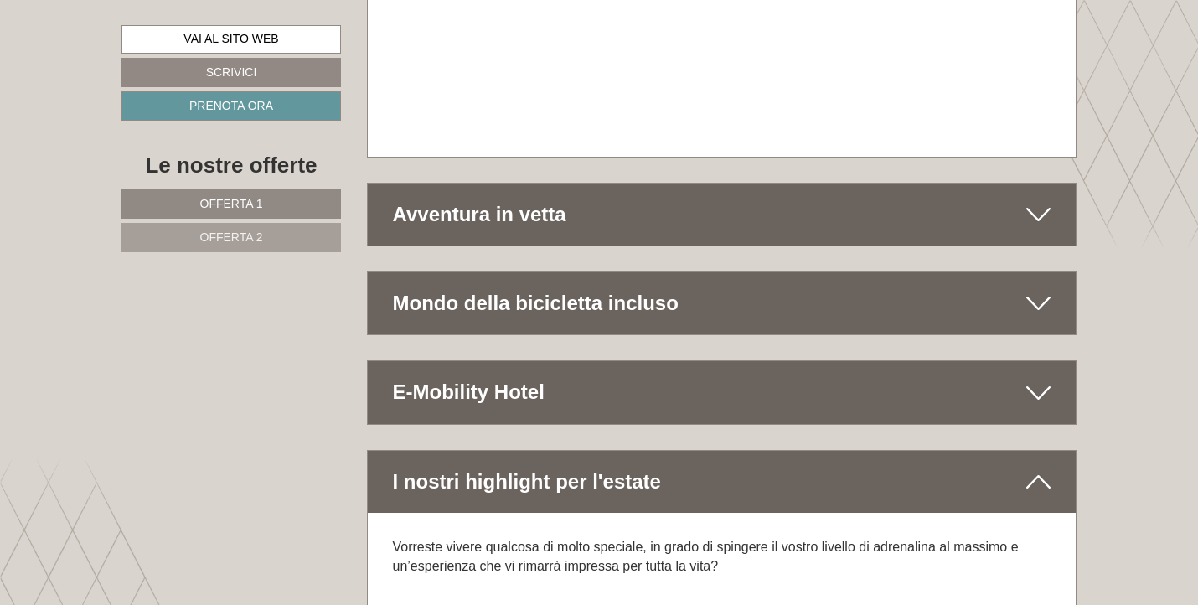
scroll to position [8054, 0]
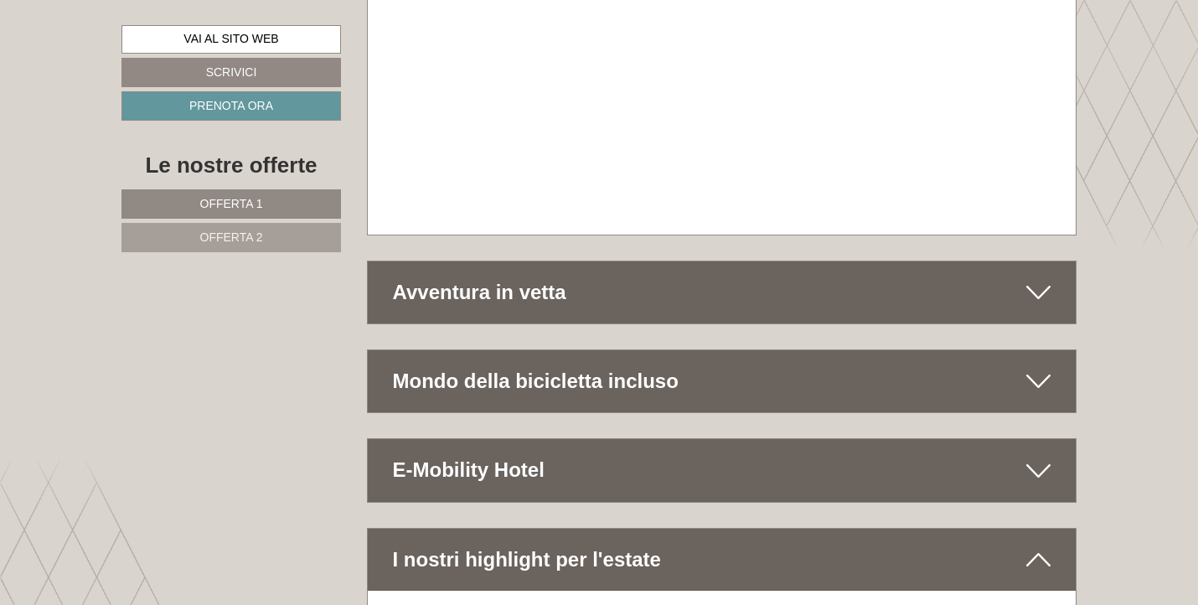
click at [561, 261] on div "Avventura in vetta" at bounding box center [722, 292] width 709 height 62
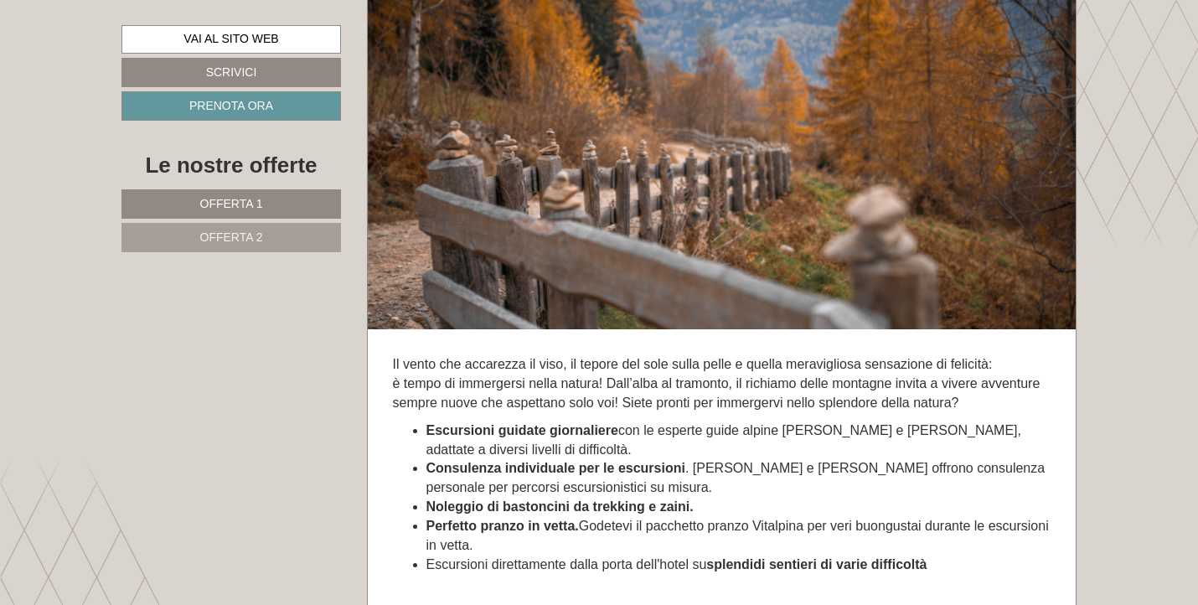
scroll to position [8448, 0]
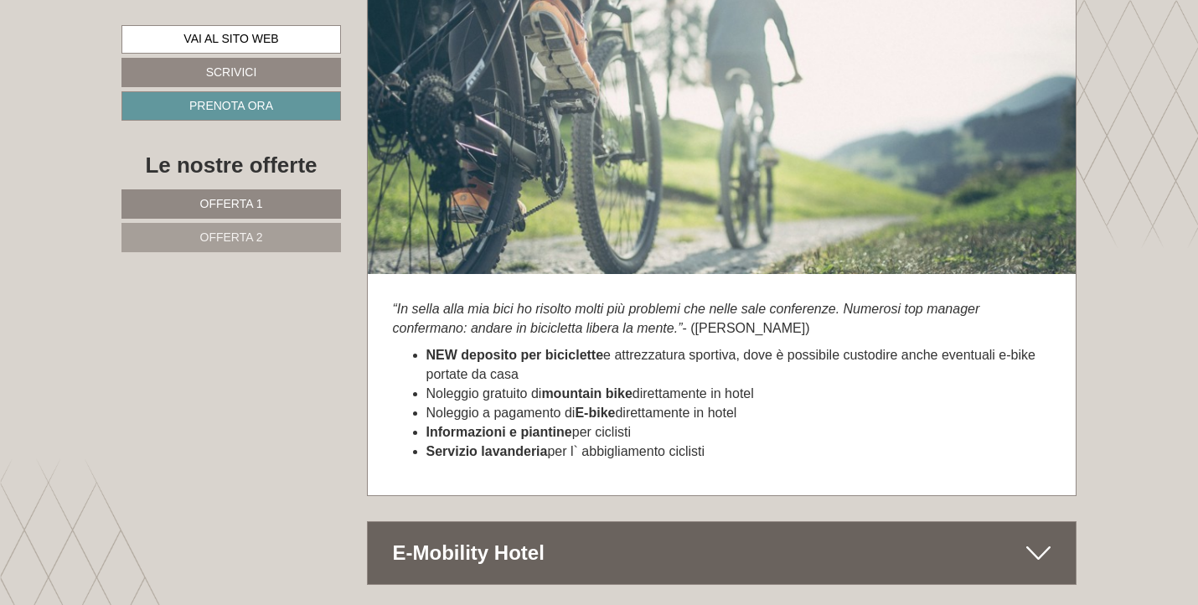
scroll to position [9390, 0]
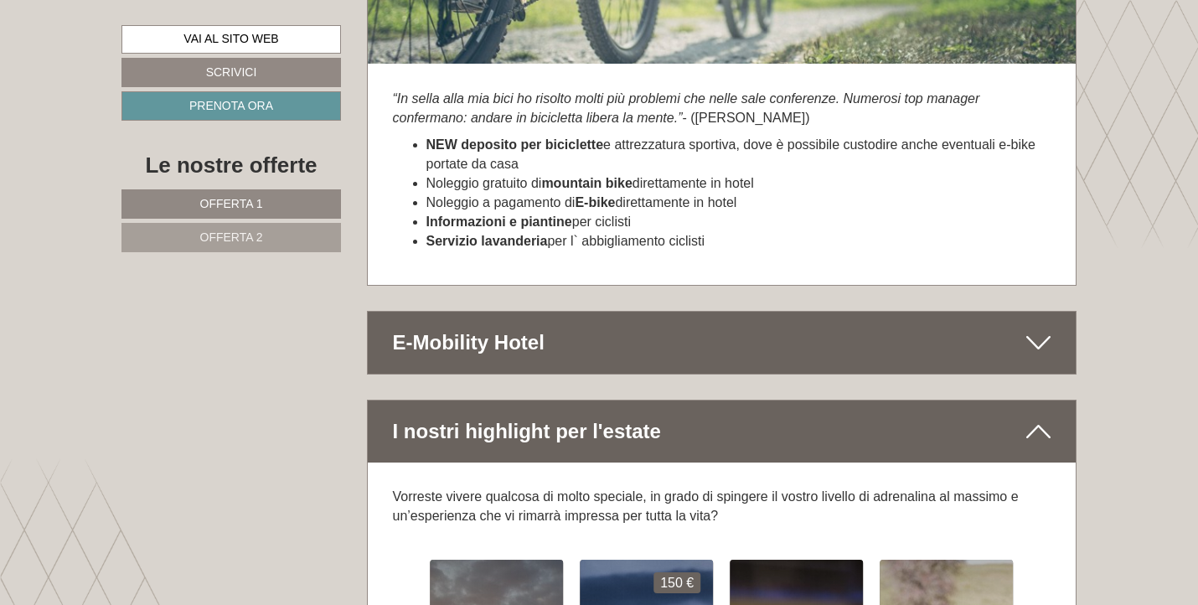
click at [703, 312] on div "E-Mobility Hotel" at bounding box center [722, 343] width 709 height 62
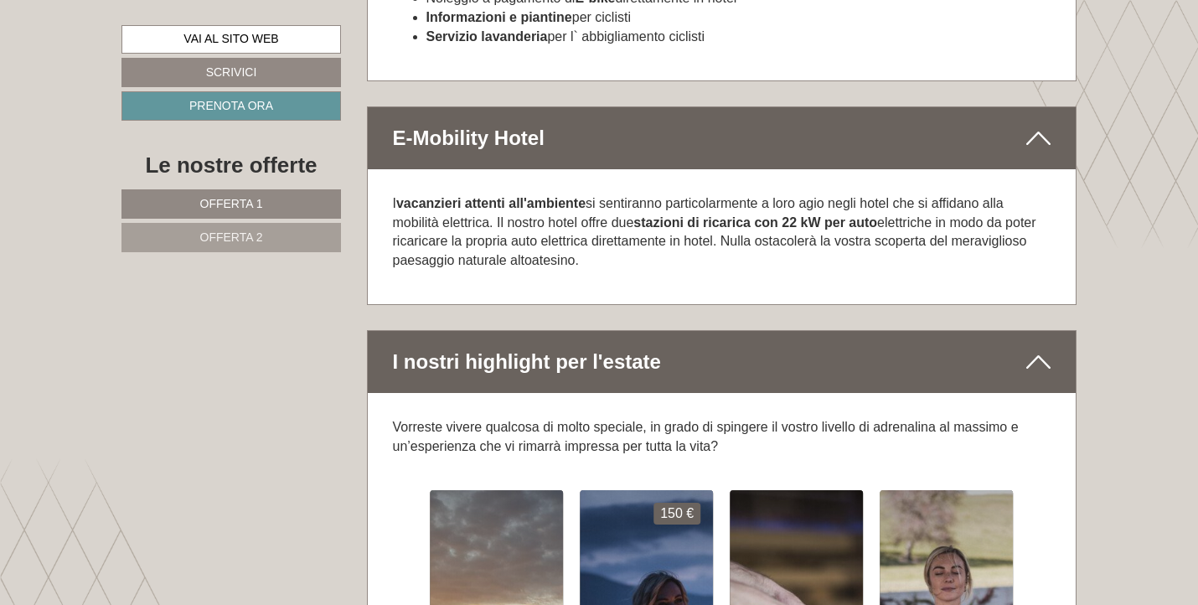
scroll to position [9847, 0]
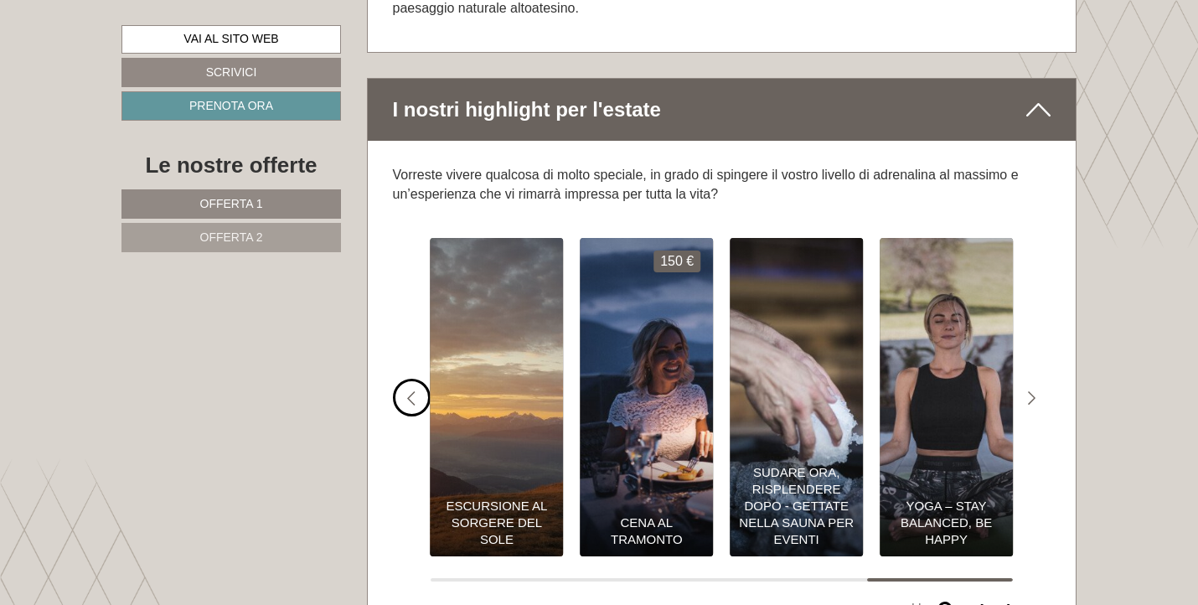
click at [418, 379] on div "#gn-shop-1 .a-arrow { fill:#4a8f1b; }" at bounding box center [412, 398] width 38 height 38
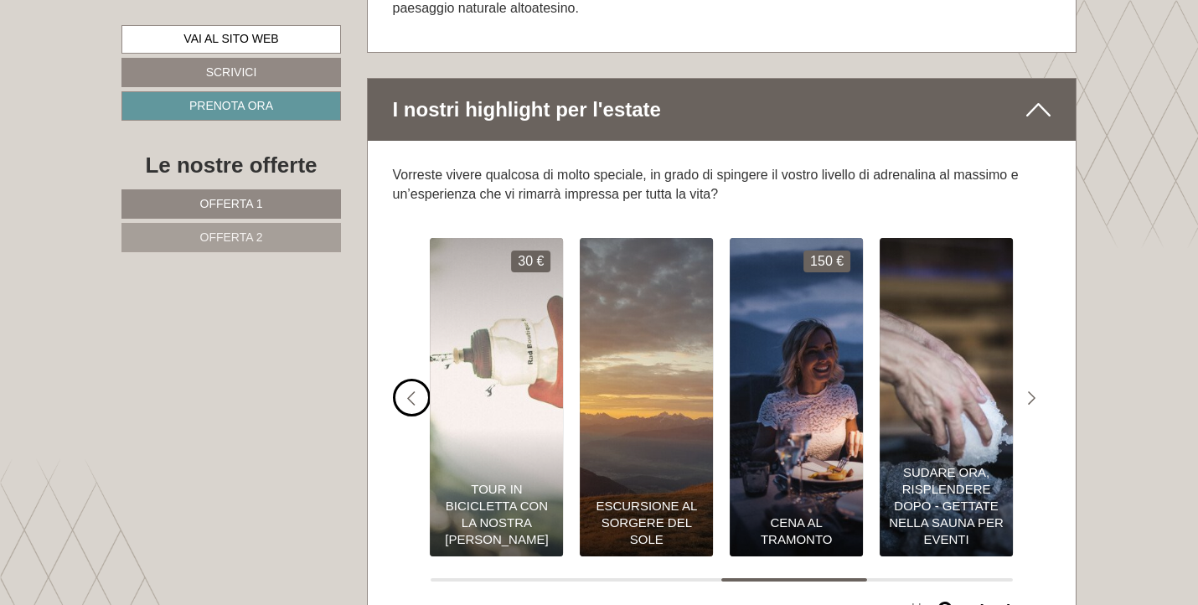
click at [418, 379] on div "#gn-shop-1 .a-arrow { fill:#4a8f1b; }" at bounding box center [412, 398] width 38 height 38
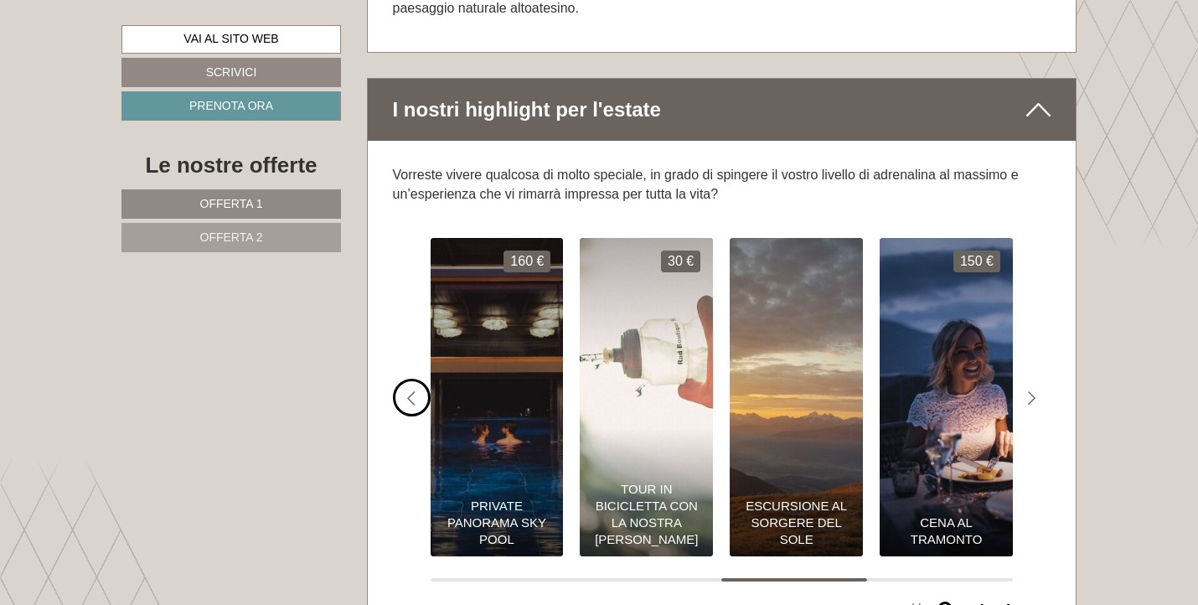
click at [418, 379] on div "#gn-shop-1 .a-arrow { fill:#4a8f1b; }" at bounding box center [412, 398] width 38 height 38
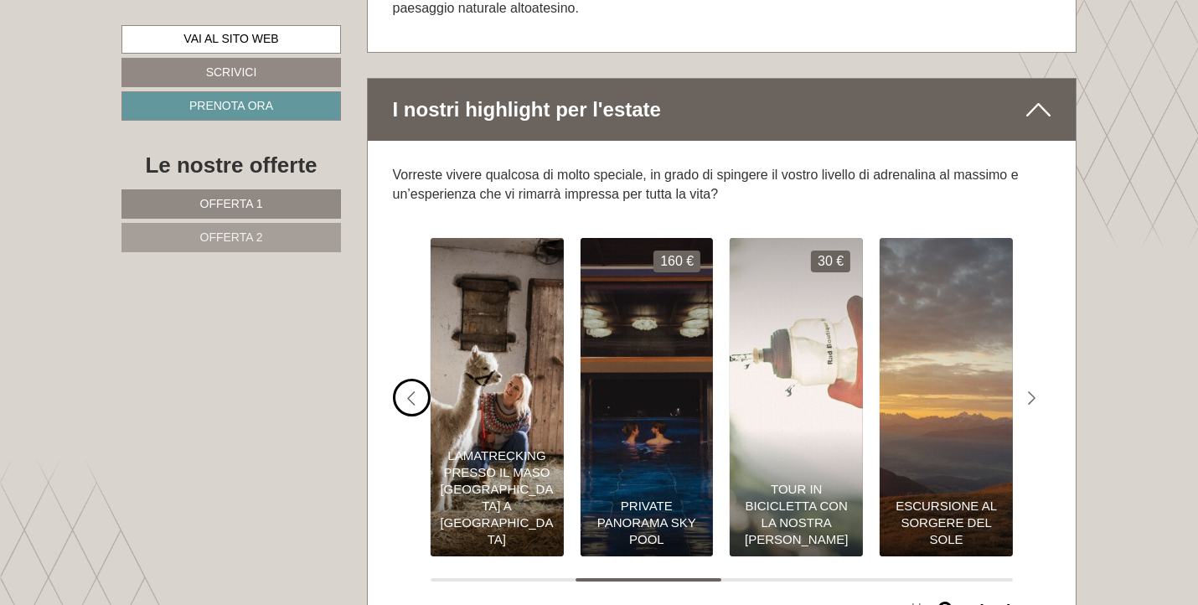
click at [418, 379] on div "#gn-shop-1 .a-arrow { fill:#4a8f1b; }" at bounding box center [412, 398] width 38 height 38
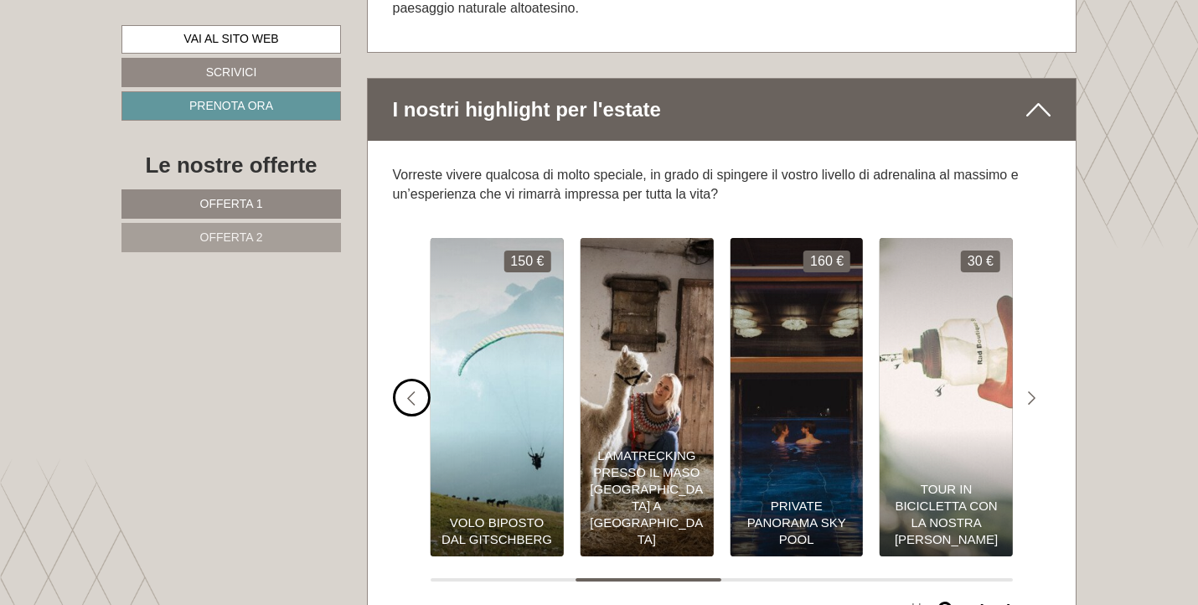
click at [418, 379] on div "#gn-shop-1 .a-arrow { fill:#4a8f1b; }" at bounding box center [412, 398] width 38 height 38
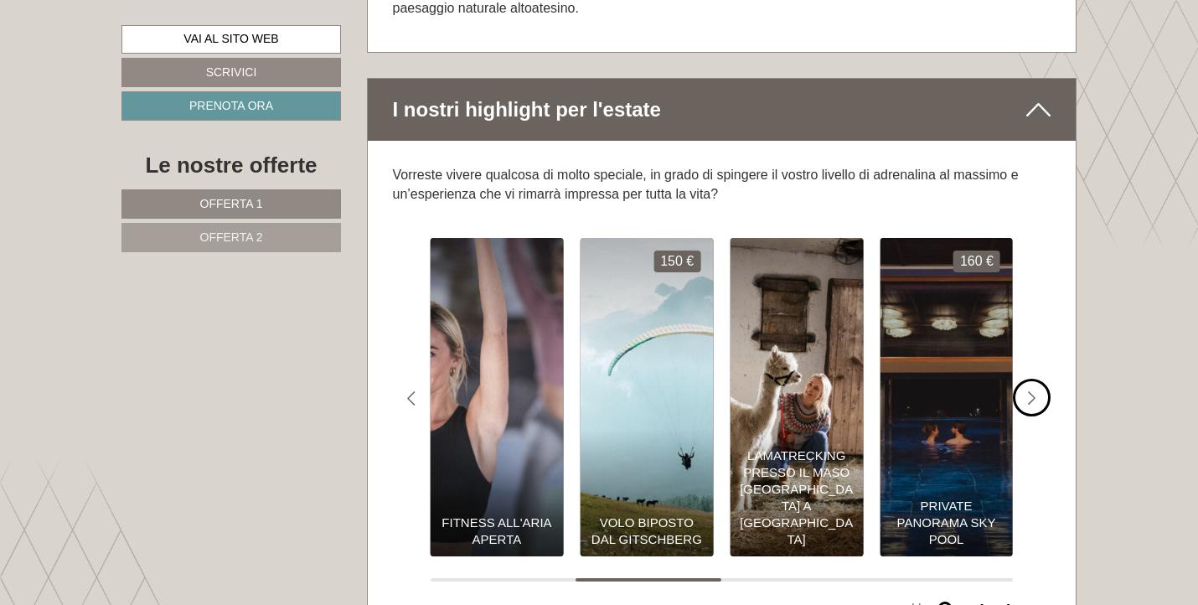
click at [1029, 391] on icon "#gn-shop-1 .a-arrow { fill:#4a8f1b; }" at bounding box center [1032, 398] width 8 height 15
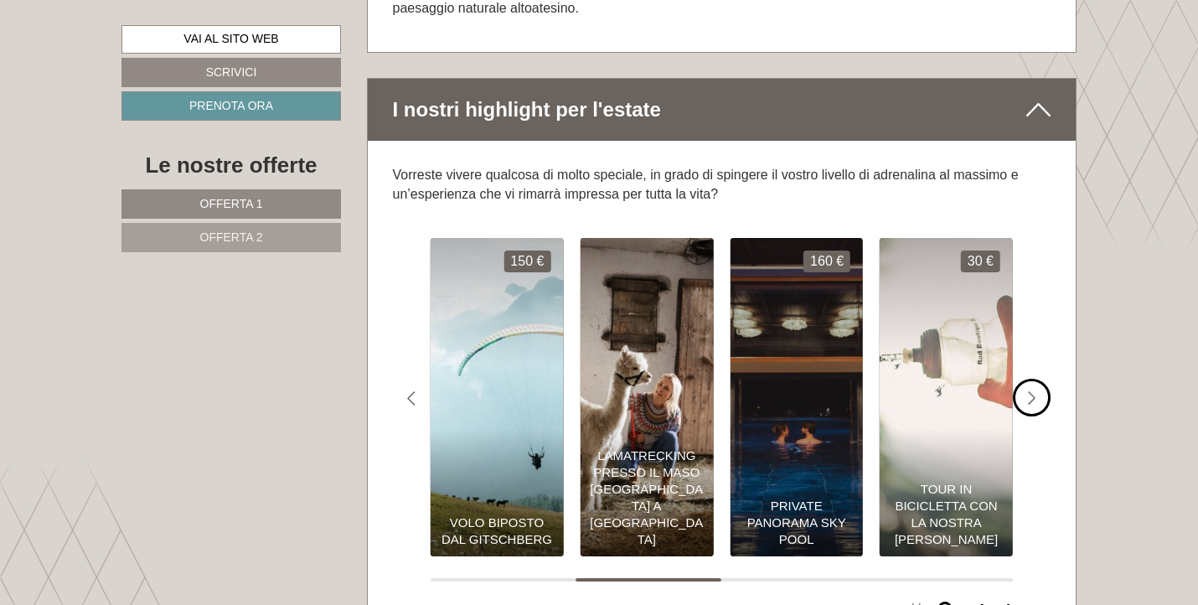
click at [1029, 391] on icon "#gn-shop-1 .a-arrow { fill:#4a8f1b; }" at bounding box center [1032, 398] width 8 height 15
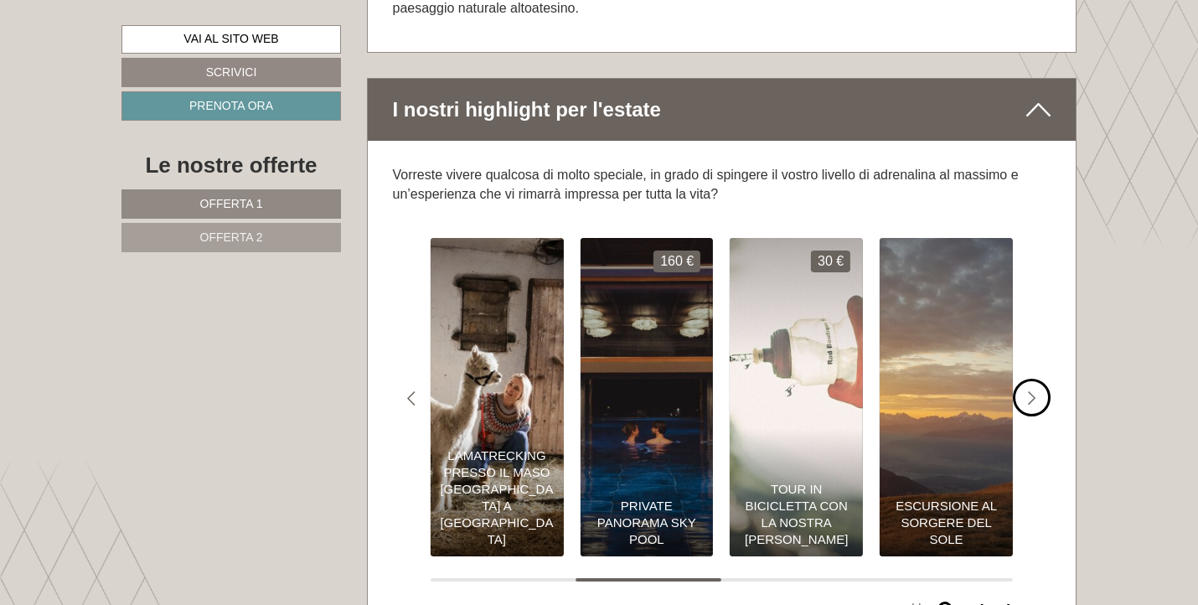
click at [1029, 391] on icon "#gn-shop-1 .a-arrow { fill:#4a8f1b; }" at bounding box center [1032, 398] width 8 height 15
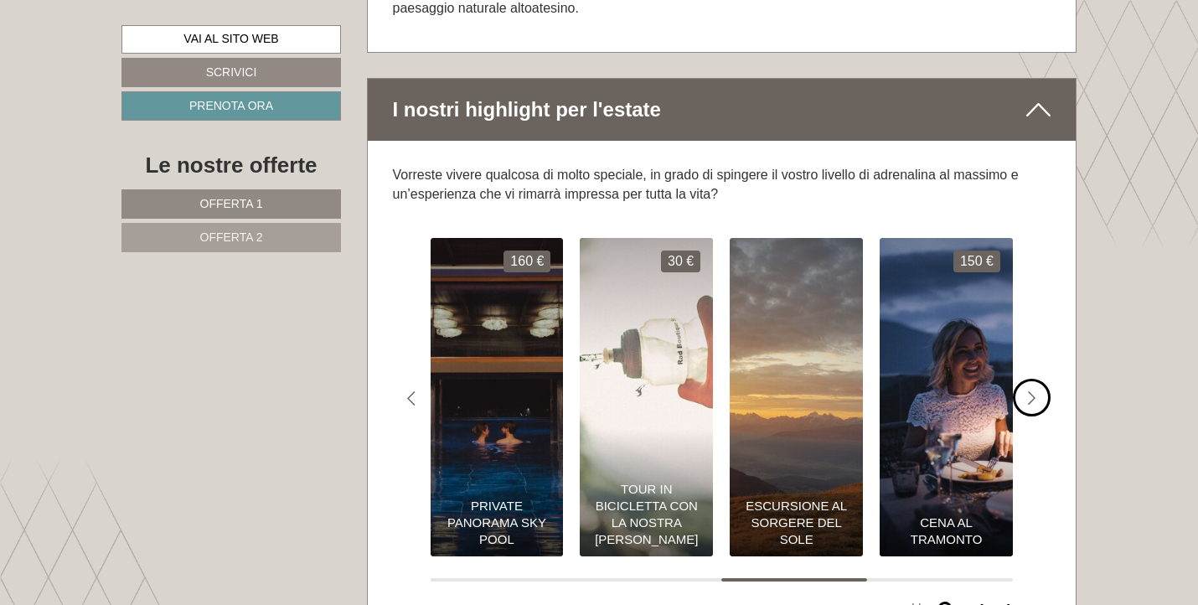
click at [1029, 391] on icon "#gn-shop-1 .a-arrow { fill:#4a8f1b; }" at bounding box center [1032, 398] width 8 height 15
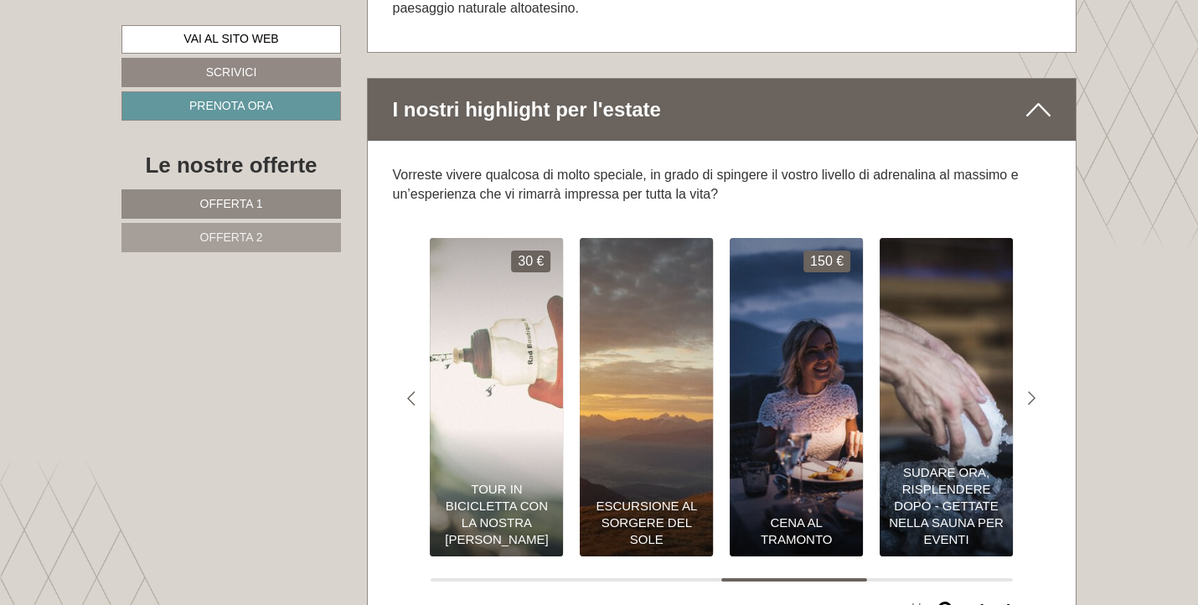
click at [655, 429] on div "Escursione al sorgere del sole" at bounding box center [646, 492] width 133 height 127
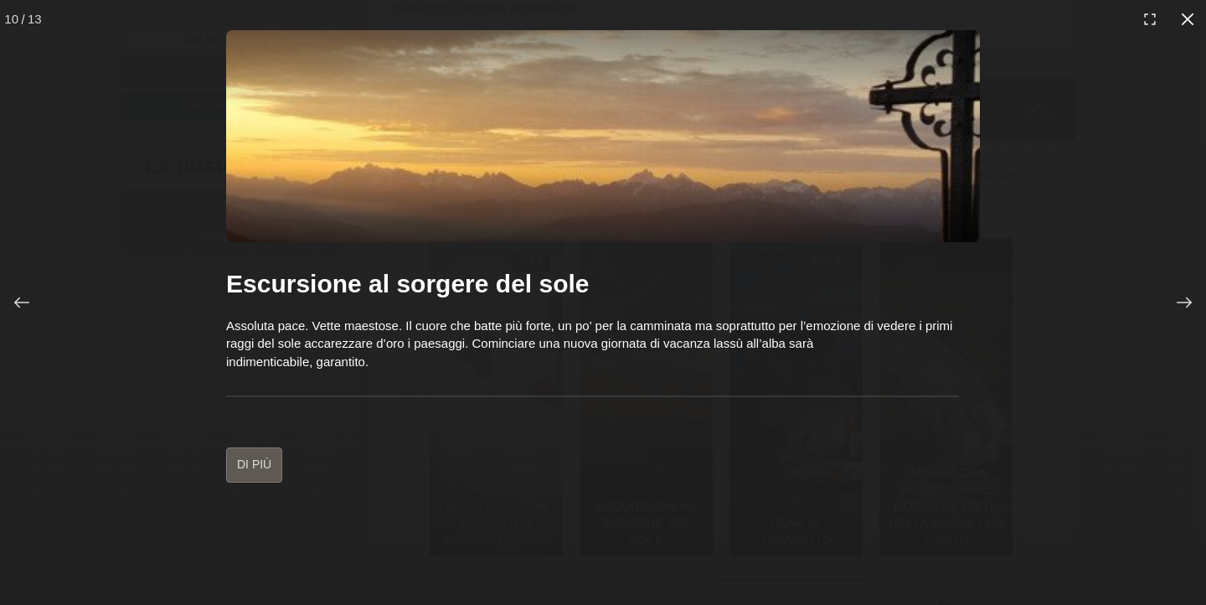
click at [1188, 19] on icon at bounding box center [1187, 19] width 13 height 13
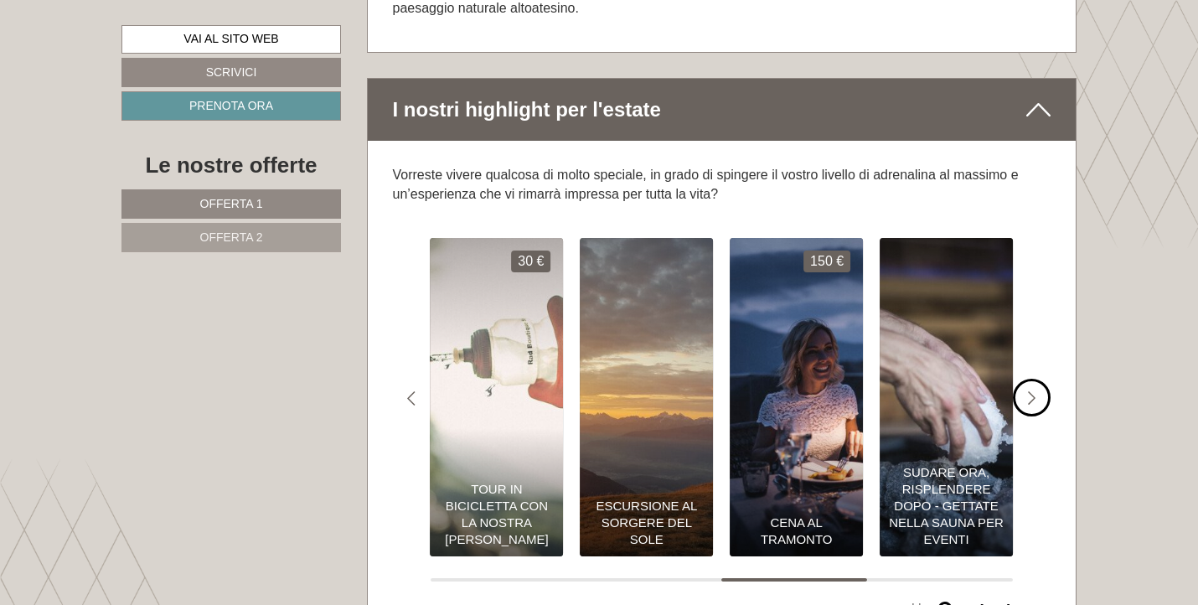
click at [1029, 391] on icon "#gn-shop-1 .a-arrow { fill:#4a8f1b; }" at bounding box center [1032, 398] width 8 height 15
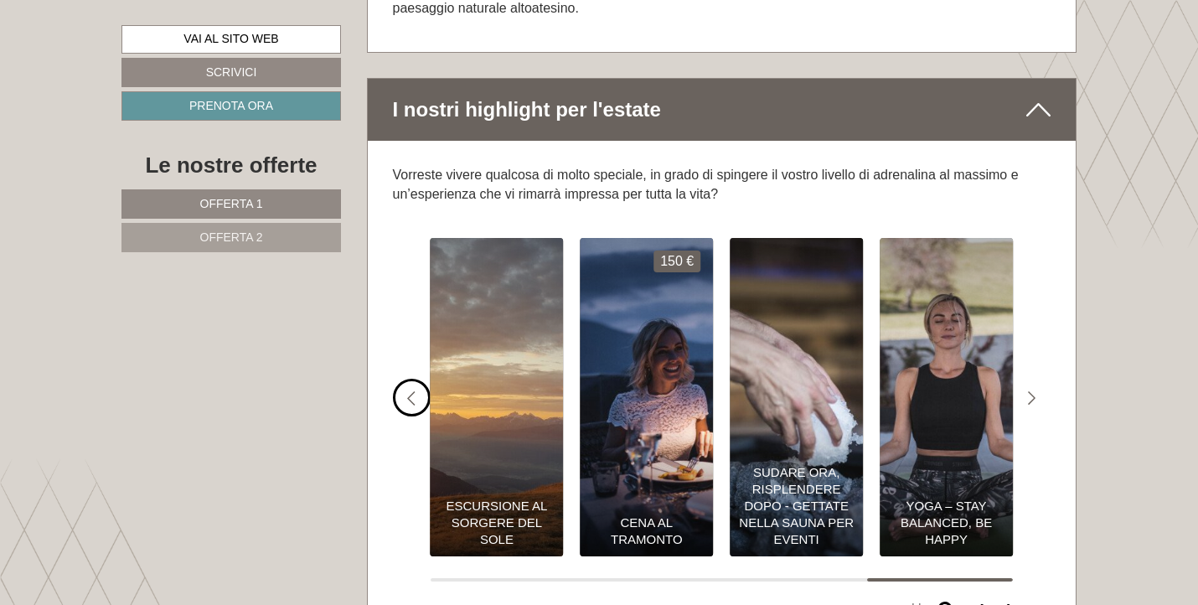
click at [411, 391] on icon "#gn-shop-1 .a-arrow { fill:#4a8f1b; }" at bounding box center [411, 398] width 8 height 15
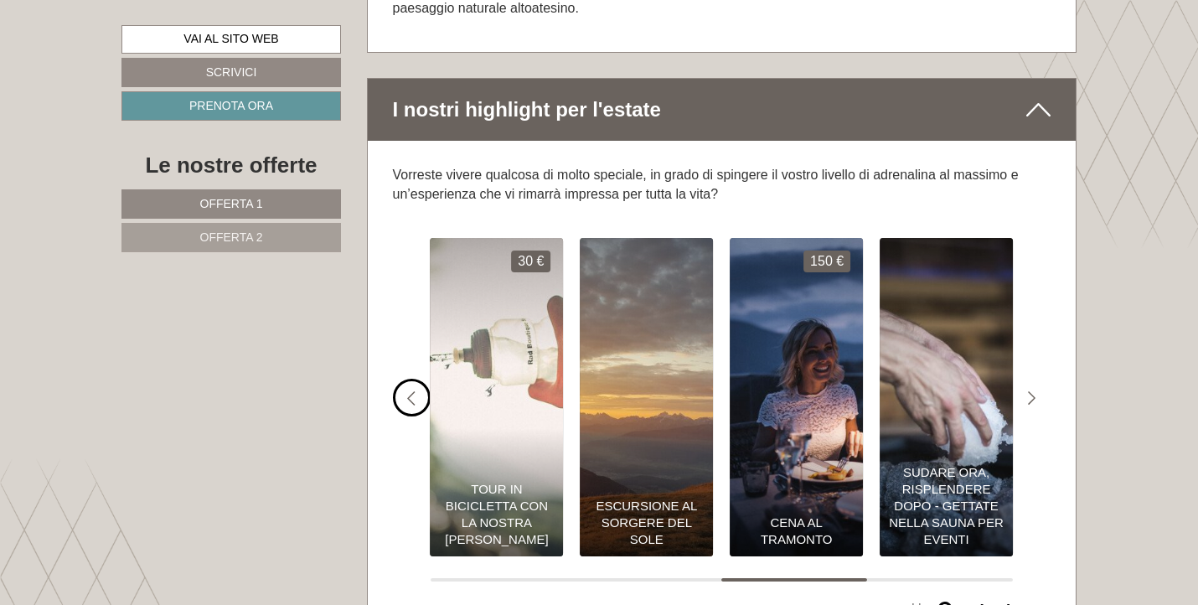
click at [411, 391] on icon "#gn-shop-1 .a-arrow { fill:#4a8f1b; }" at bounding box center [411, 398] width 8 height 15
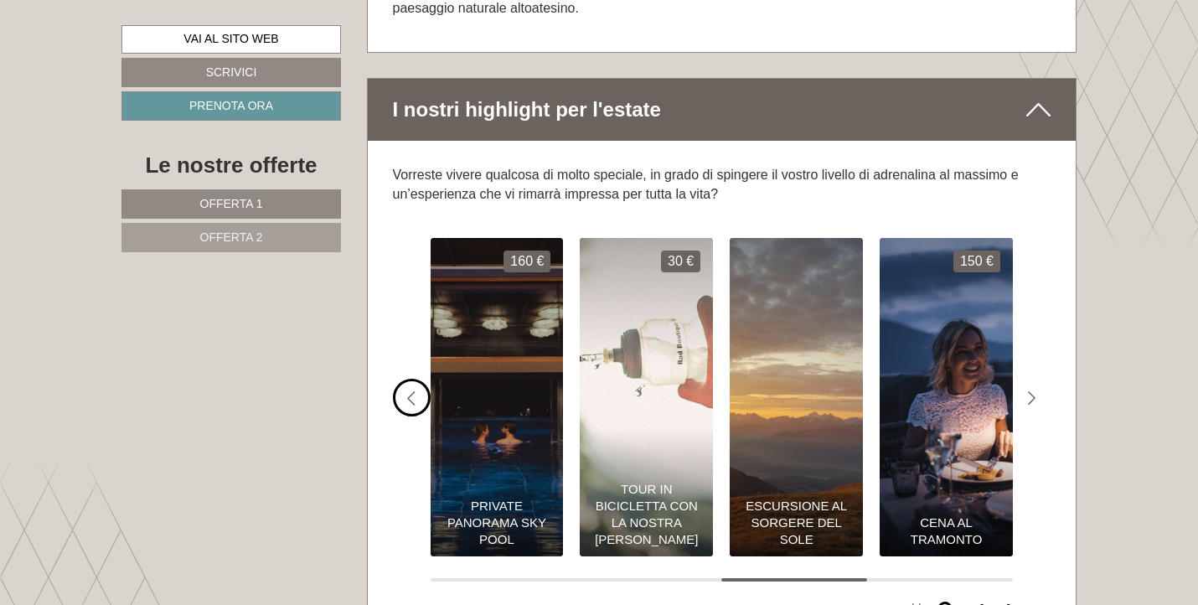
click at [411, 391] on icon "#gn-shop-1 .a-arrow { fill:#4a8f1b; }" at bounding box center [411, 398] width 8 height 15
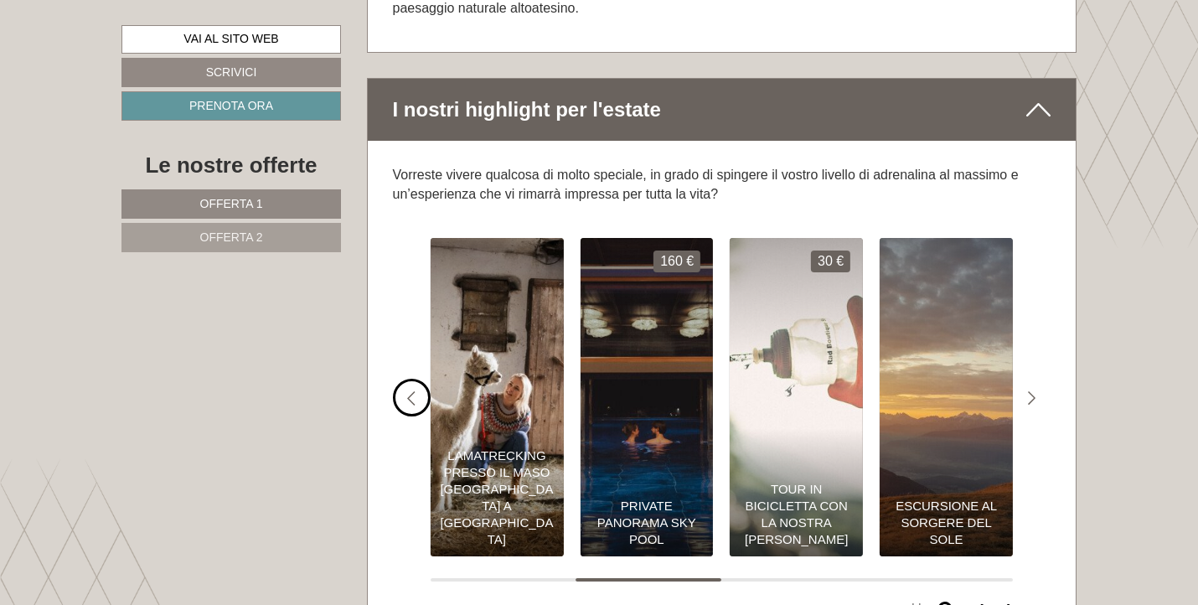
click at [411, 391] on icon "#gn-shop-1 .a-arrow { fill:#4a8f1b; }" at bounding box center [411, 398] width 8 height 15
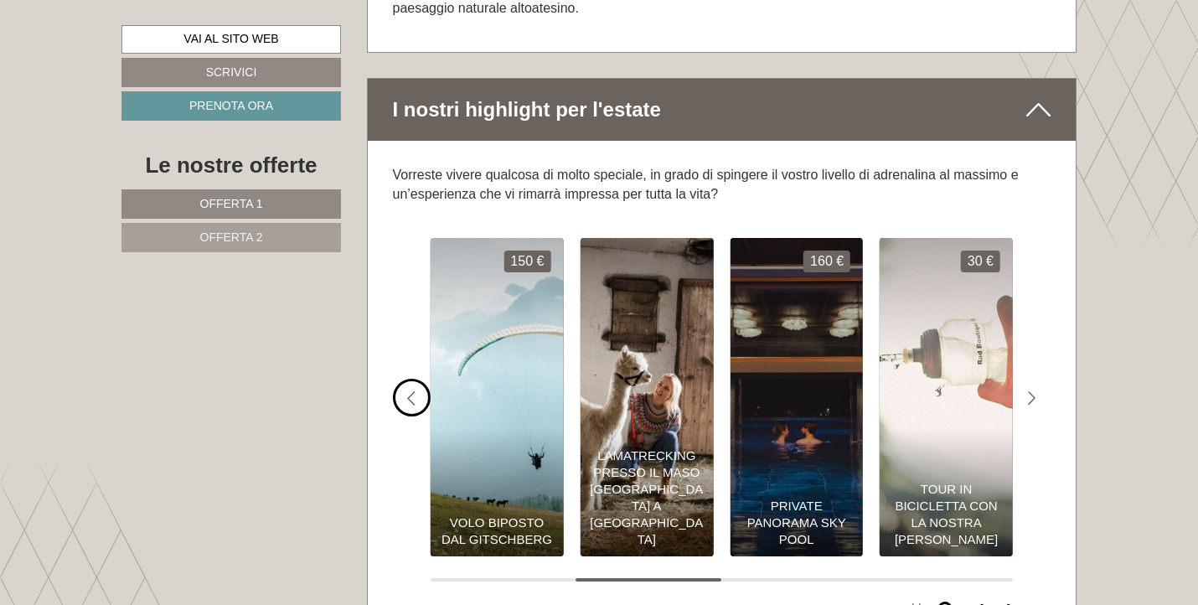
click at [411, 391] on icon "#gn-shop-1 .a-arrow { fill:#4a8f1b; }" at bounding box center [411, 398] width 8 height 15
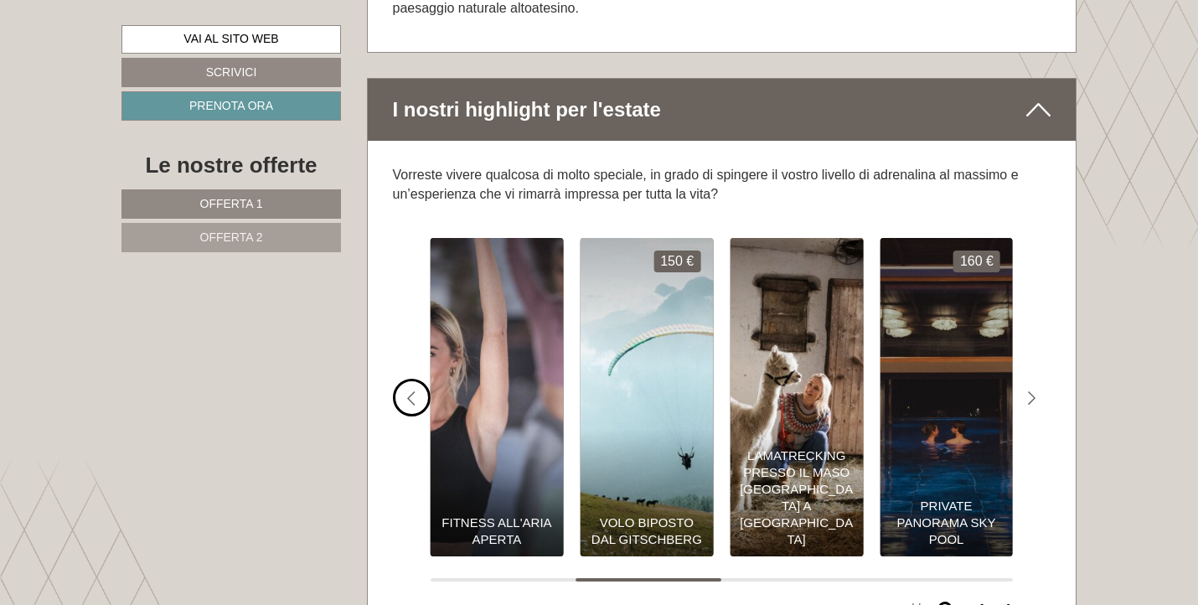
click at [411, 391] on icon "#gn-shop-1 .a-arrow { fill:#4a8f1b; }" at bounding box center [411, 398] width 8 height 15
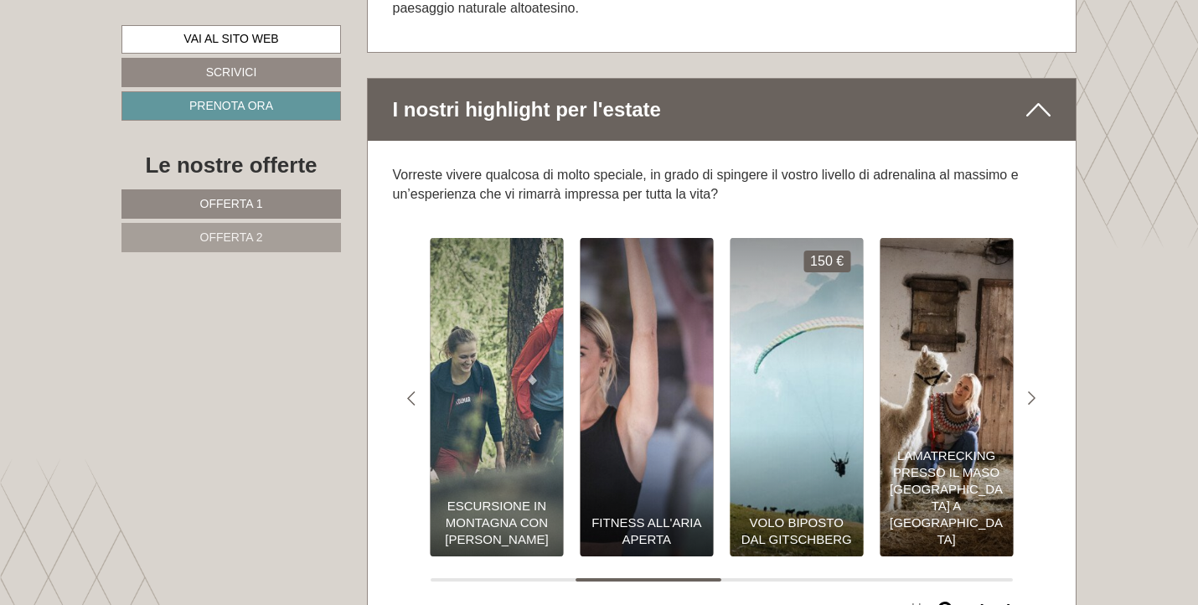
click at [805, 429] on div "Volo biposto dal Gitschberg" at bounding box center [796, 492] width 133 height 127
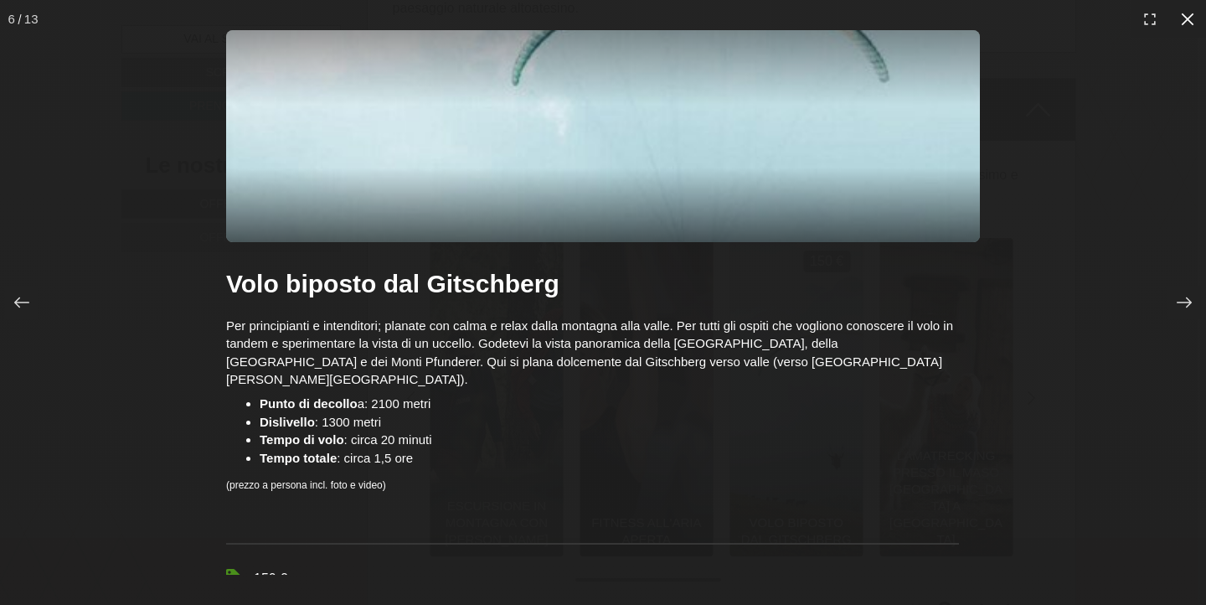
click at [1187, 21] on icon at bounding box center [1187, 19] width 13 height 13
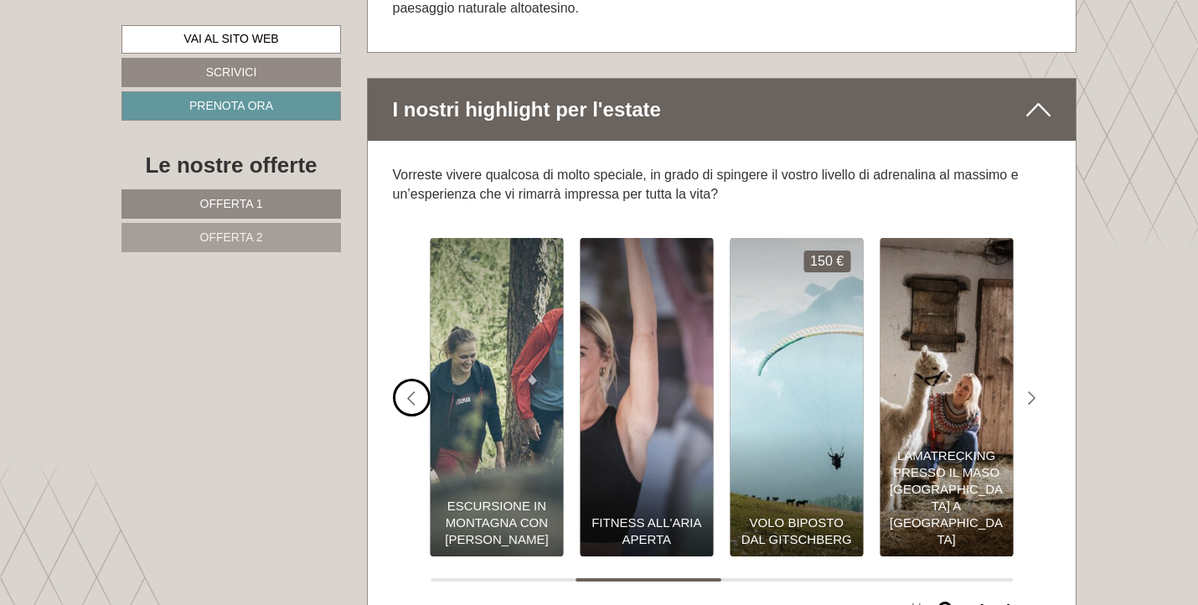
click at [411, 391] on icon "#gn-shop-1 .a-arrow { fill:#4a8f1b; }" at bounding box center [411, 398] width 8 height 15
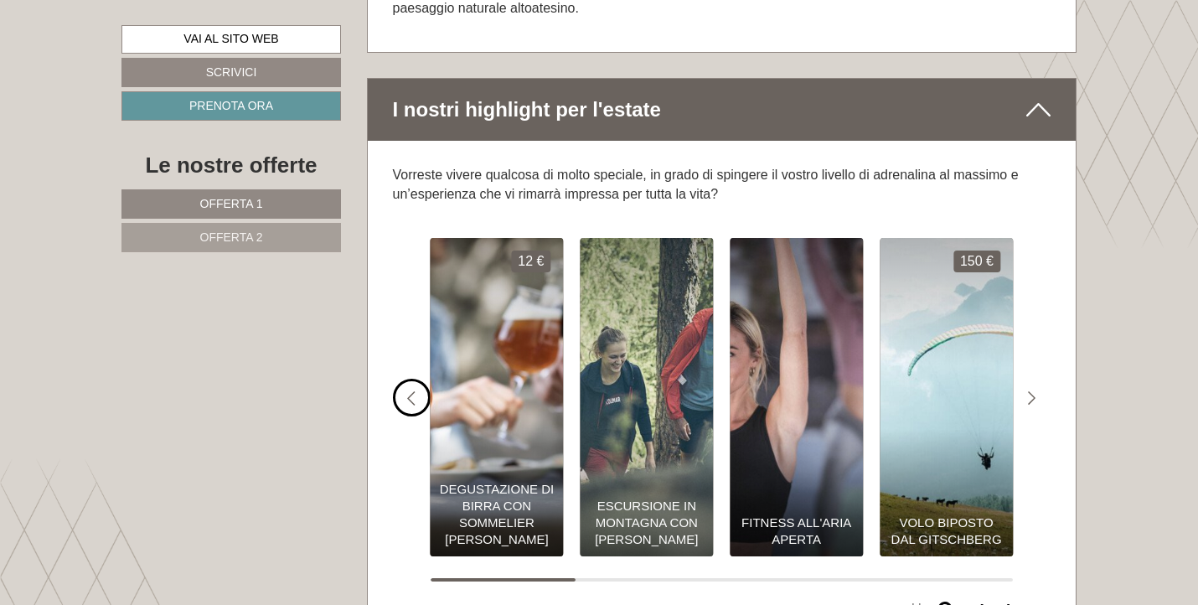
click at [411, 391] on icon "#gn-shop-1 .a-arrow { fill:#4a8f1b; }" at bounding box center [411, 398] width 8 height 15
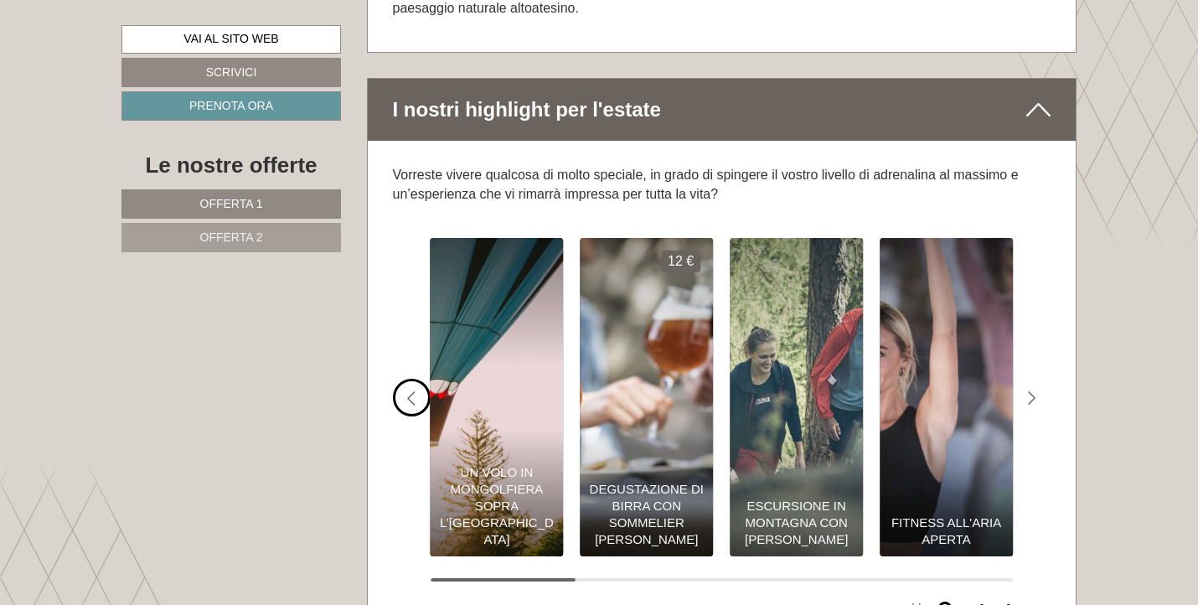
click at [500, 280] on img "I nostri highlight dell´estate 0€" at bounding box center [497, 397] width 147 height 350
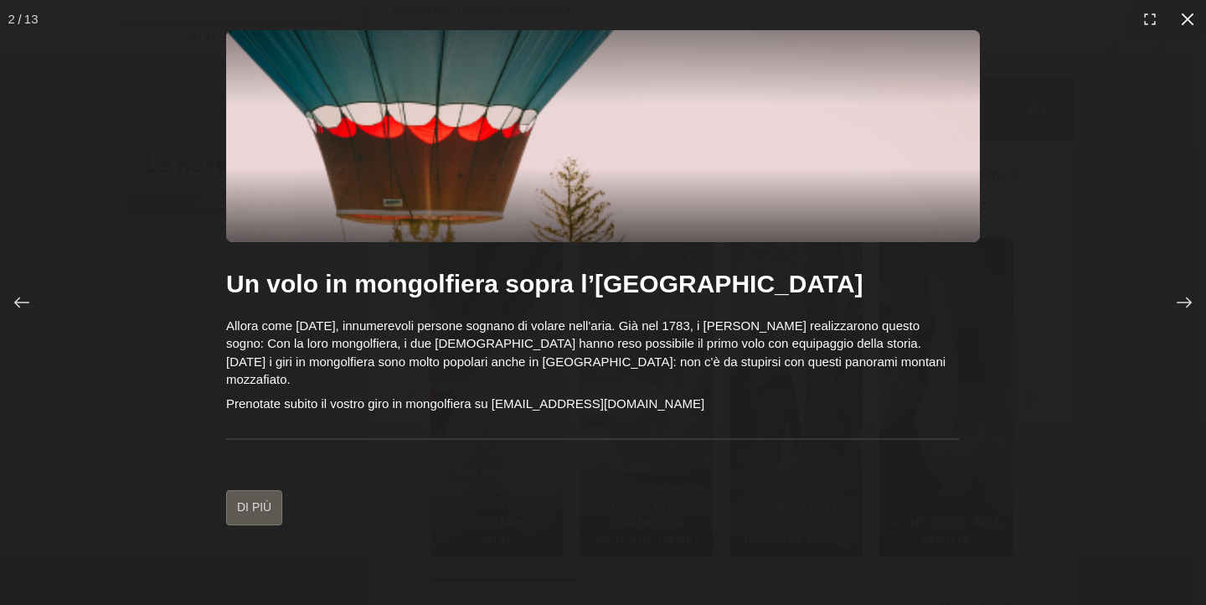
click at [1196, 20] on icon at bounding box center [1188, 19] width 17 height 17
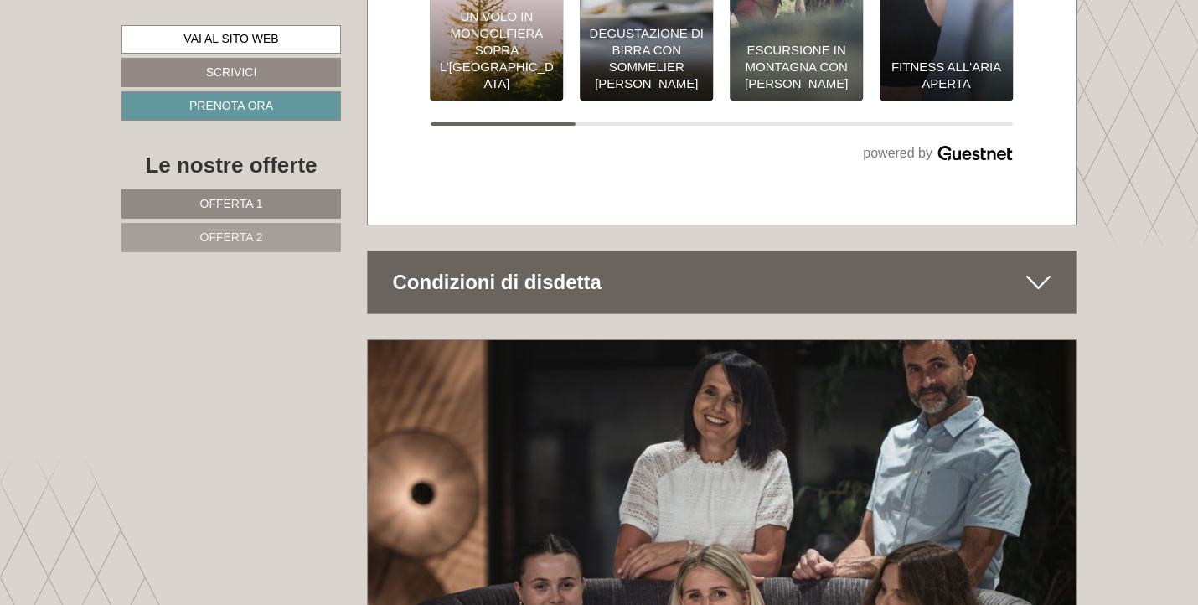
scroll to position [10305, 0]
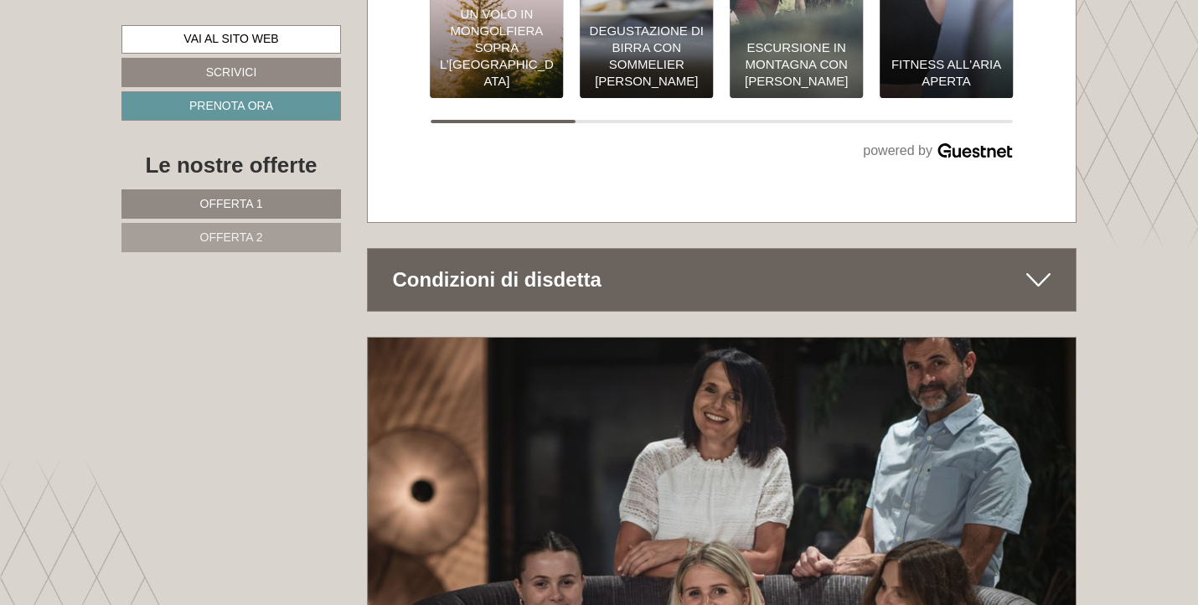
click at [598, 249] on div "Condizioni di disdetta" at bounding box center [722, 280] width 709 height 62
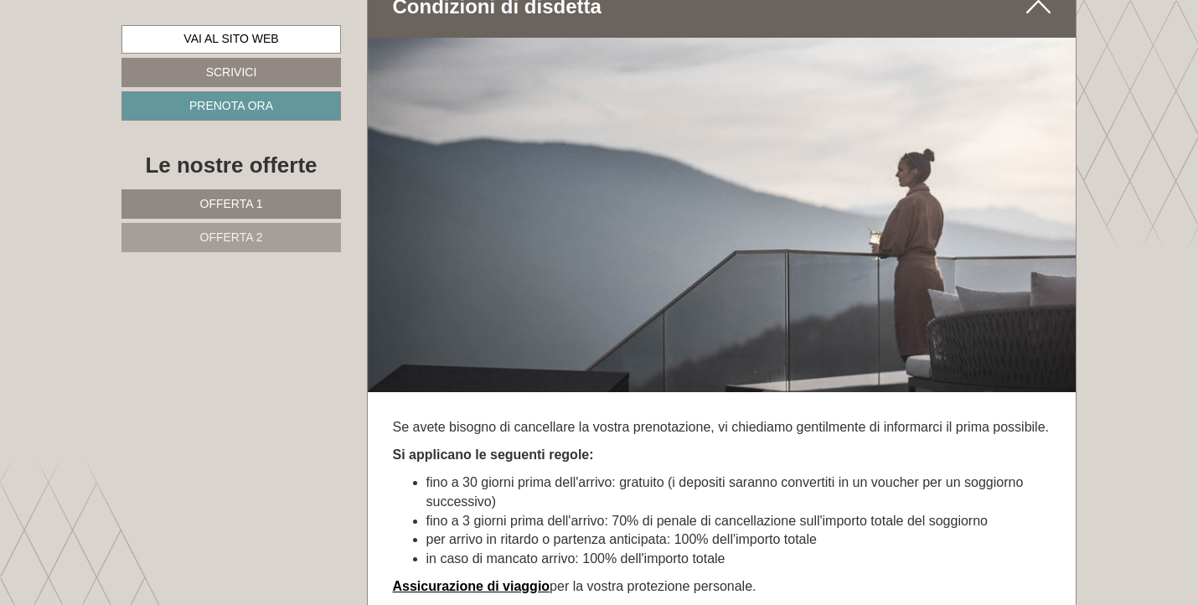
scroll to position [10581, 0]
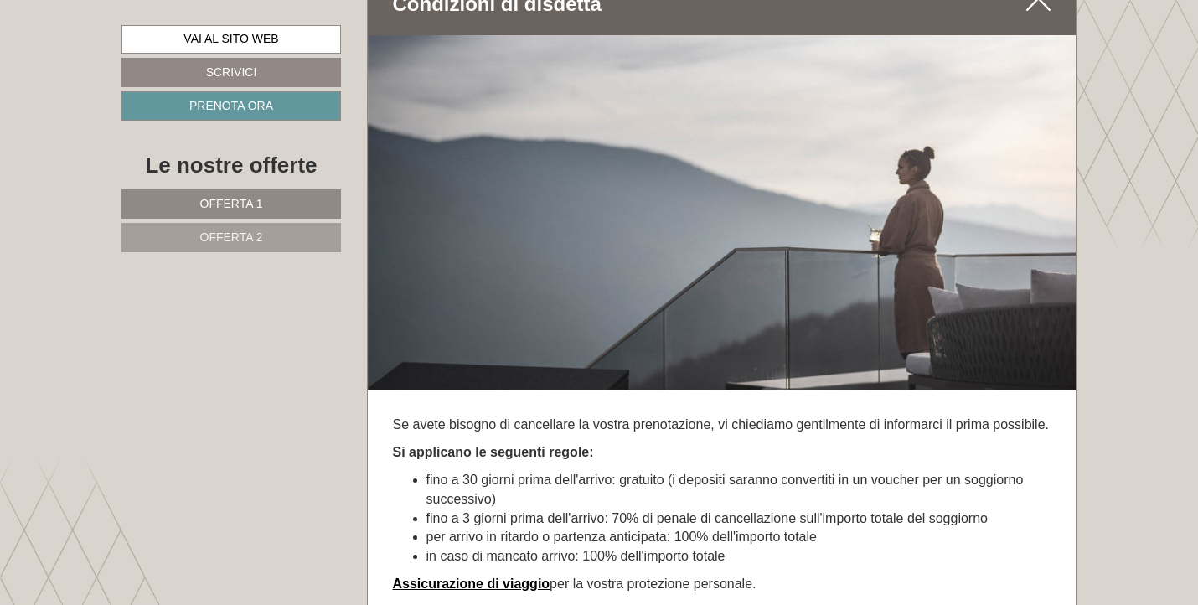
click at [474, 576] on strong "Assicurazione di viaggio" at bounding box center [472, 583] width 158 height 14
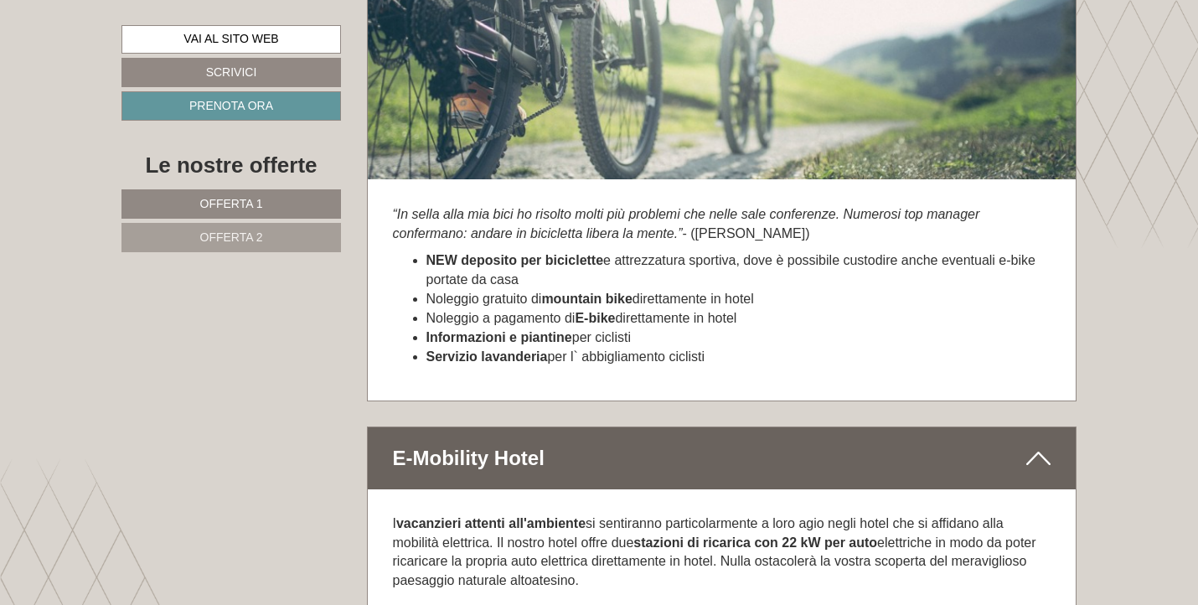
scroll to position [8827, 0]
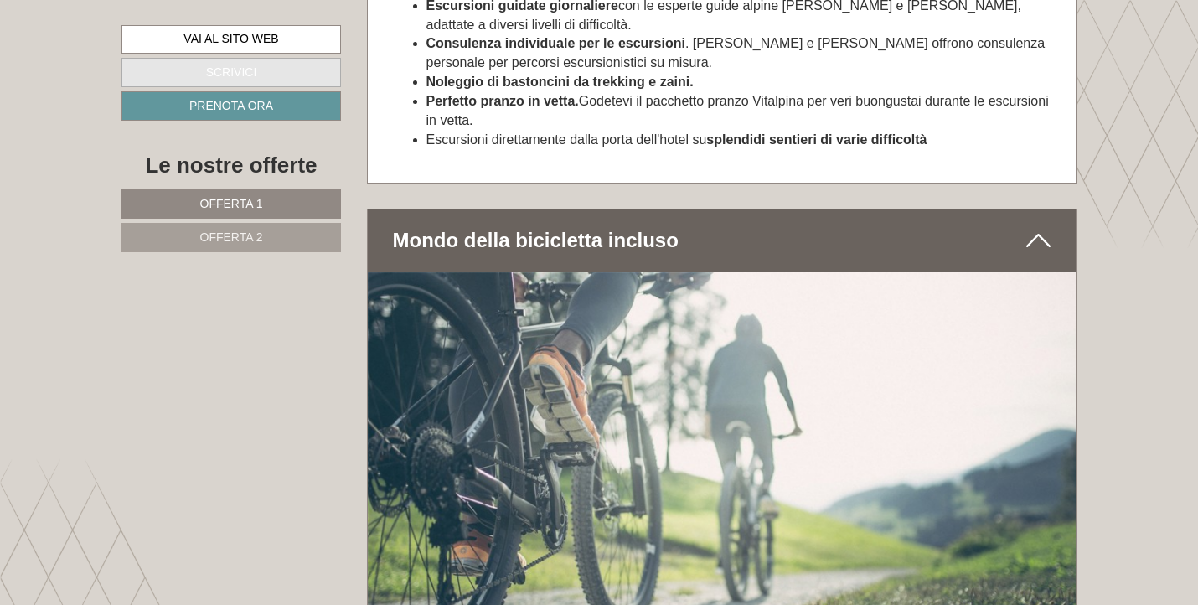
click at [251, 73] on link "Scrivici" at bounding box center [231, 72] width 220 height 29
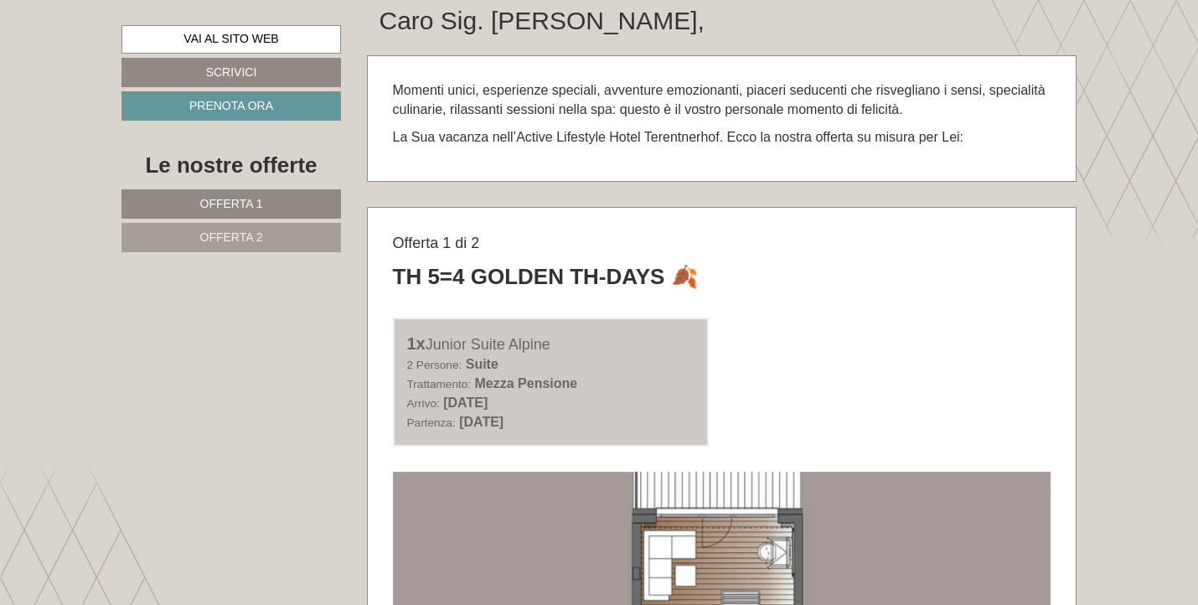
scroll to position [1150, 0]
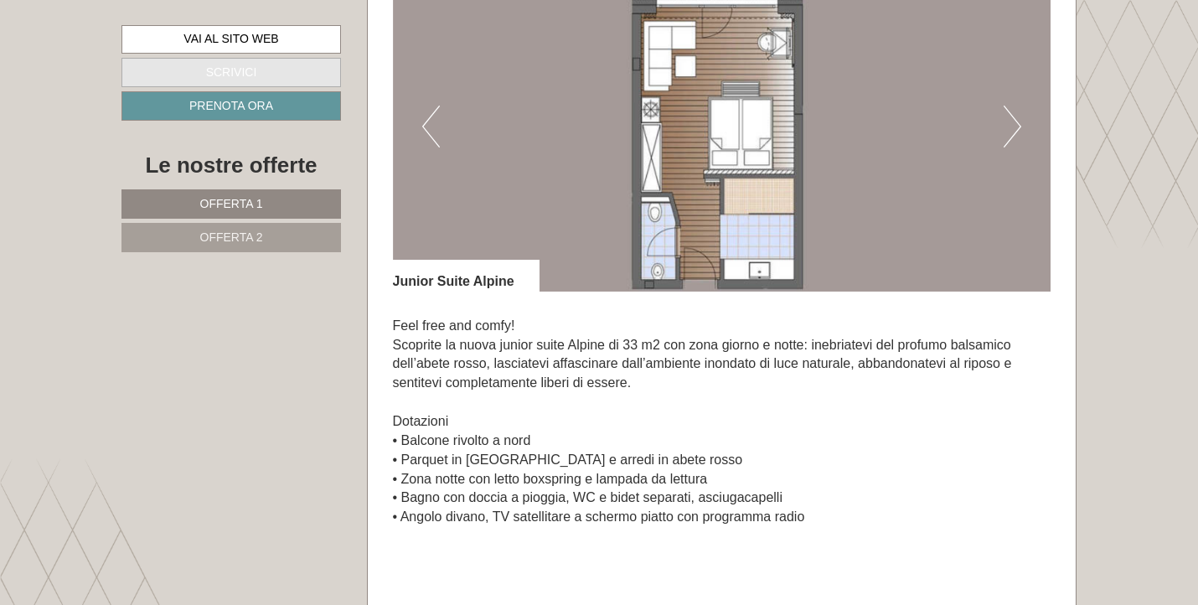
click at [194, 72] on link "Scrivici" at bounding box center [231, 72] width 220 height 29
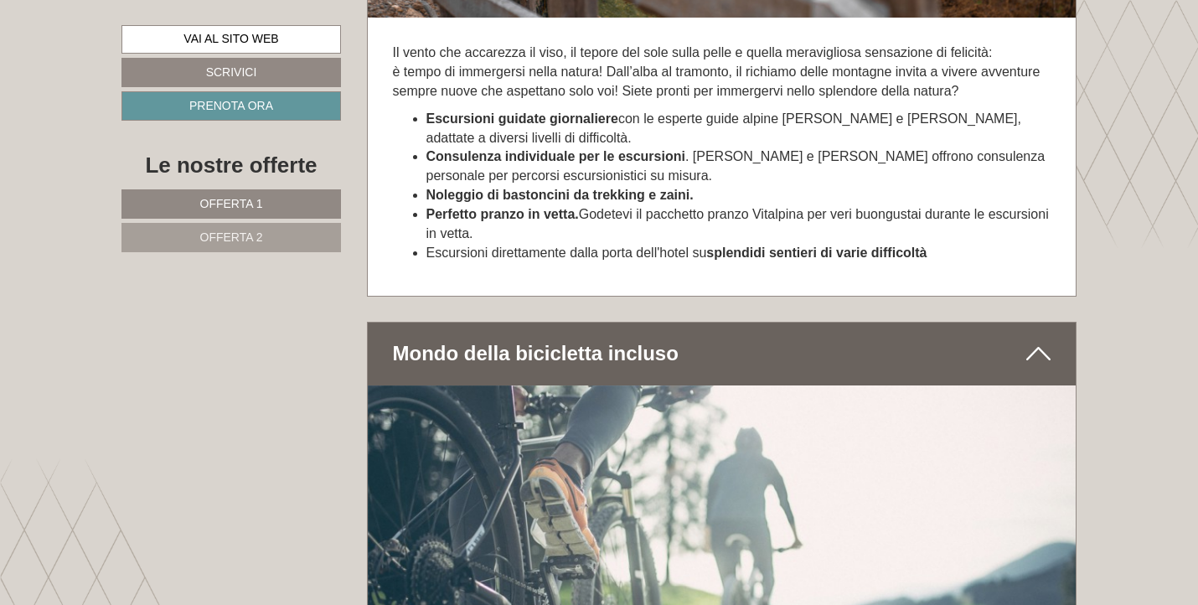
scroll to position [11636, 0]
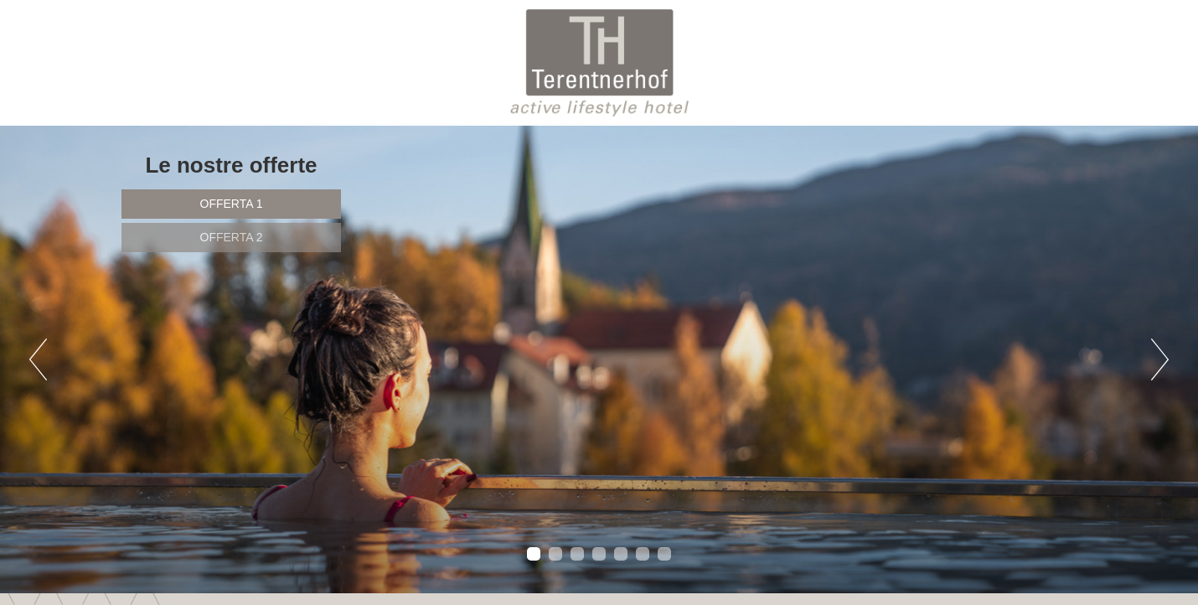
click at [225, 63] on link "Scrivici" at bounding box center [231, 72] width 220 height 29
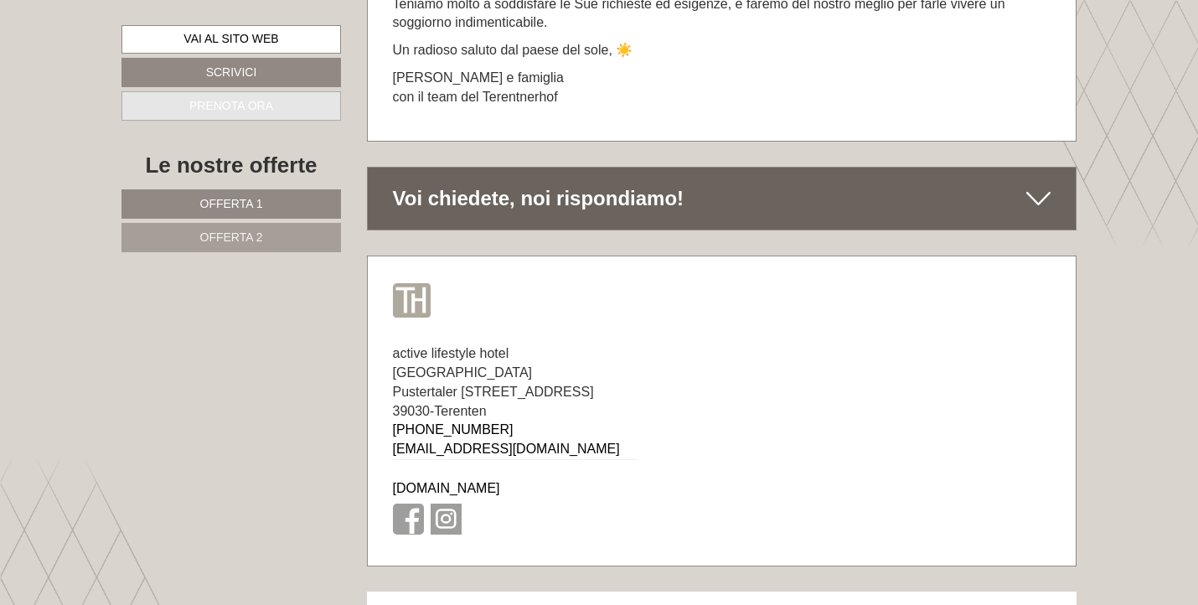
scroll to position [9390, 0]
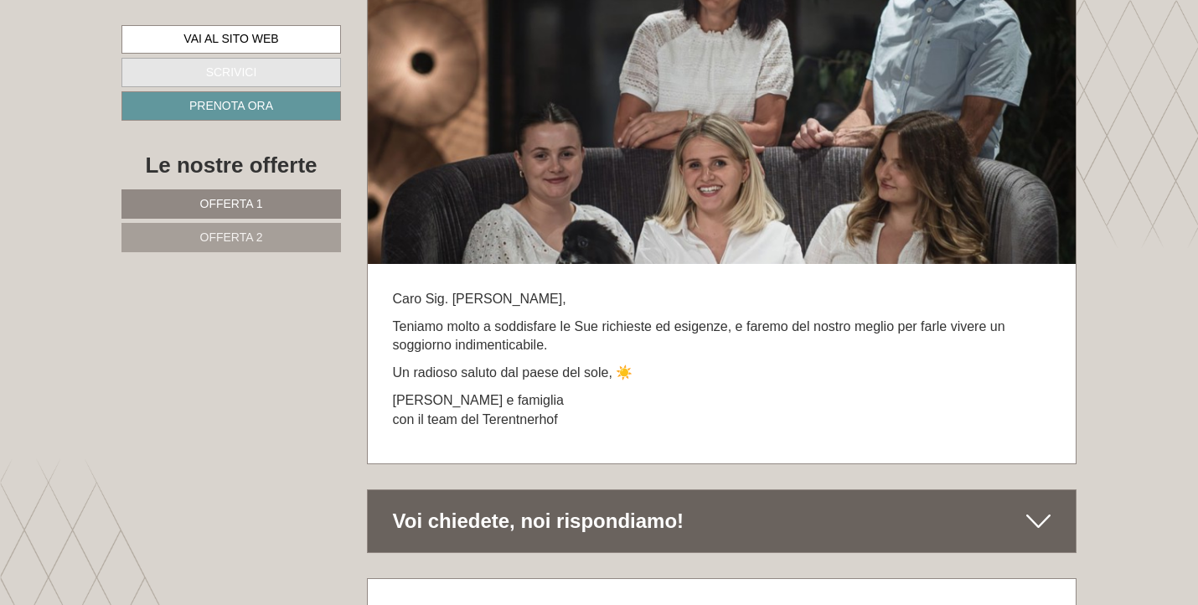
click at [235, 72] on link "Scrivici" at bounding box center [231, 72] width 220 height 29
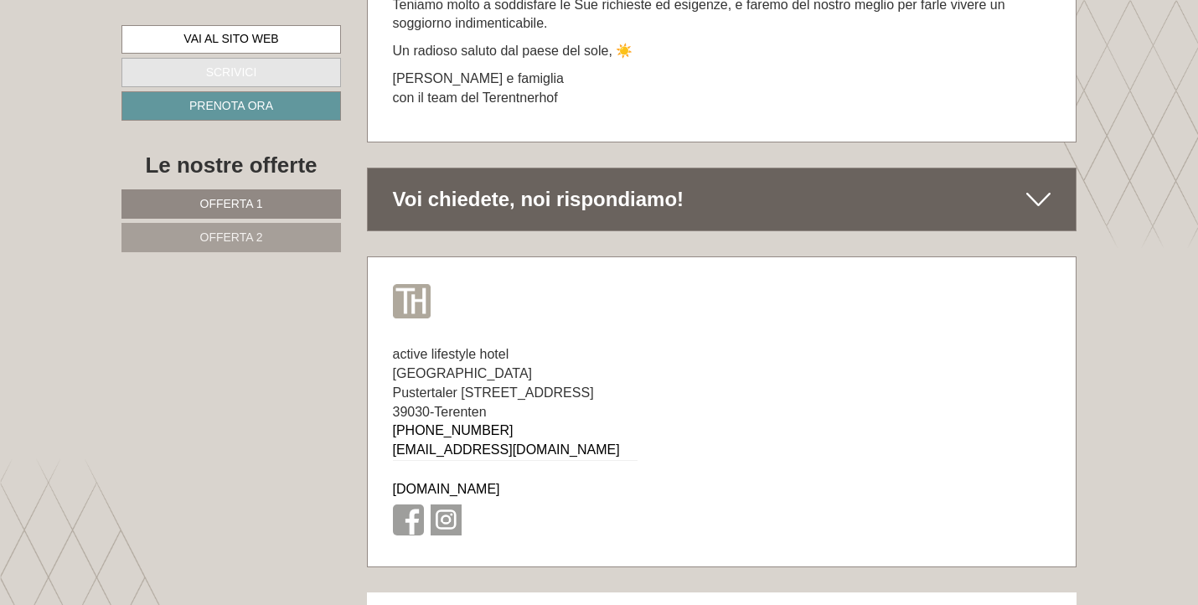
scroll to position [9713, 0]
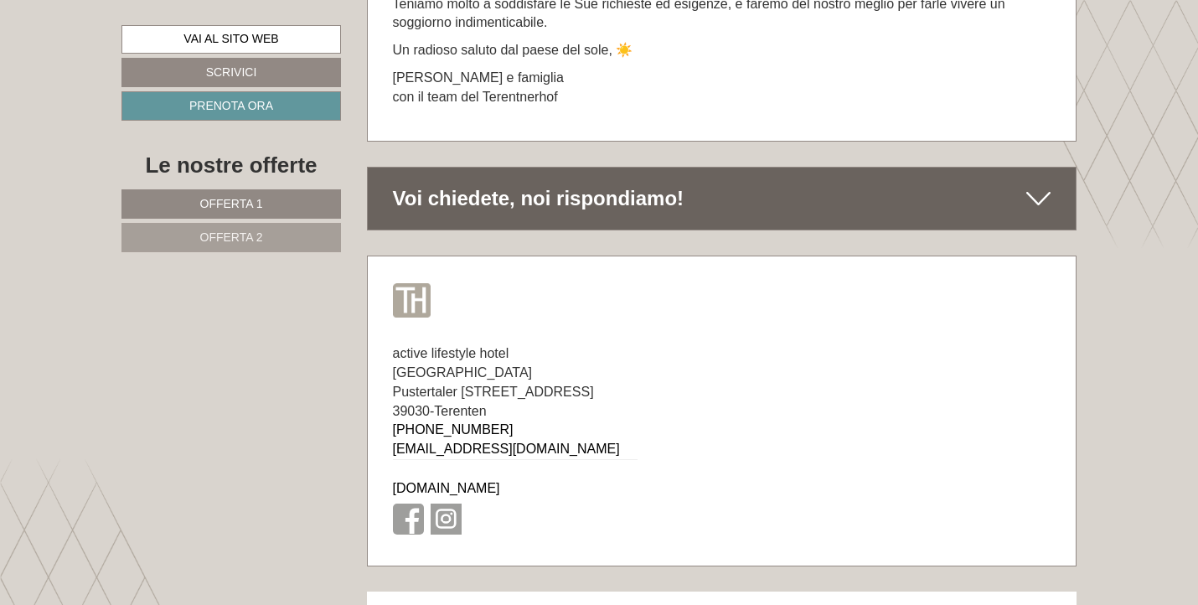
click at [473, 168] on div "Voi chiedete, noi rispondiamo!" at bounding box center [722, 199] width 709 height 62
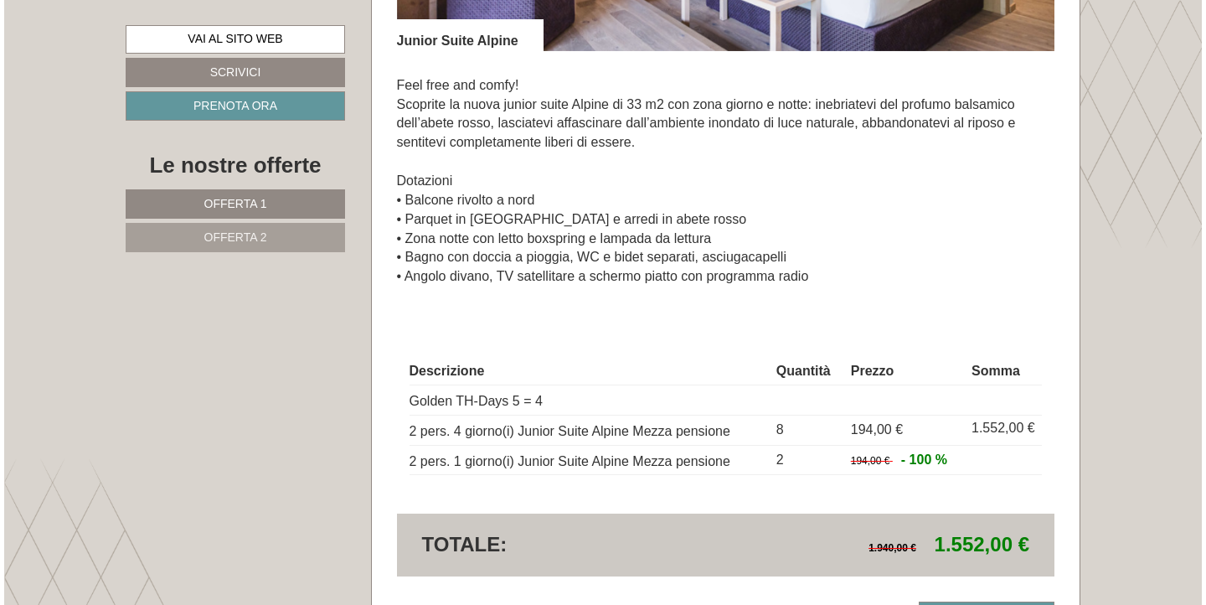
scroll to position [1564, 0]
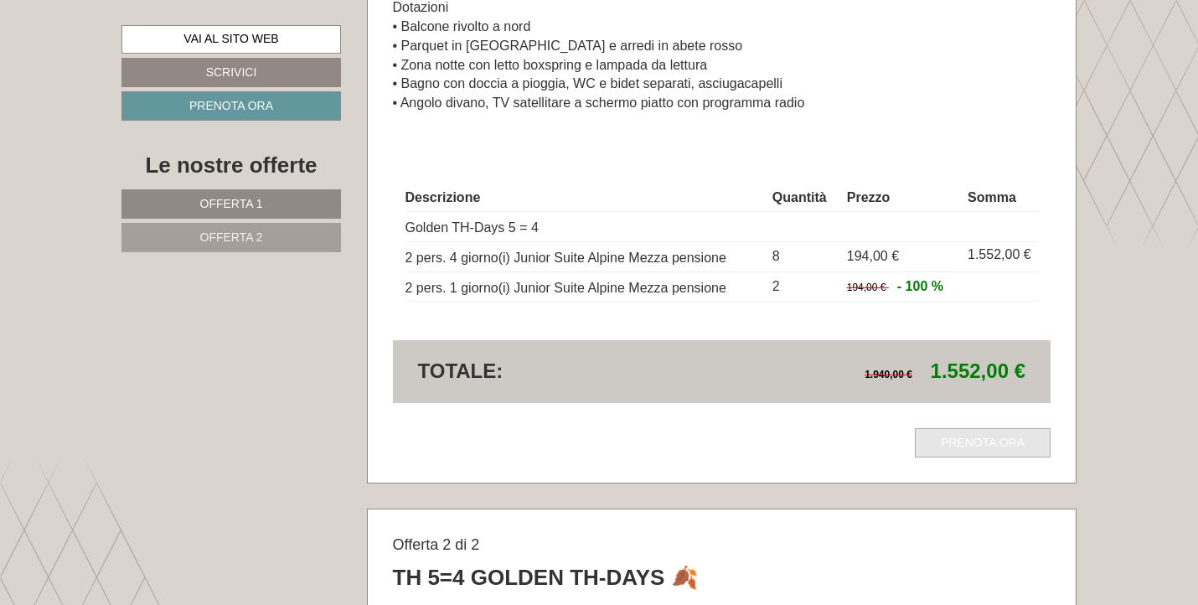
click at [985, 434] on link "Prenota ora" at bounding box center [983, 442] width 136 height 29
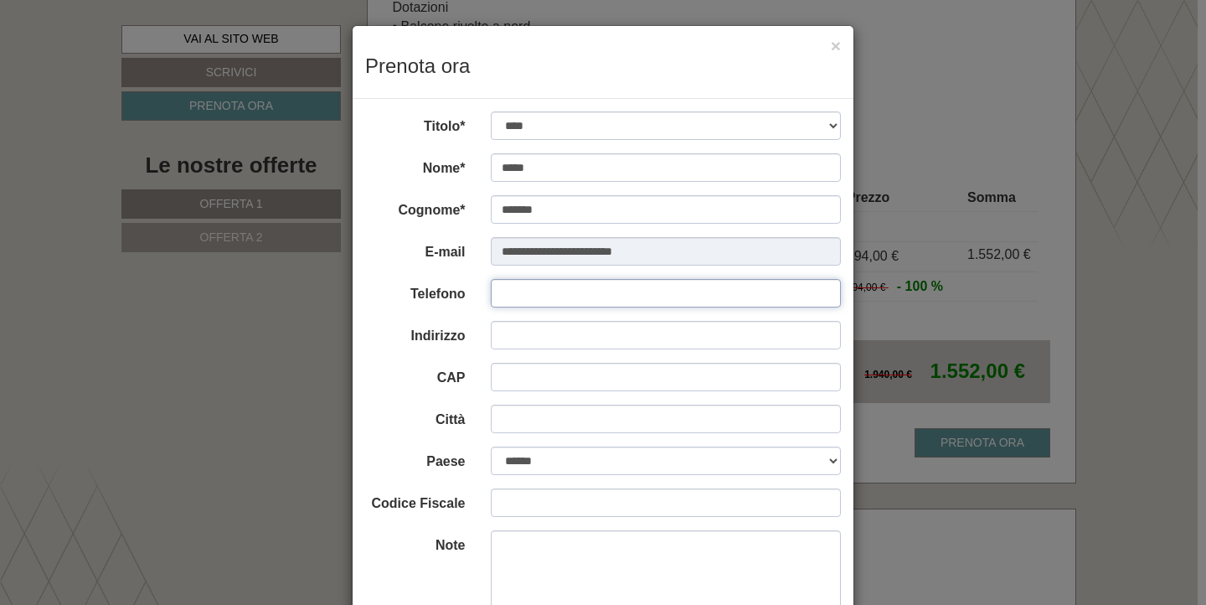
click at [586, 292] on input "Telefono" at bounding box center [666, 293] width 351 height 28
type input "**********"
click at [641, 337] on input "Indirizzo" at bounding box center [666, 335] width 351 height 28
type input "**********"
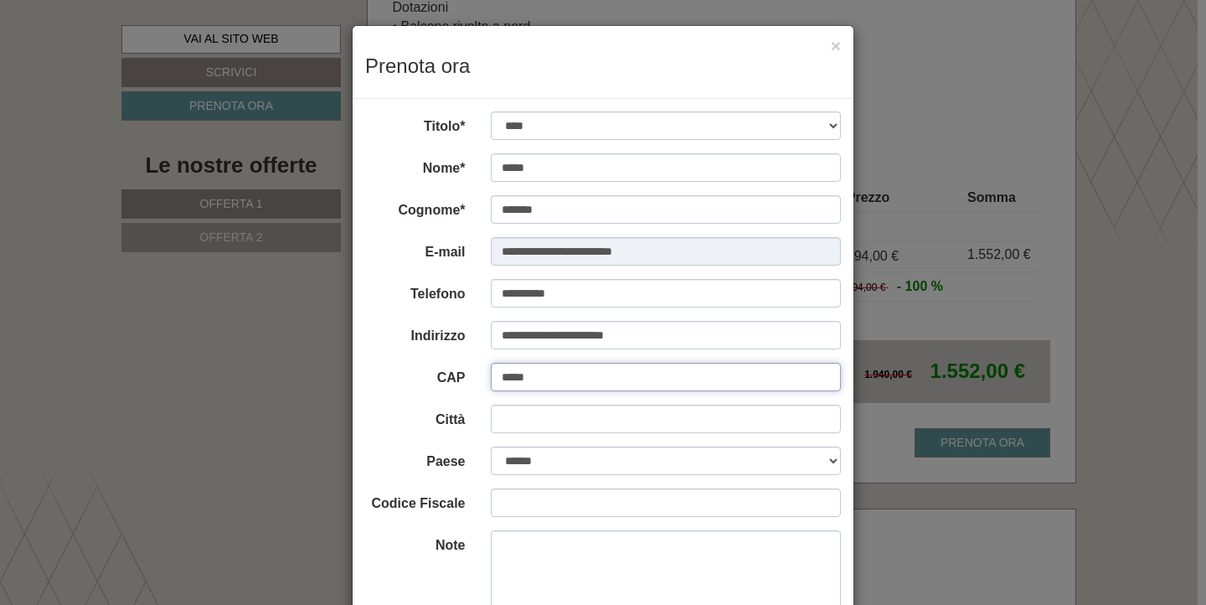
type input "*****"
type input "*******"
click at [566, 508] on input "Codice Fiscale" at bounding box center [666, 502] width 351 height 28
type input "**********"
click at [614, 571] on textarea "Note" at bounding box center [666, 572] width 351 height 84
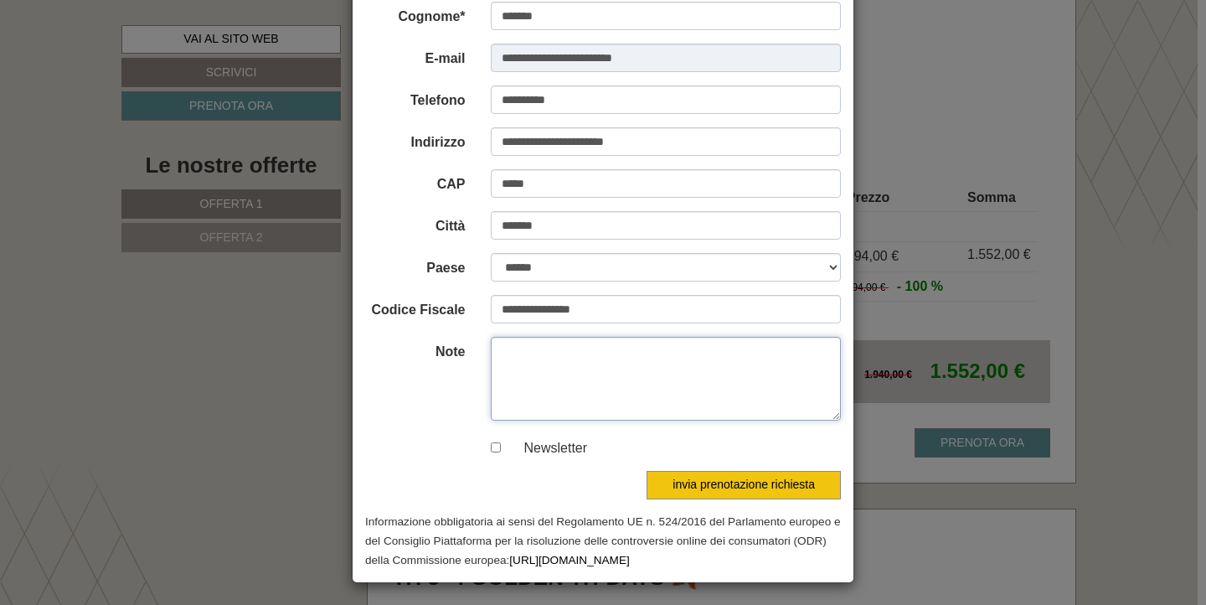
scroll to position [193, 0]
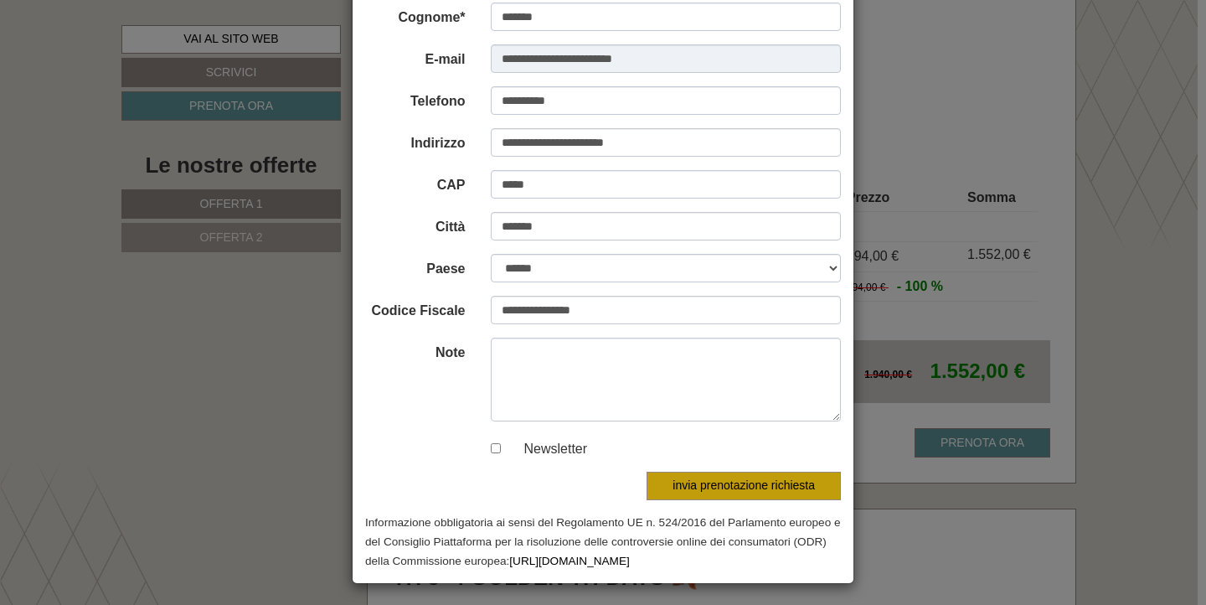
click at [754, 482] on button "invia prenotazione richiesta" at bounding box center [744, 486] width 194 height 28
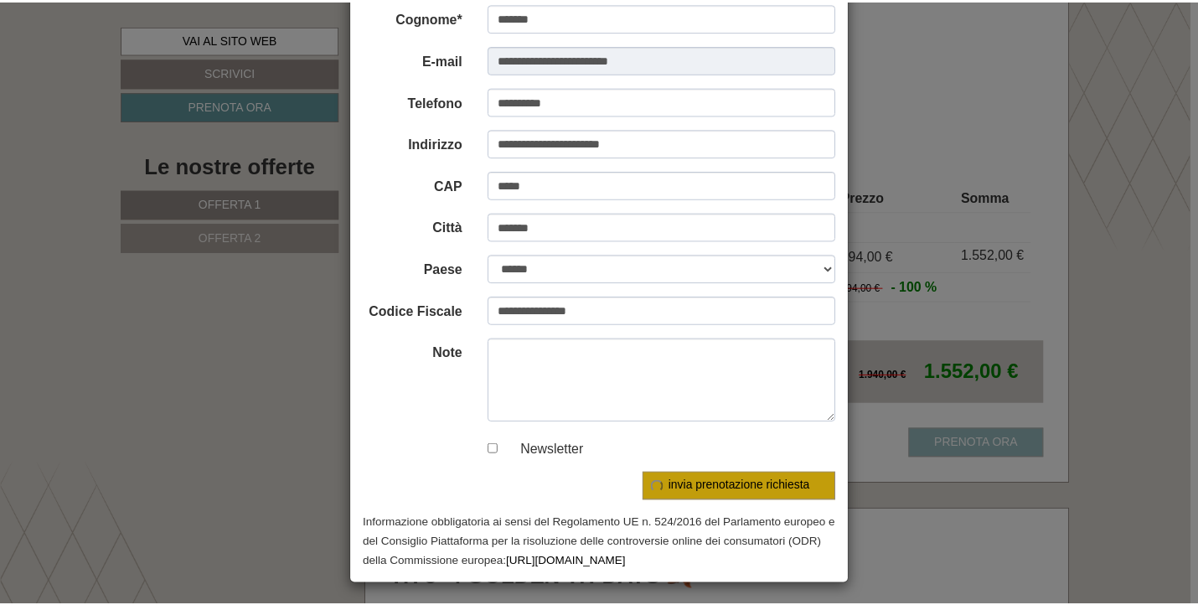
scroll to position [0, 0]
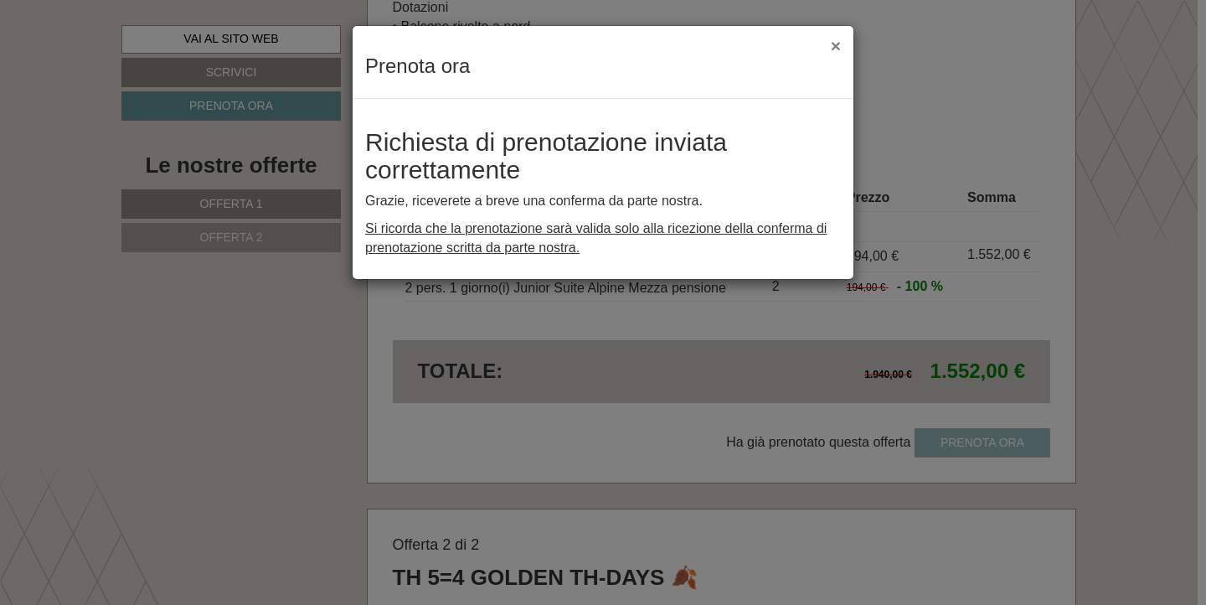
click at [838, 44] on button "×" at bounding box center [836, 46] width 10 height 18
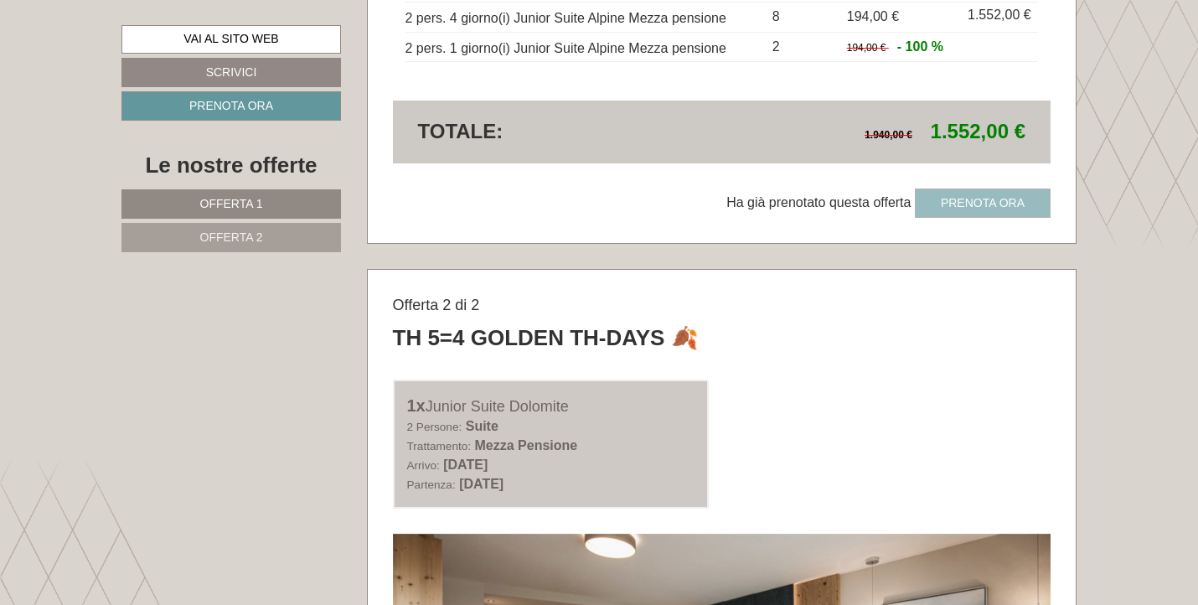
scroll to position [5538, 0]
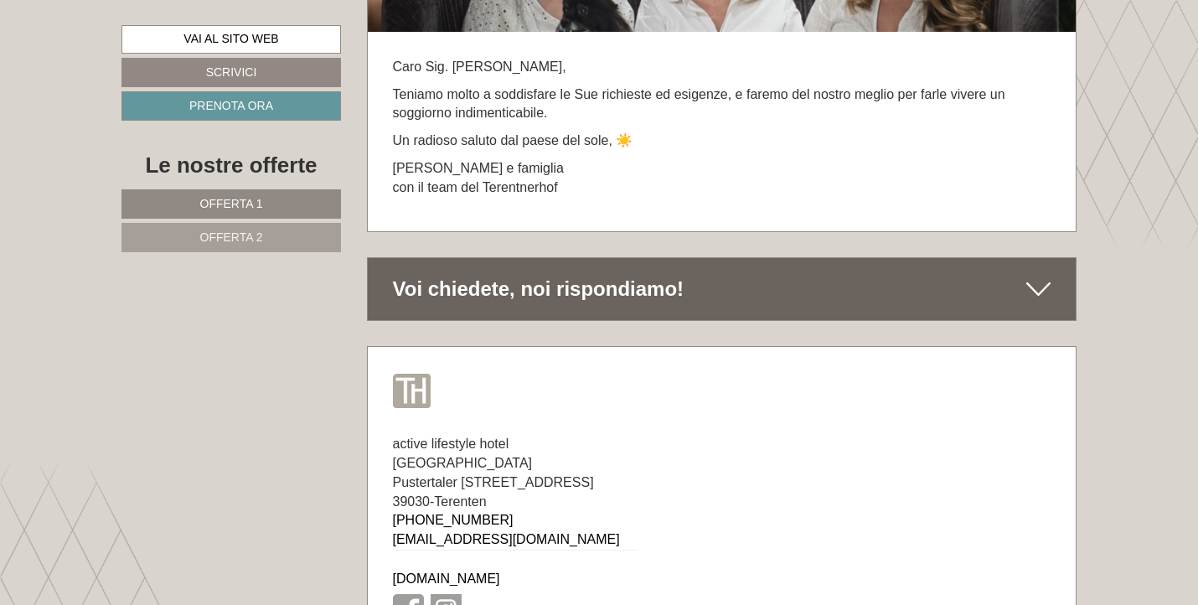
click at [521, 258] on div "Voi chiedete, noi rispondiamo!" at bounding box center [722, 289] width 709 height 62
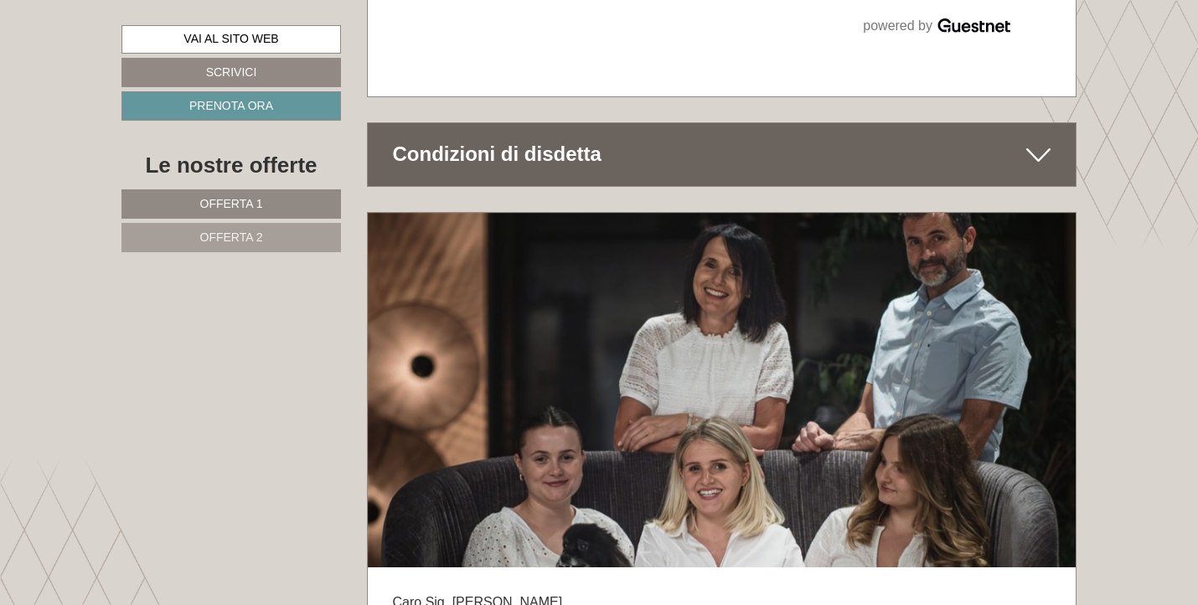
scroll to position [8981, 0]
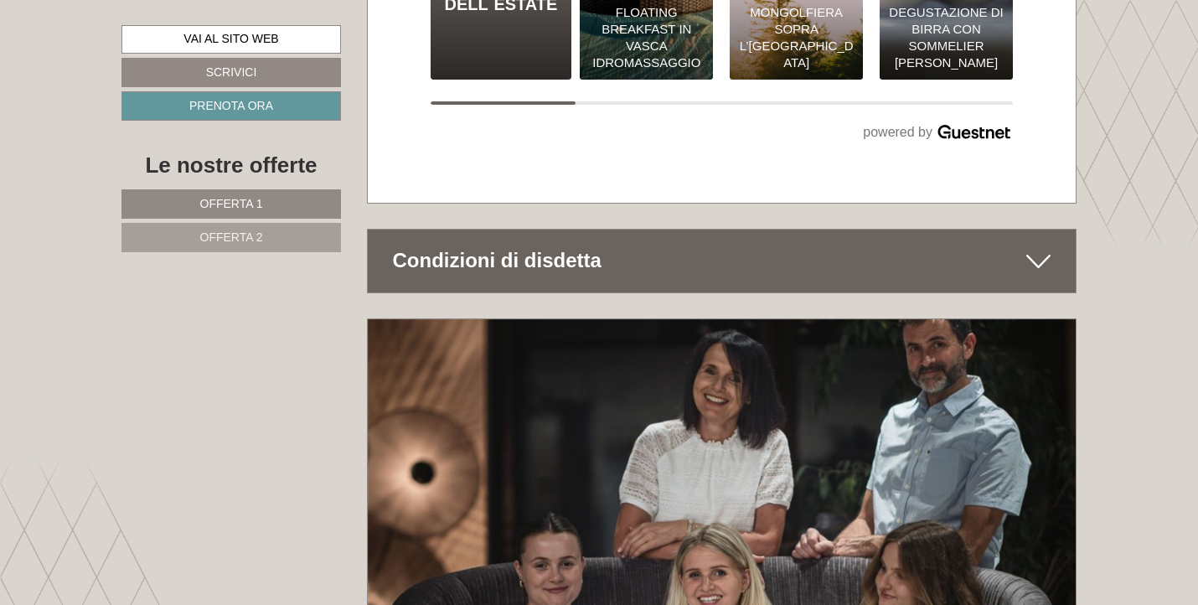
click at [533, 230] on div "Condizioni di disdetta" at bounding box center [722, 261] width 709 height 62
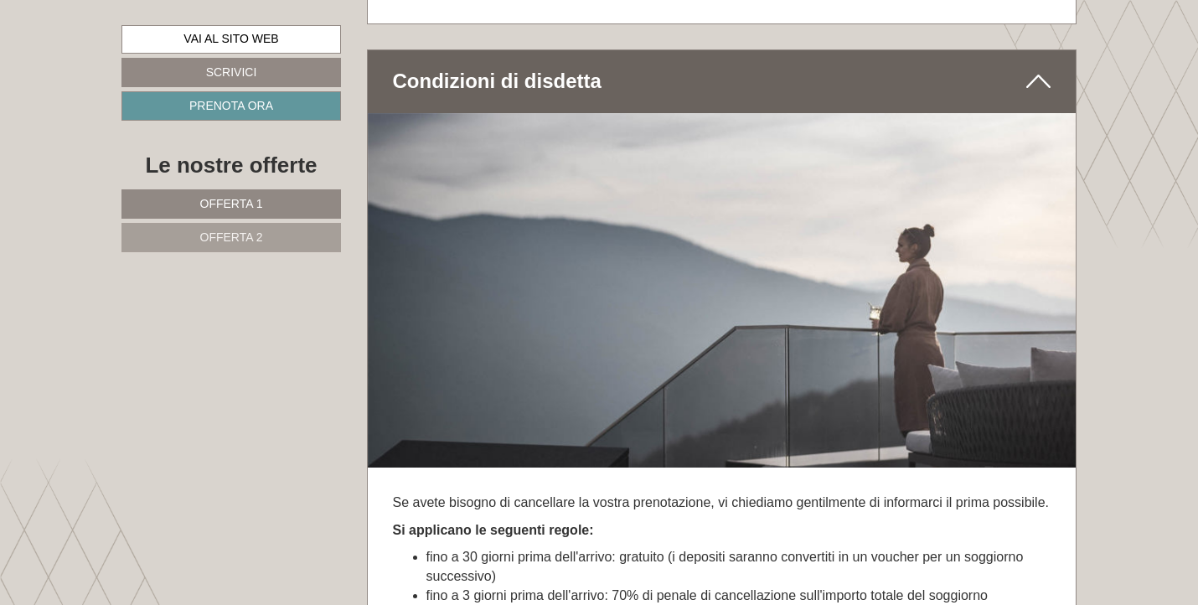
scroll to position [9368, 0]
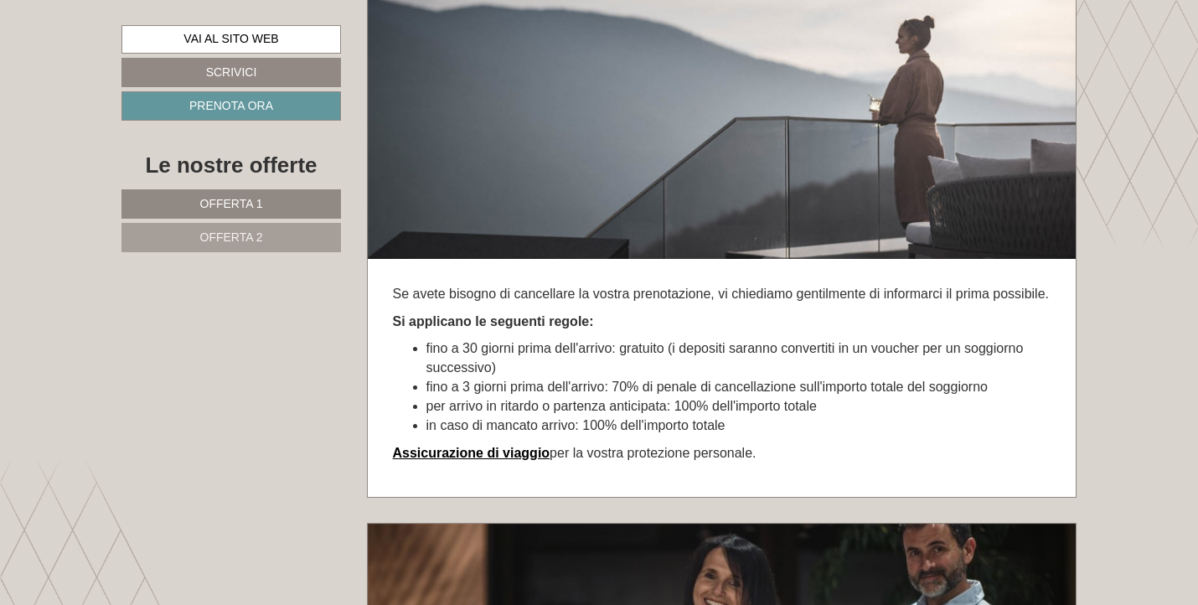
click at [488, 446] on strong "Assicurazione di viaggio" at bounding box center [472, 453] width 158 height 14
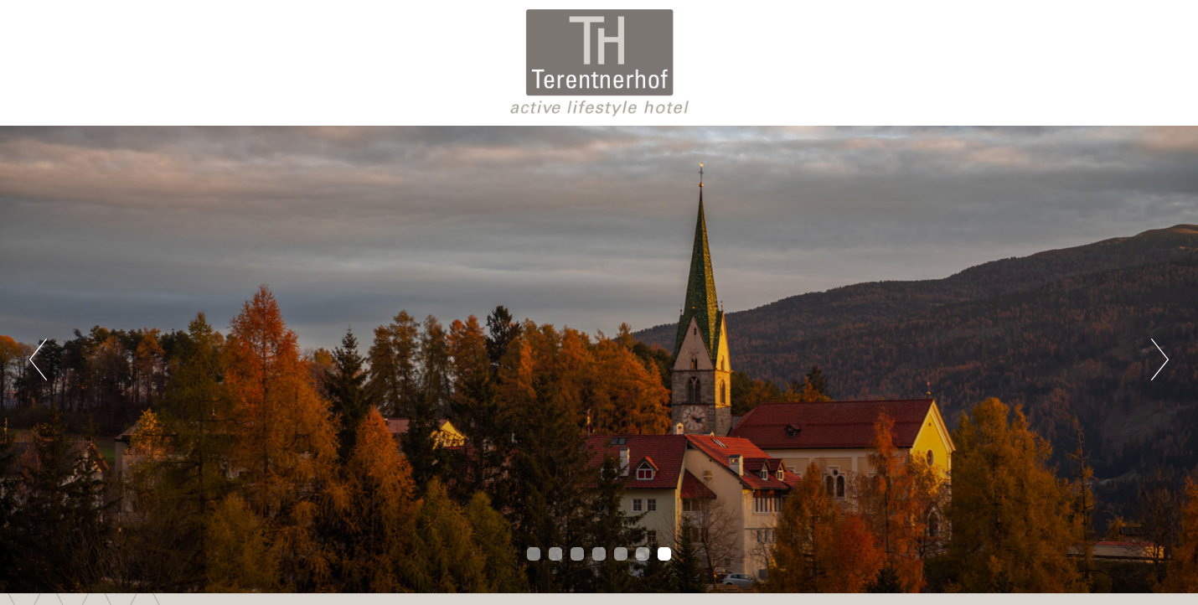
scroll to position [0, 0]
